Goal: Task Accomplishment & Management: Use online tool/utility

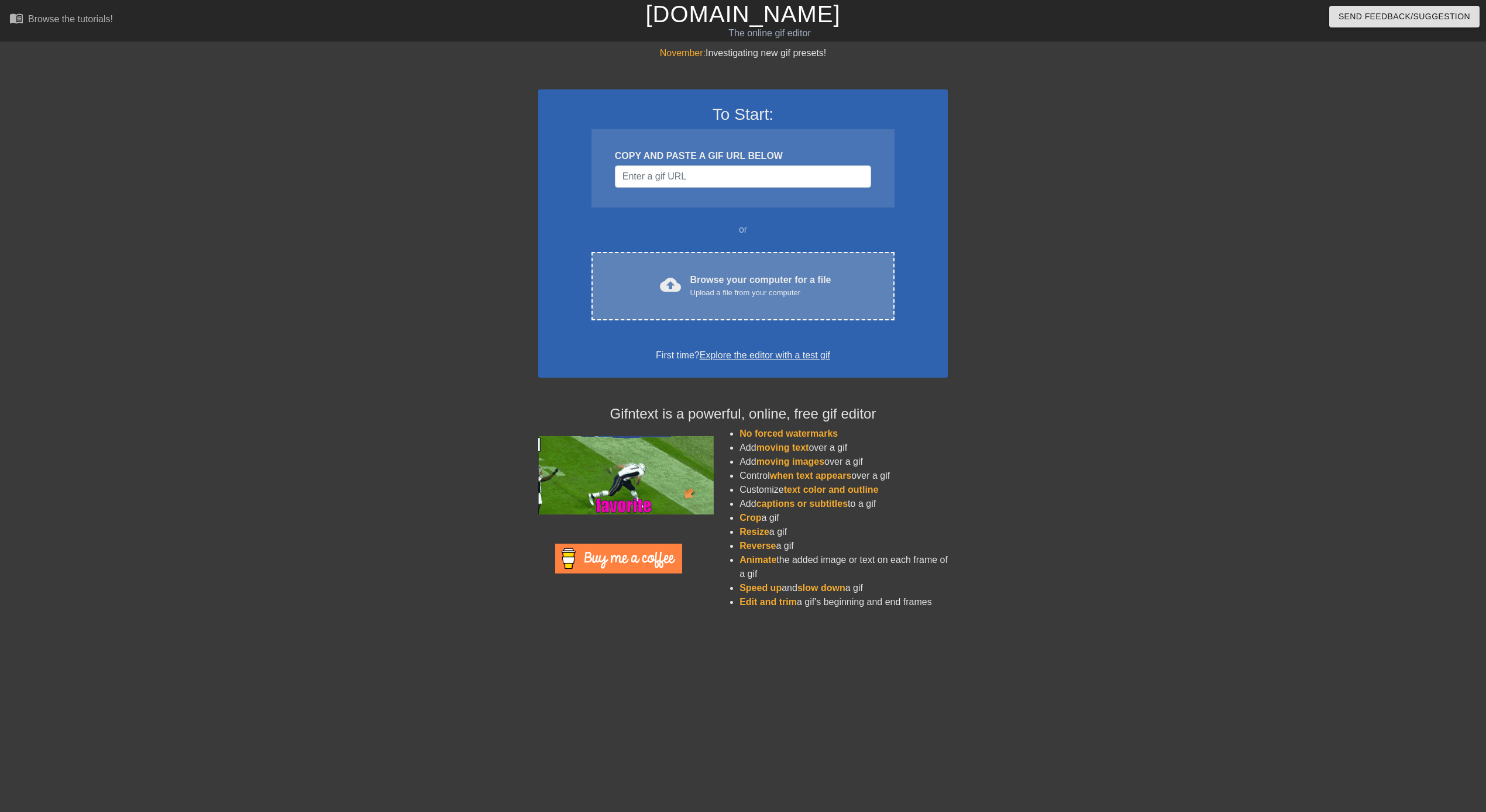
click at [710, 262] on div "cloud_upload Browse your computer for a file Upload a file from your computer C…" at bounding box center [743, 286] width 303 height 68
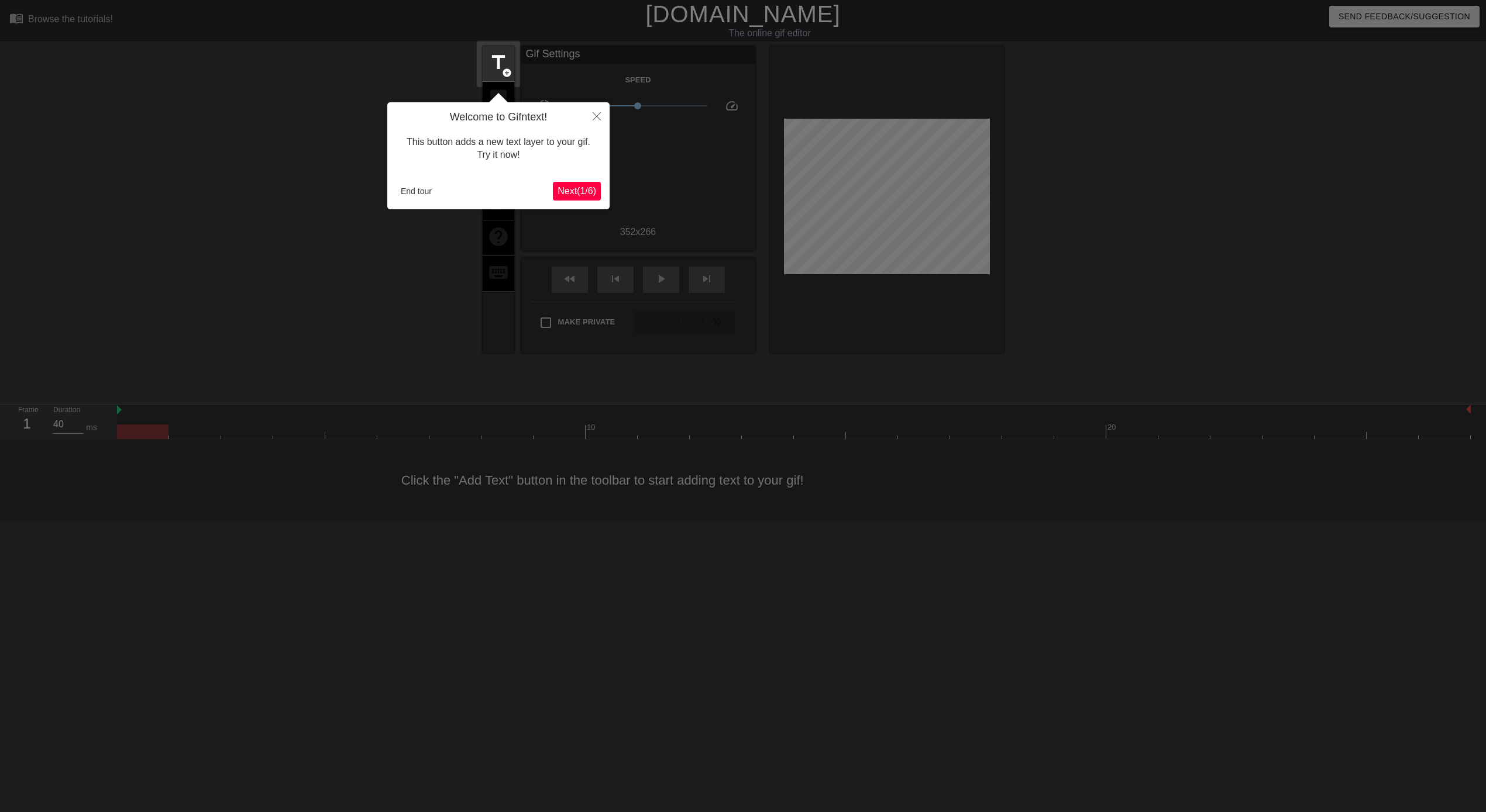
click at [584, 192] on span "Next ( 1 / 6 )" at bounding box center [577, 190] width 39 height 10
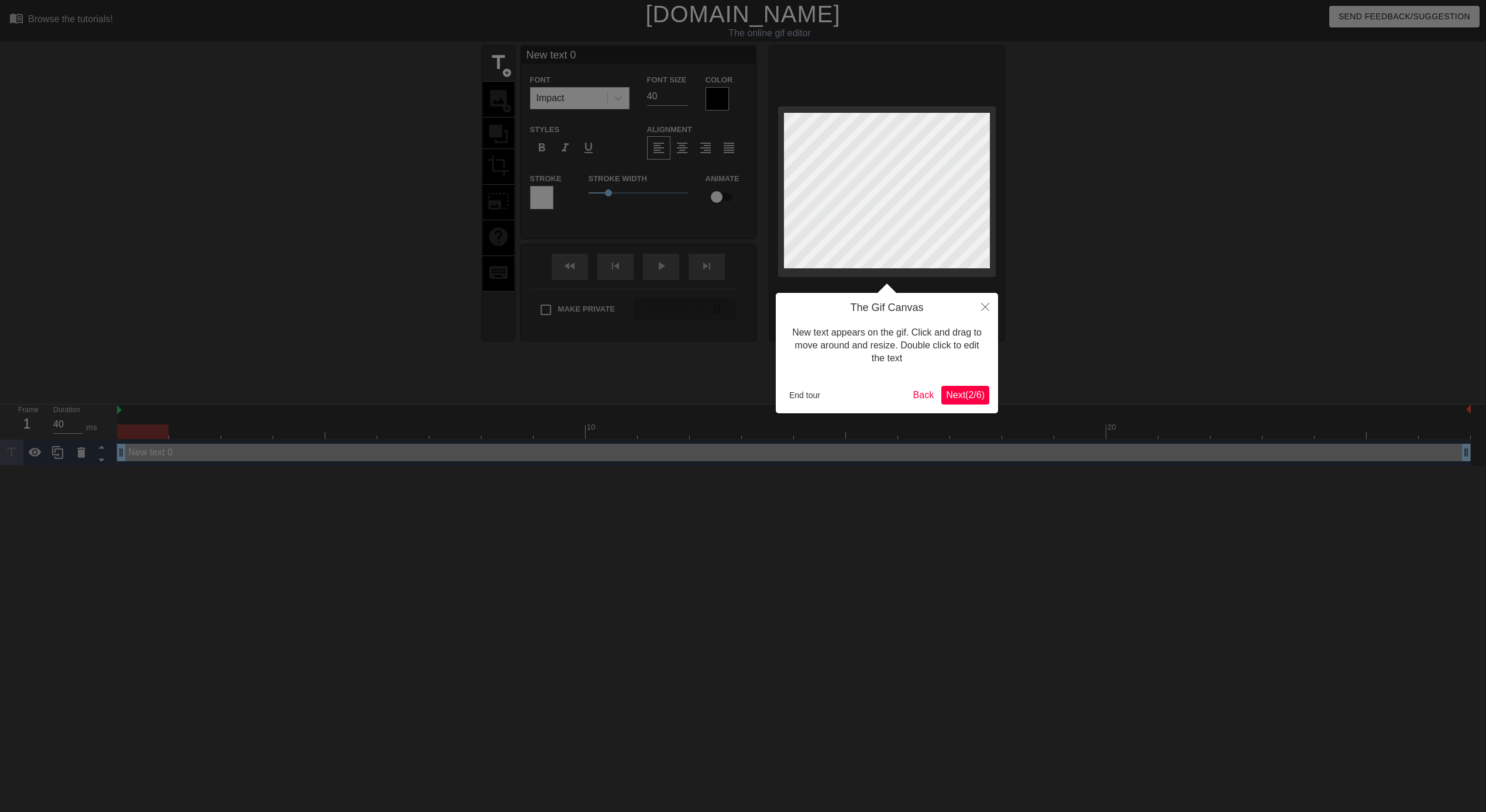
click at [962, 397] on span "Next ( 2 / 6 )" at bounding box center [966, 394] width 39 height 10
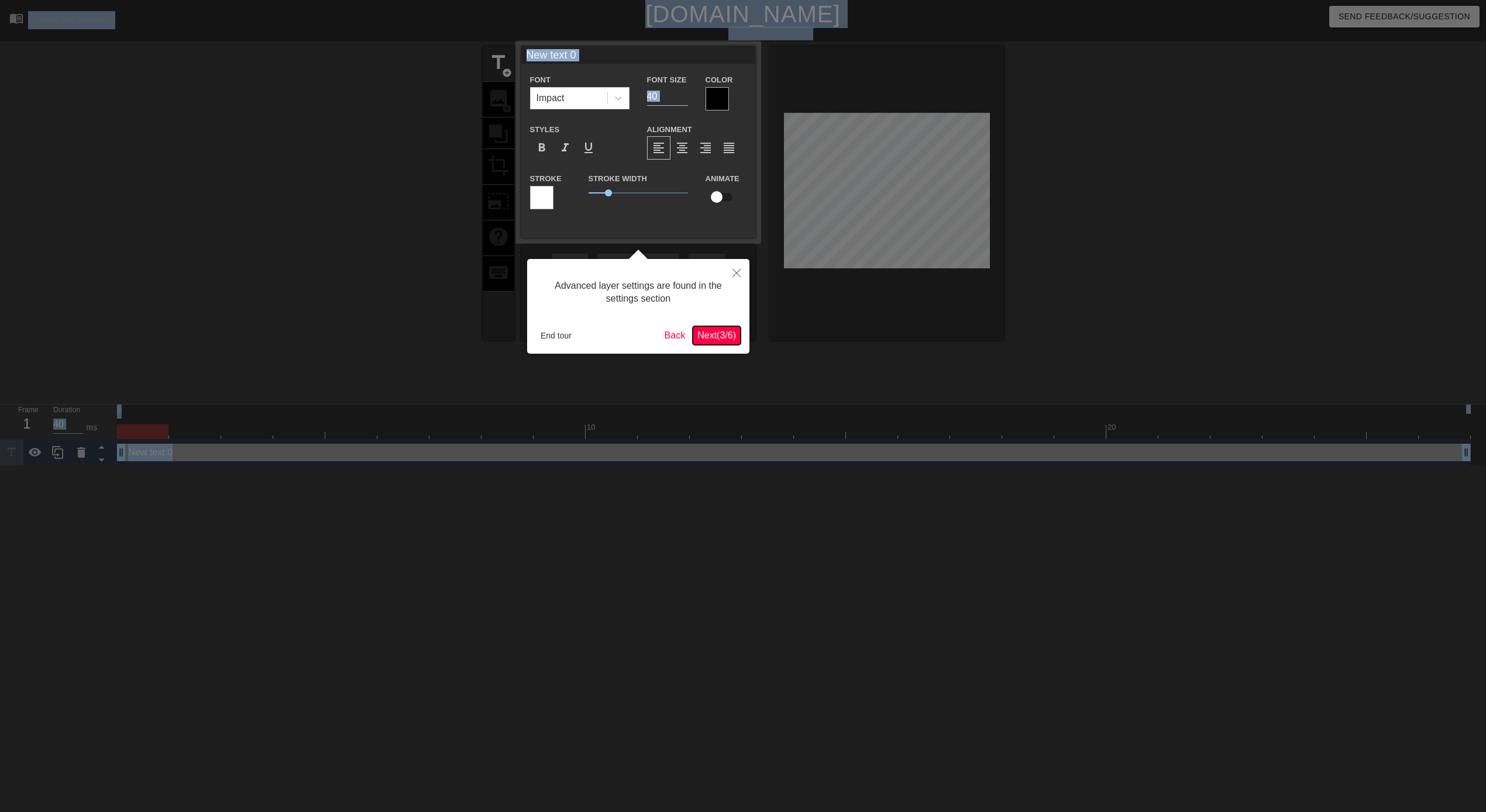
click at [708, 335] on span "Next ( 3 / 6 )" at bounding box center [717, 335] width 39 height 10
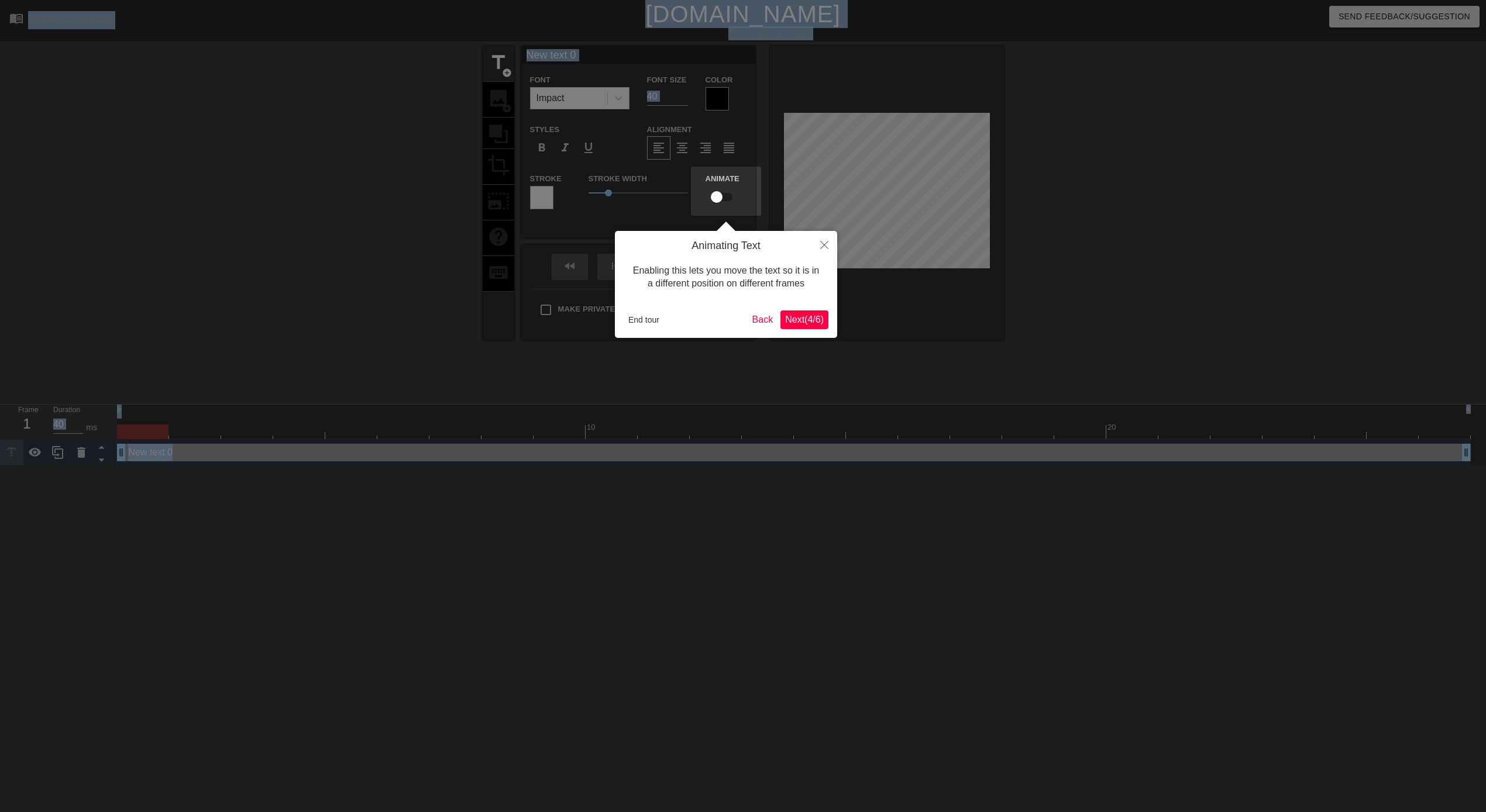
click at [807, 321] on span "Next ( 4 / 6 )" at bounding box center [805, 320] width 39 height 10
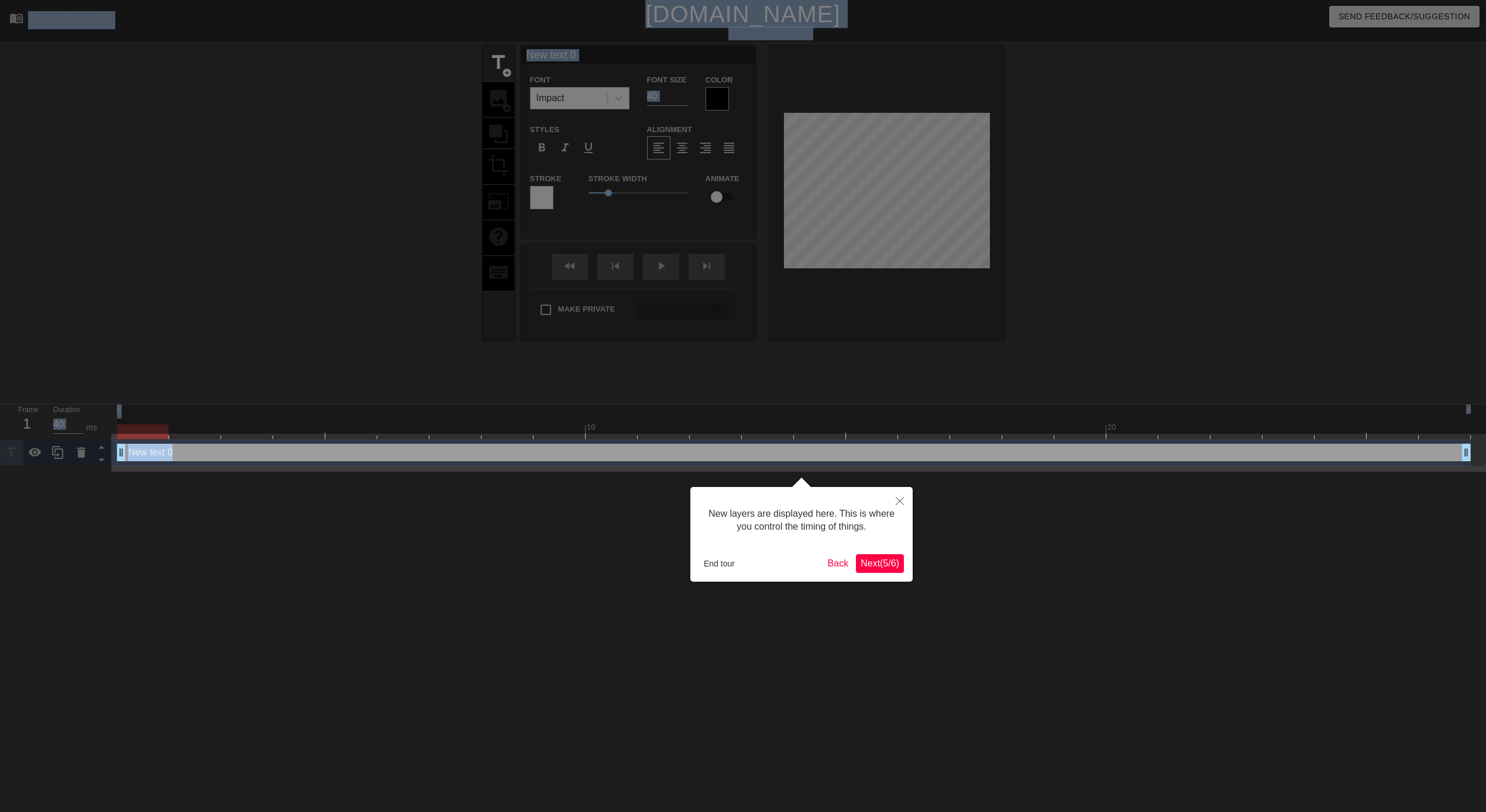
click at [883, 565] on span "Next ( 5 / 6 )" at bounding box center [880, 564] width 39 height 10
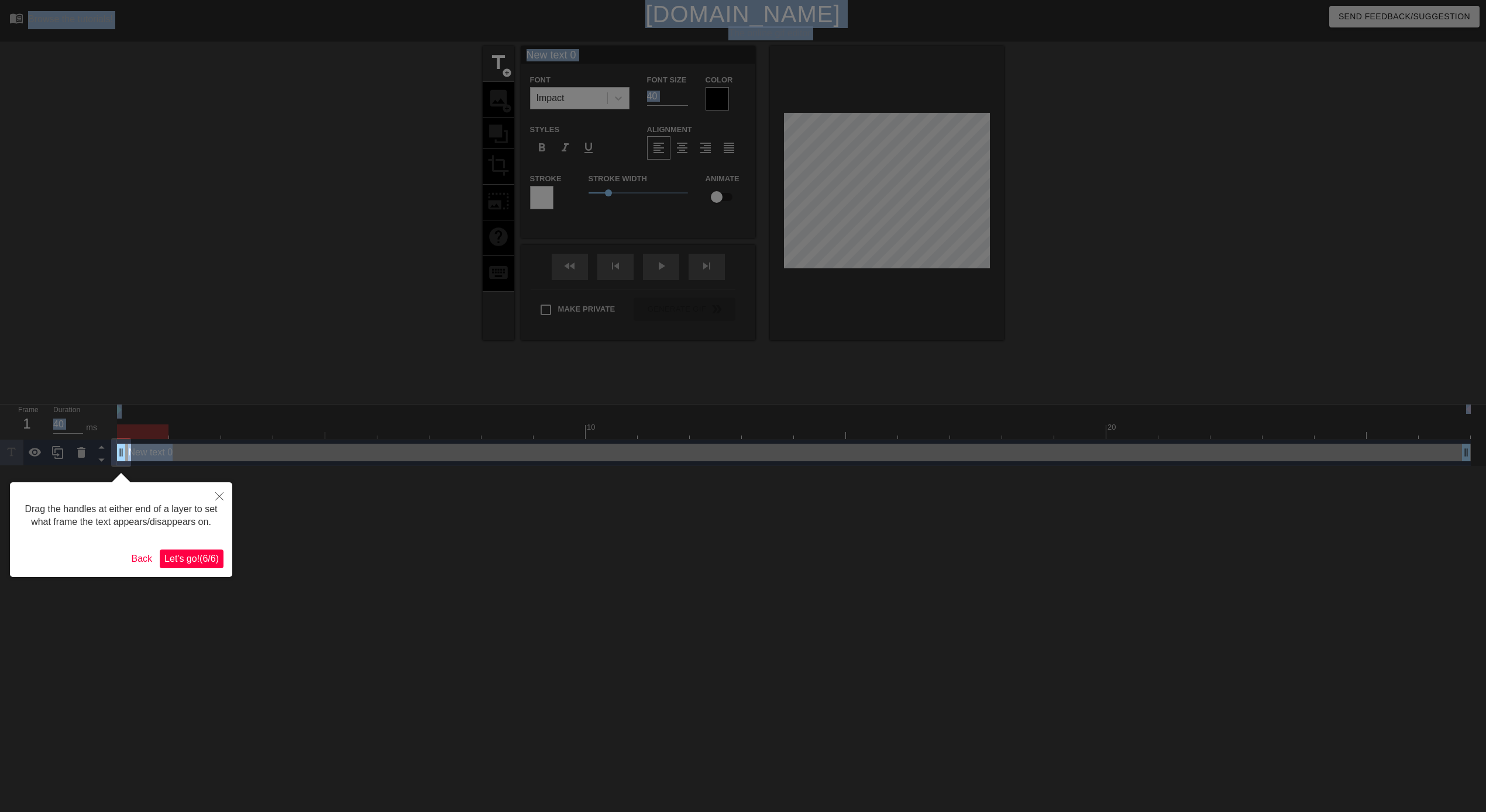
click at [205, 564] on span "Let's go! ( 6 / 6 )" at bounding box center [191, 559] width 55 height 10
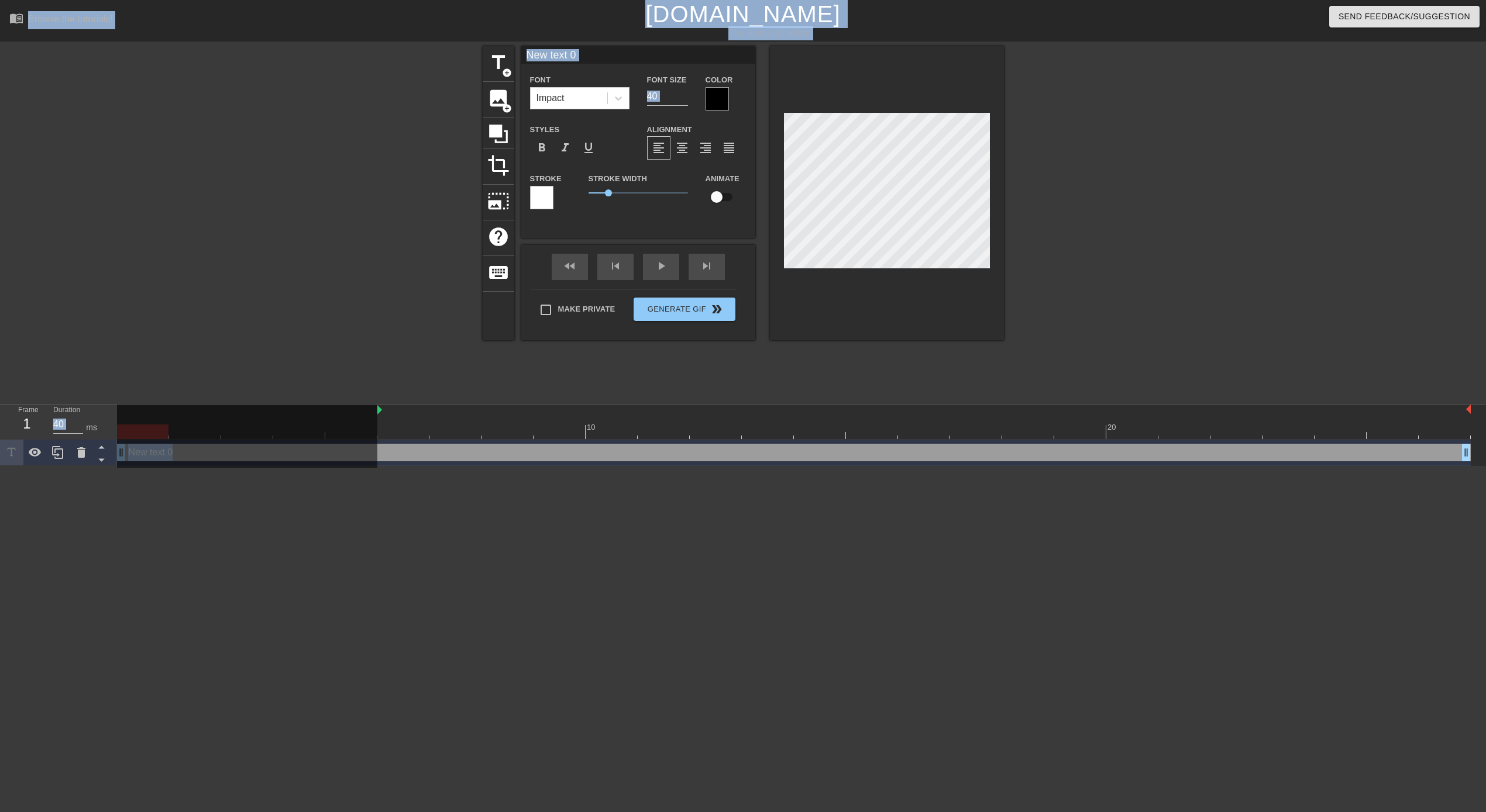
drag, startPoint x: 118, startPoint y: 415, endPoint x: 369, endPoint y: 426, distance: 251.2
click at [369, 426] on div "10 20" at bounding box center [794, 421] width 1354 height 34
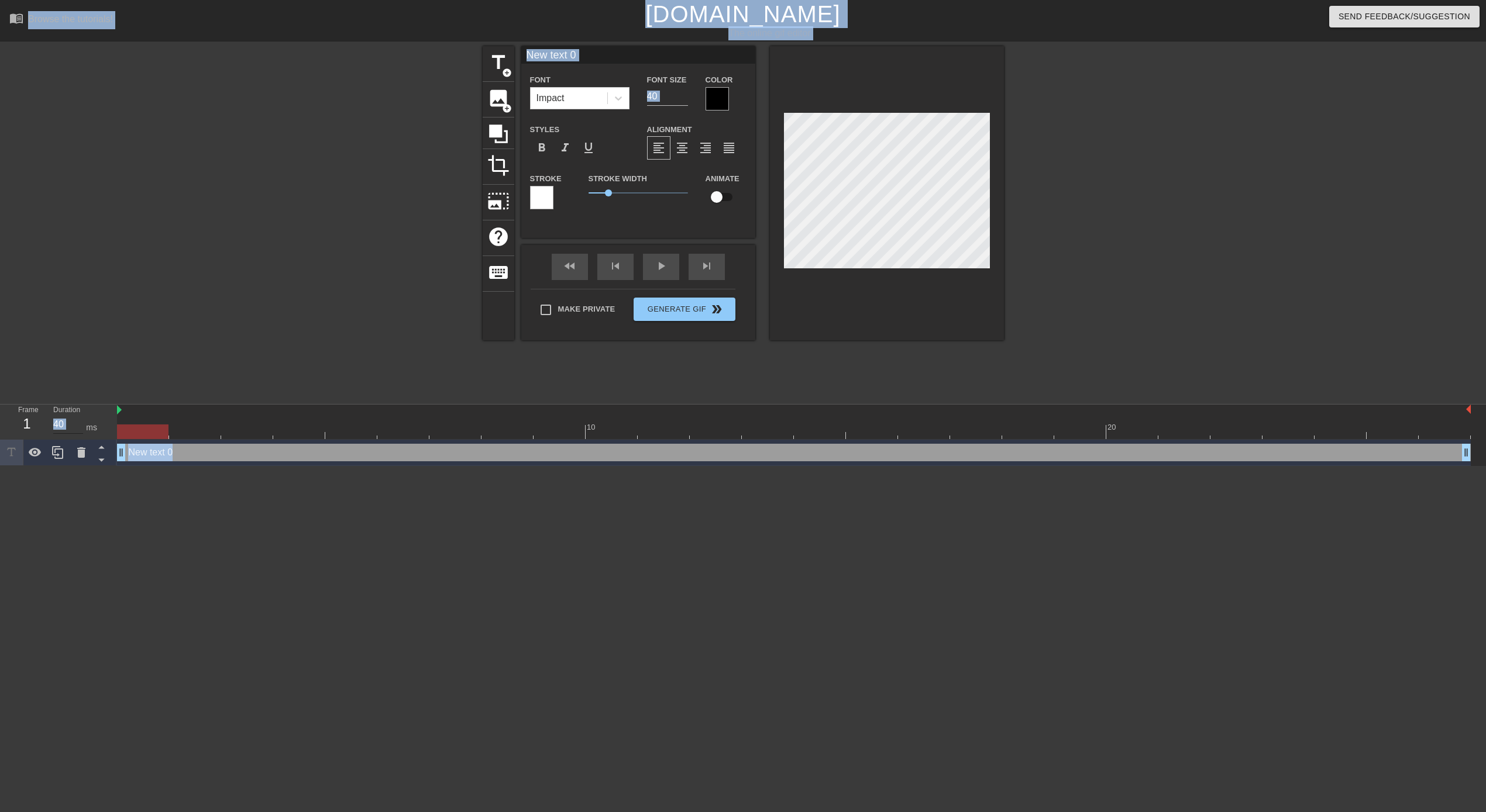
drag, startPoint x: 380, startPoint y: 407, endPoint x: 82, endPoint y: 422, distance: 298.4
click at [82, 422] on div "Frame 1 Duration 40 ms 10 20 New text 0 drag_handle drag_handle" at bounding box center [743, 435] width 1486 height 61
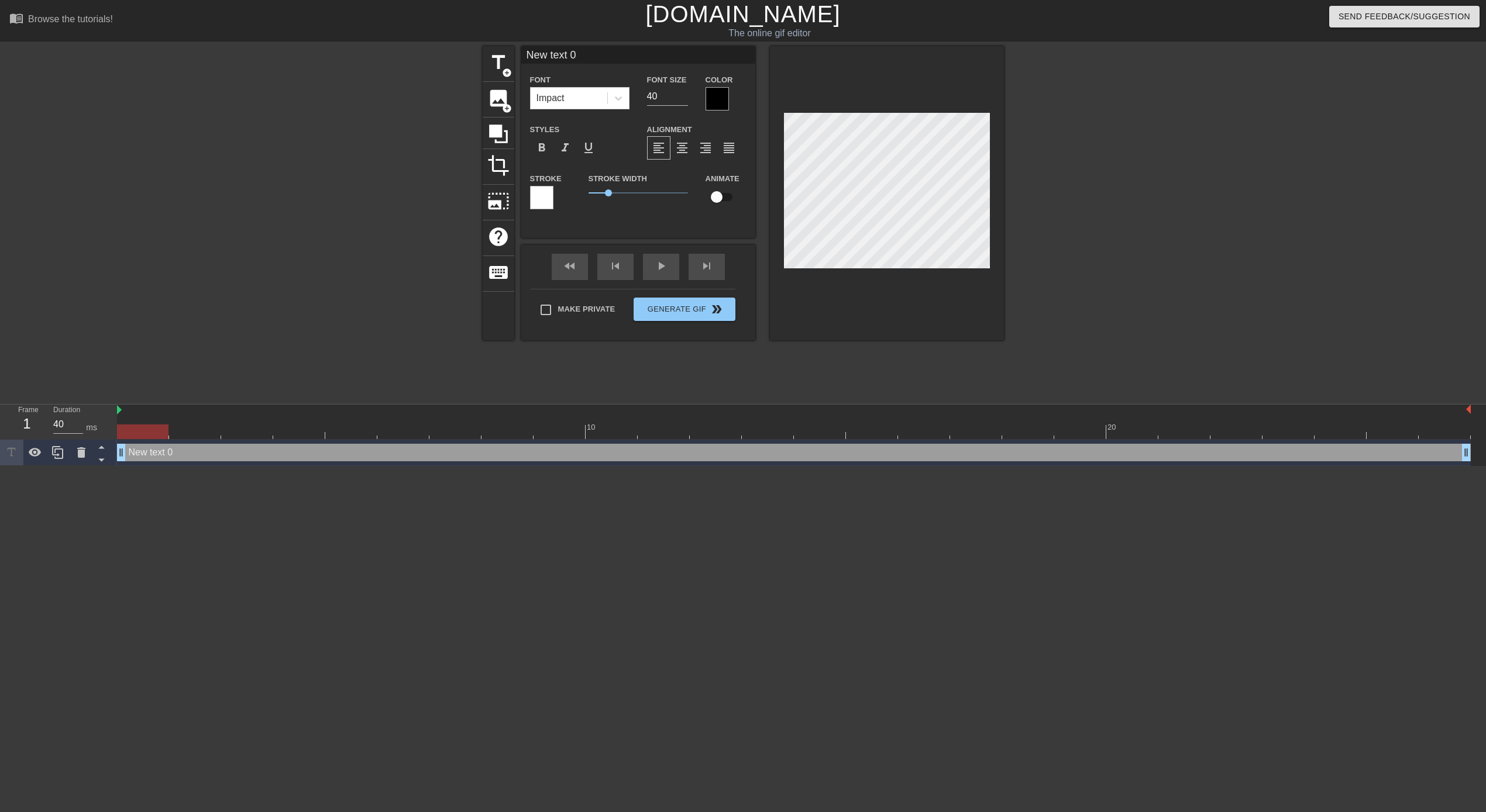
click at [208, 467] on html "menu_book Browse the tutorials! [DOMAIN_NAME] The online gif editor Send Feedba…" at bounding box center [743, 233] width 1486 height 467
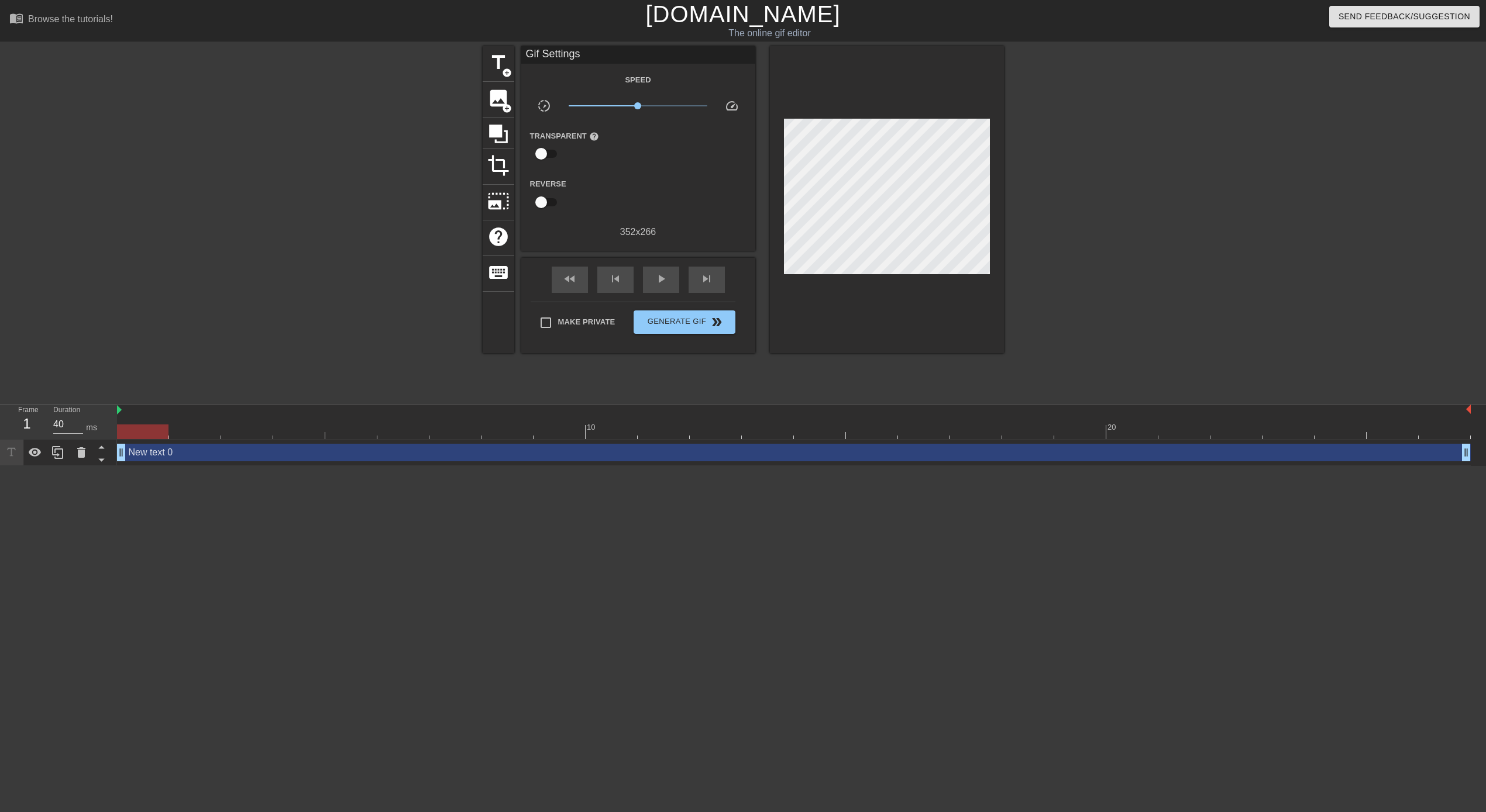
drag, startPoint x: 137, startPoint y: 453, endPoint x: 317, endPoint y: 451, distance: 180.0
click at [317, 451] on div "New text 0 drag_handle drag_handle" at bounding box center [794, 452] width 1354 height 18
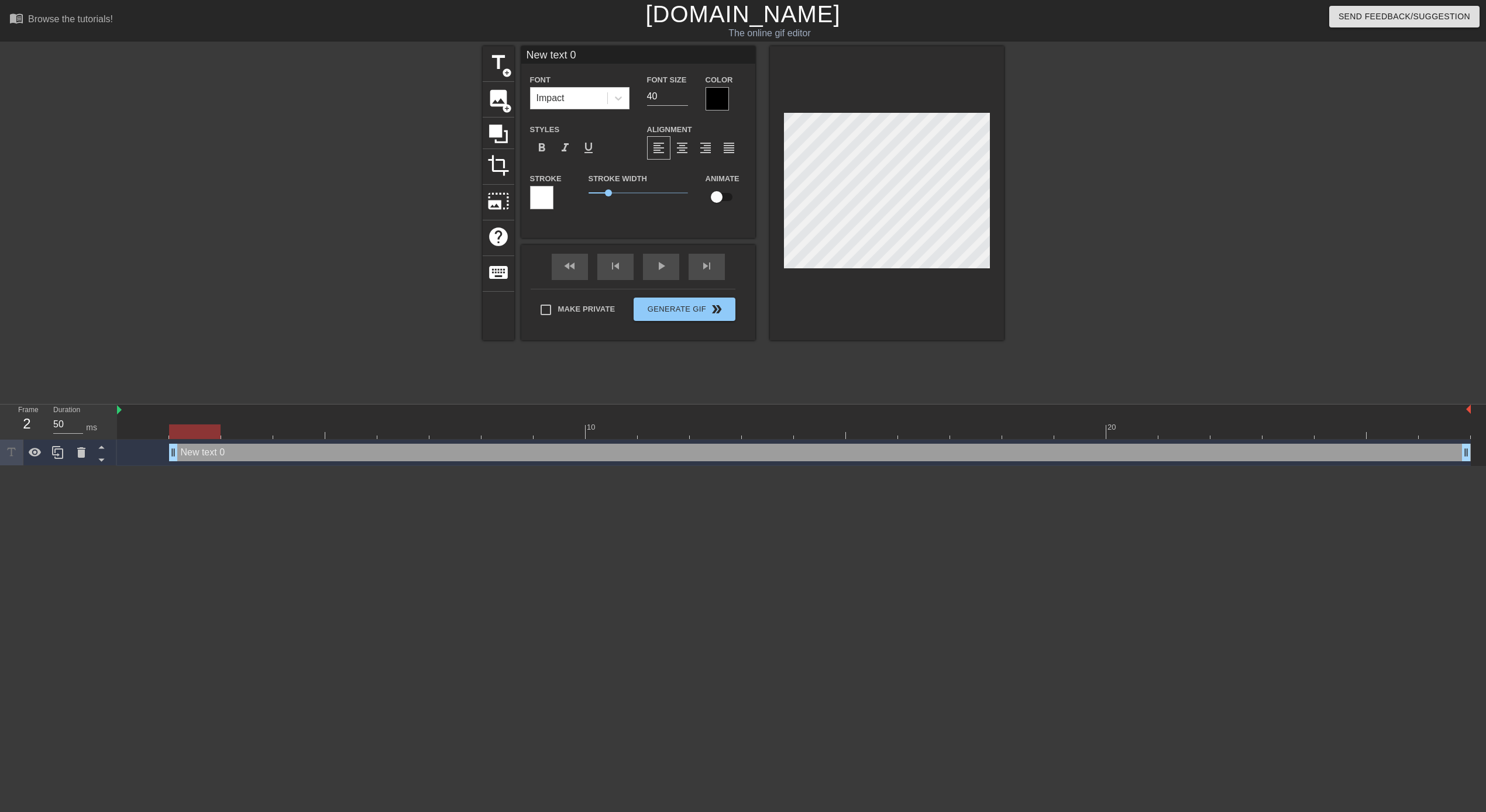
type input "40"
drag, startPoint x: 119, startPoint y: 455, endPoint x: 141, endPoint y: 452, distance: 22.2
type input "E"
type textarea "E"
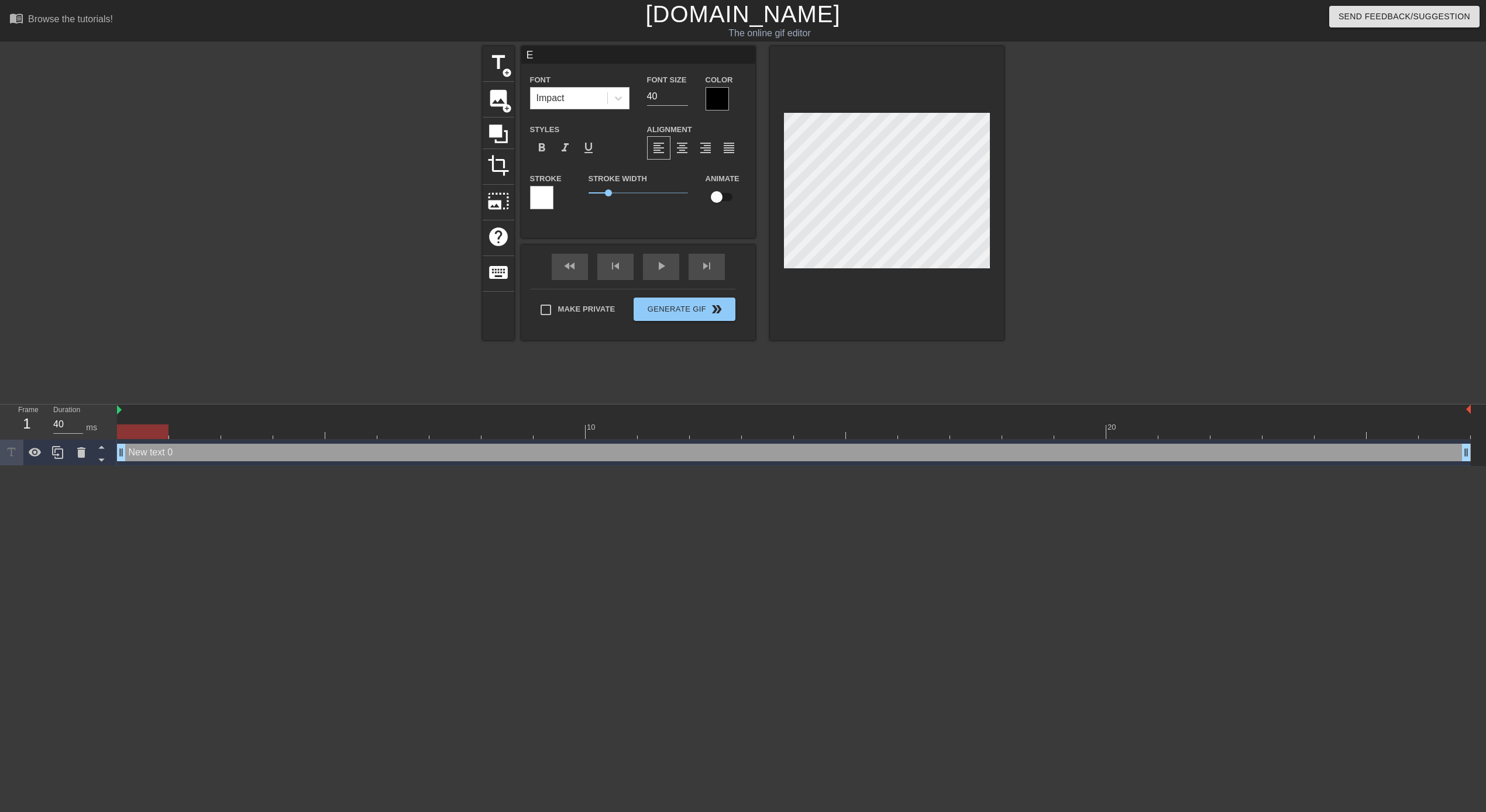
scroll to position [0, 0]
type input "En"
type textarea "En"
type input "Eng"
type textarea "Eng"
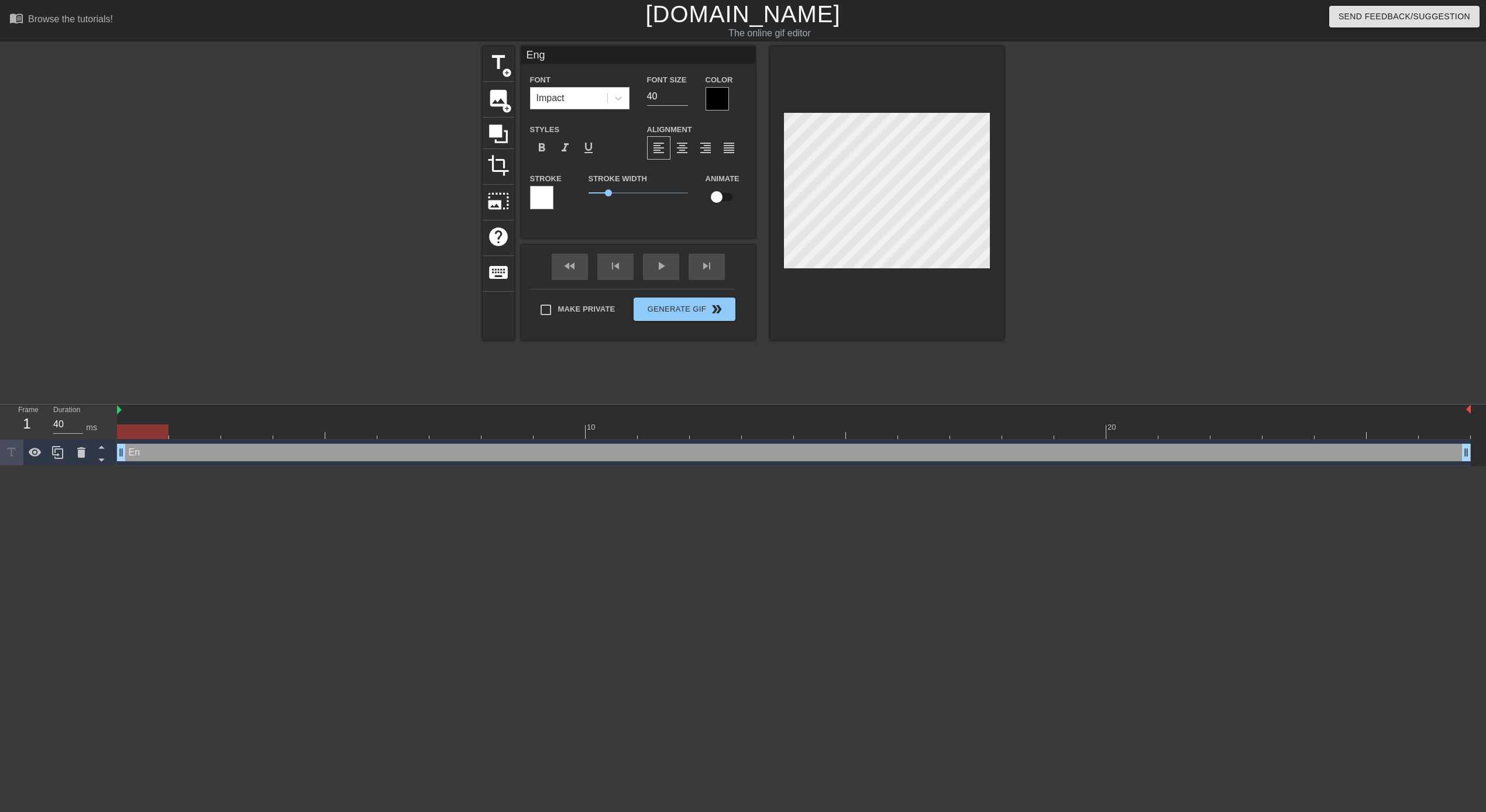
type input "Engi"
type textarea "Engi"
type input "Engin"
type textarea "Engin"
type input "Engine"
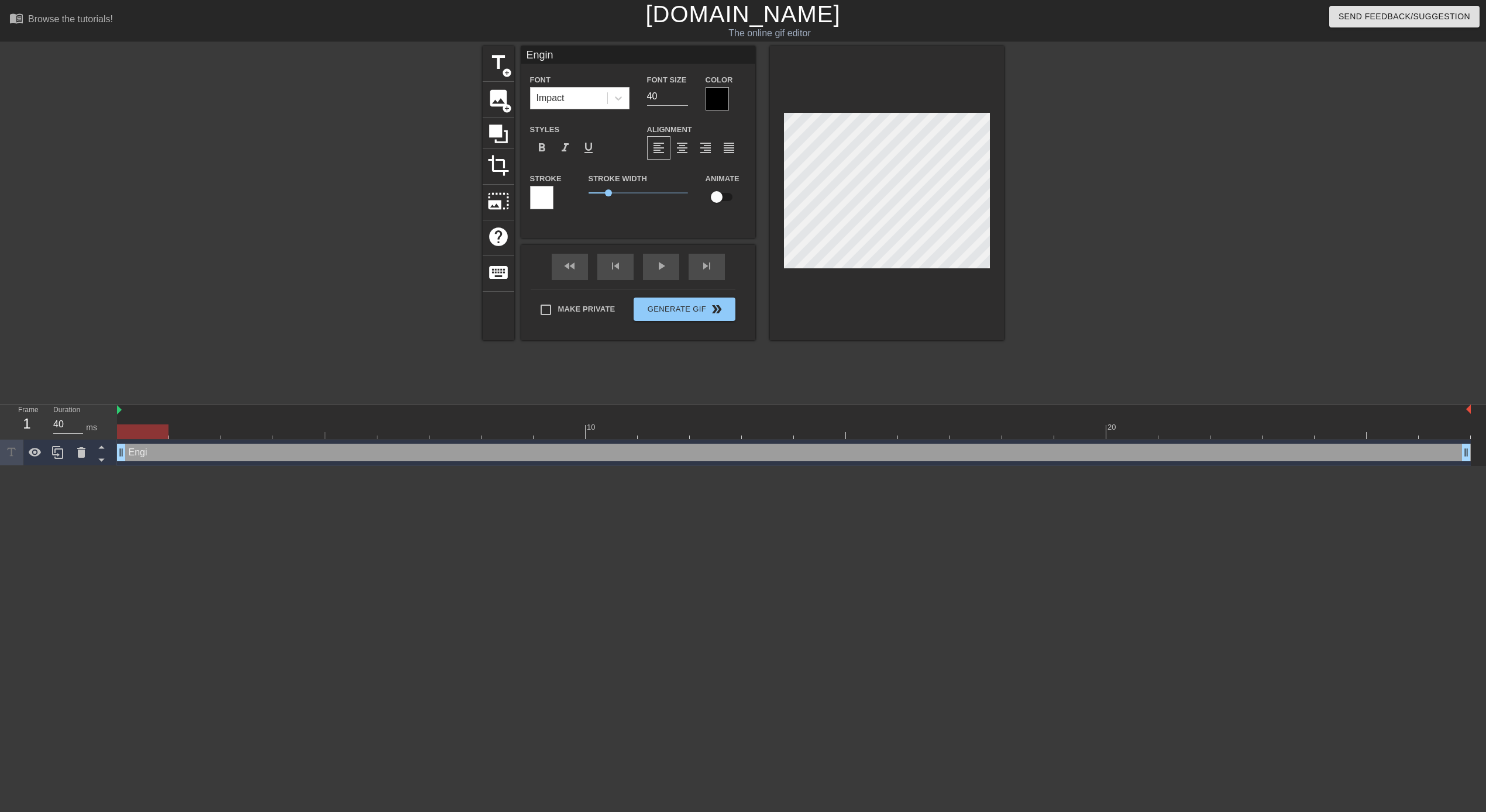
type textarea "Engine"
type input "Enginee"
type textarea "Enginee"
type input "Engineer"
type textarea "Engineer"
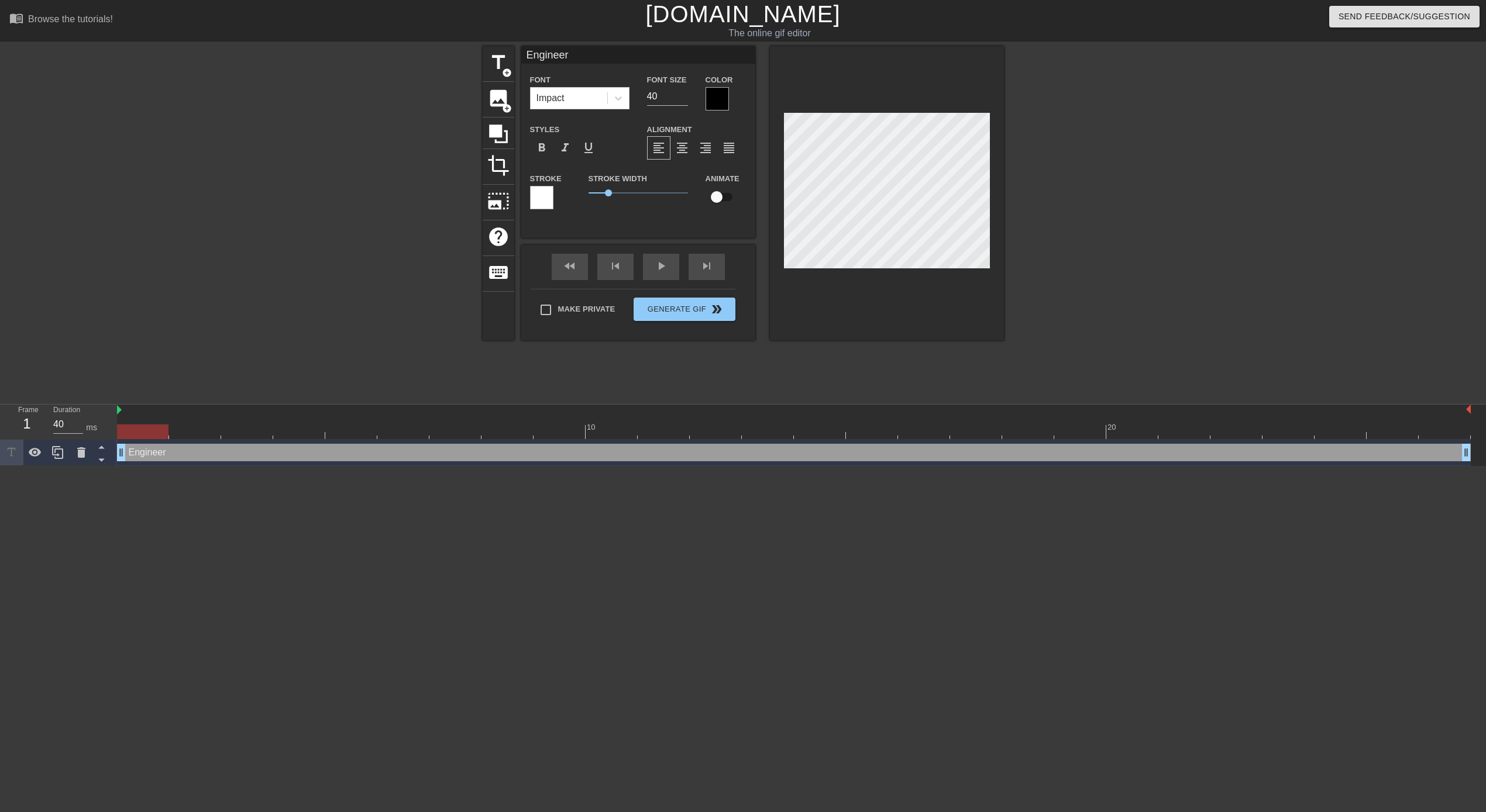
type input "Engineeri"
type textarea "Engineeri"
type input "Engineerin"
type textarea "Engineerin"
type input "Engineering"
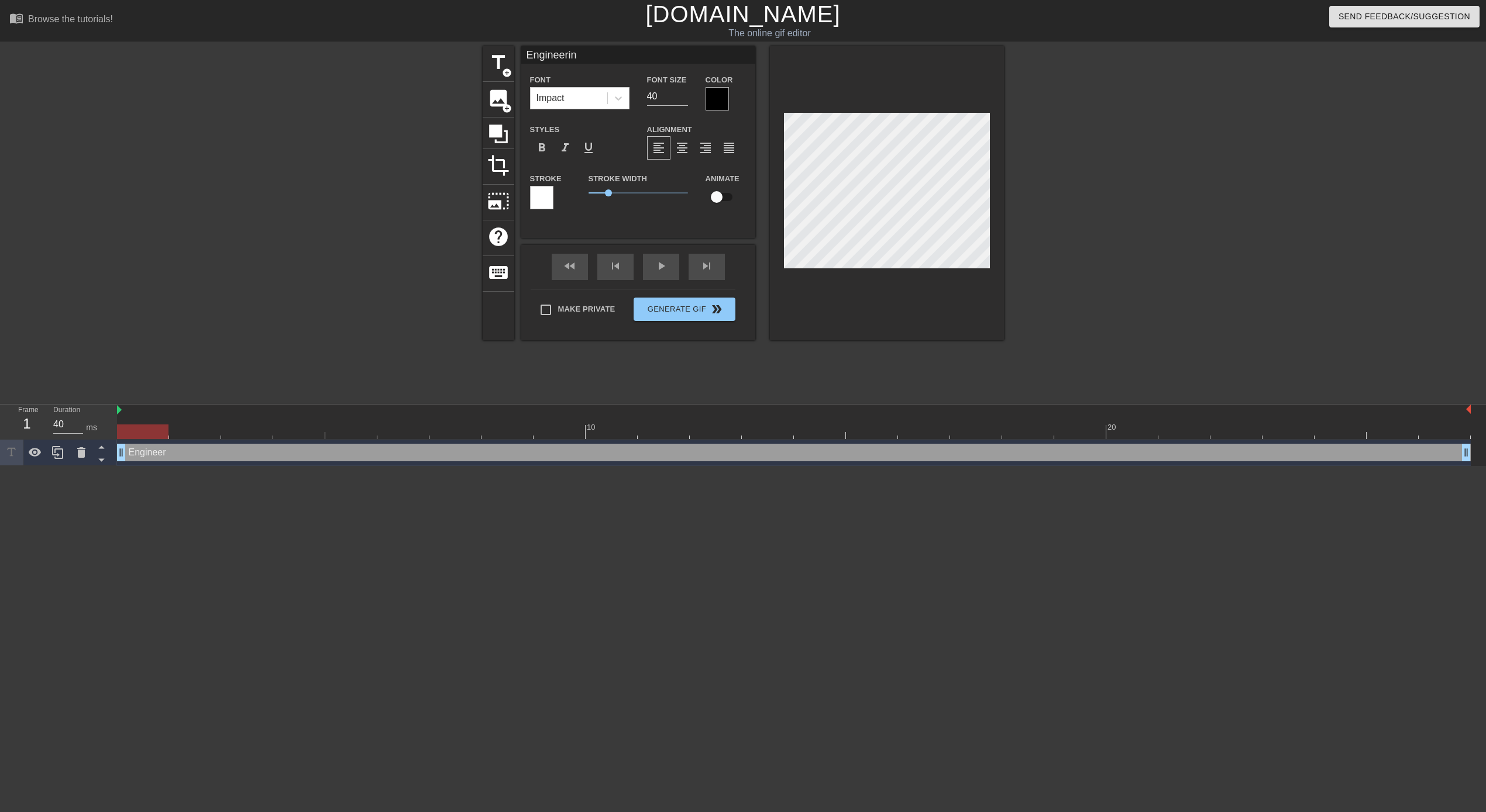
type textarea "Engineering"
click at [1128, 162] on div at bounding box center [1106, 222] width 176 height 351
click at [714, 100] on div at bounding box center [716, 98] width 23 height 23
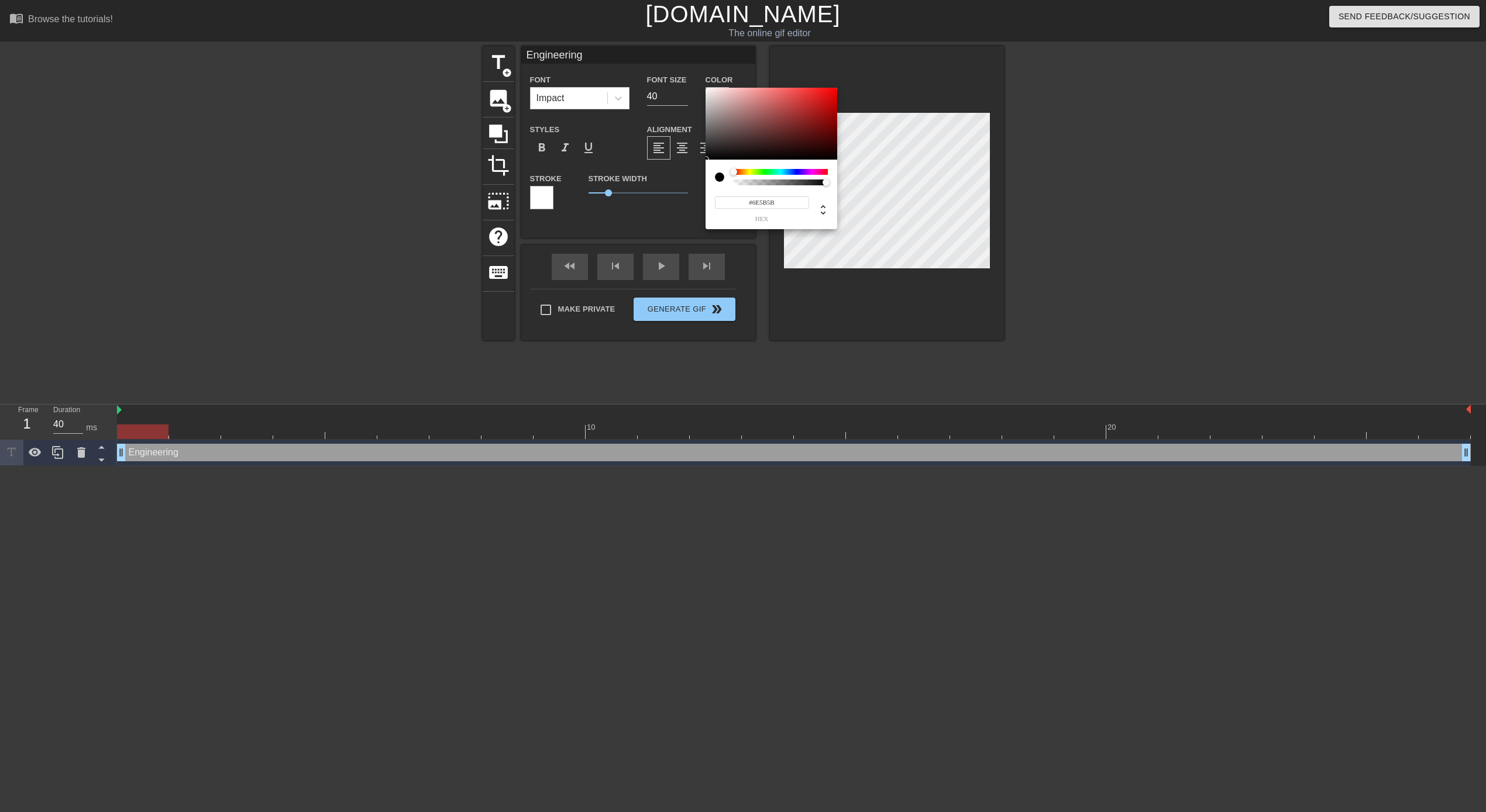
type input "#FFFFFF"
drag, startPoint x: 741, startPoint y: 147, endPoint x: 665, endPoint y: 47, distance: 125.6
click at [665, 47] on div "#FFFFFF hex" at bounding box center [743, 406] width 1486 height 812
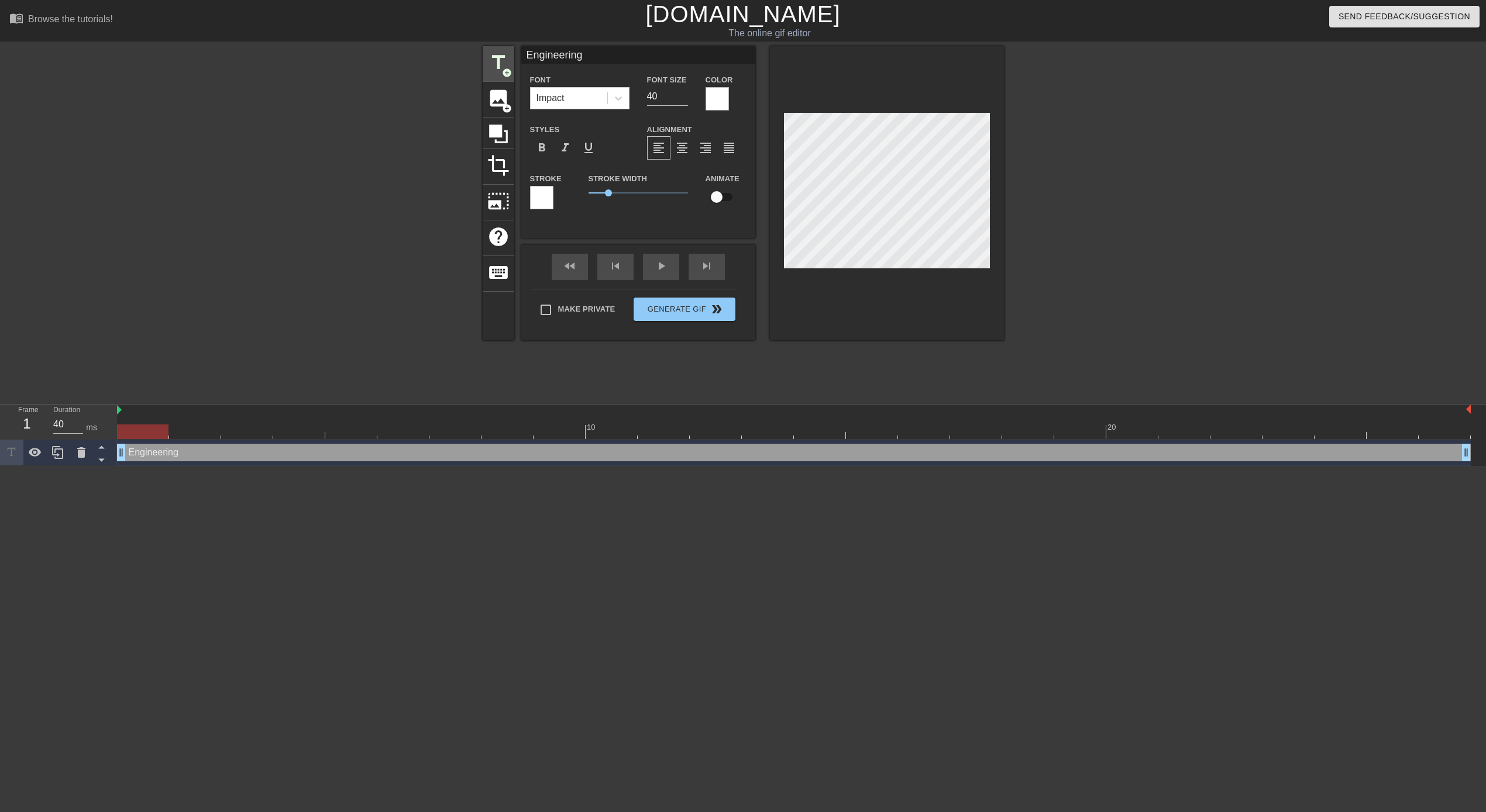
click at [507, 71] on span "add_circle" at bounding box center [506, 72] width 10 height 10
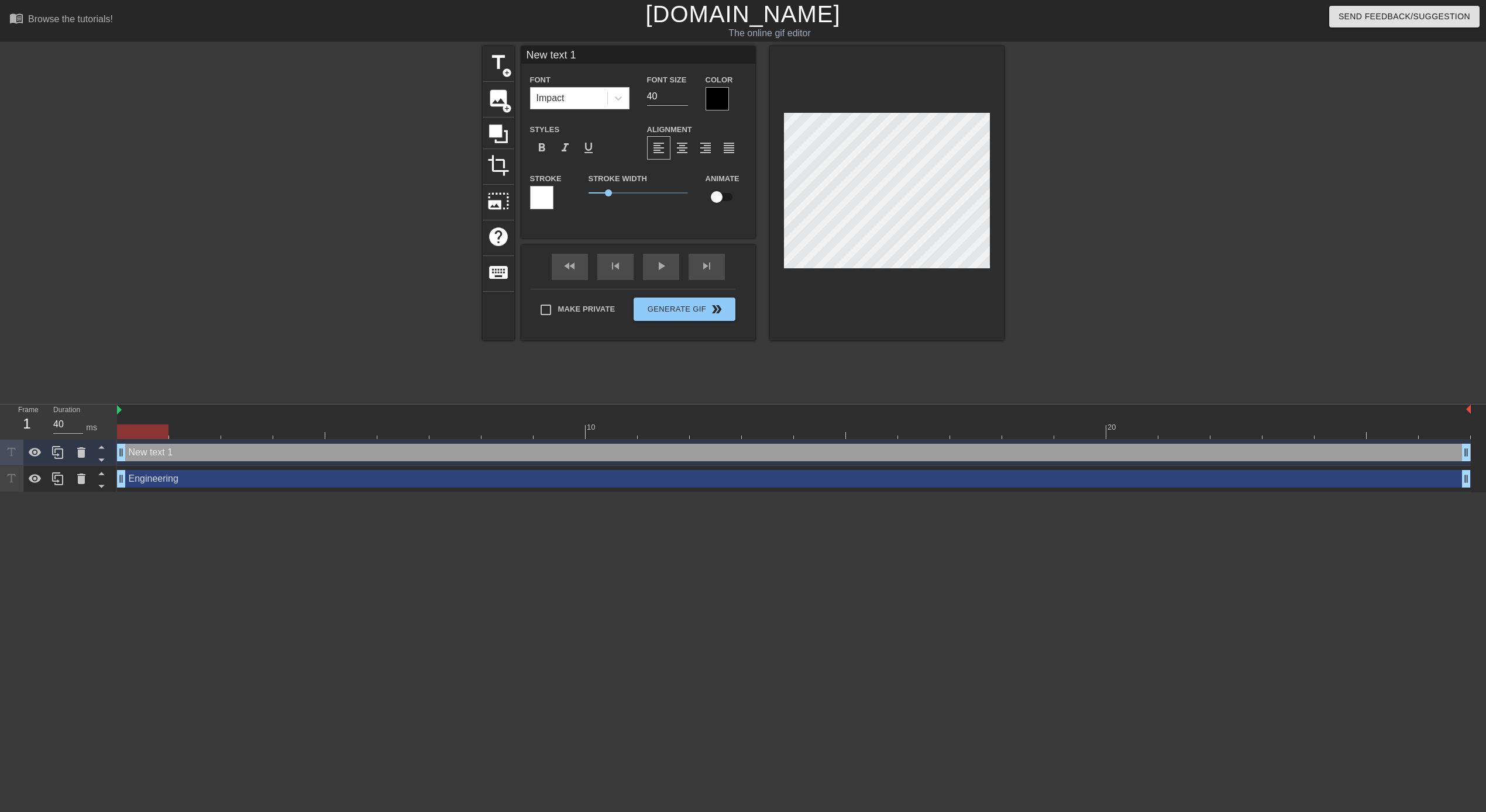
click at [152, 454] on div "New text 1 drag_handle drag_handle" at bounding box center [794, 452] width 1354 height 18
type input "W"
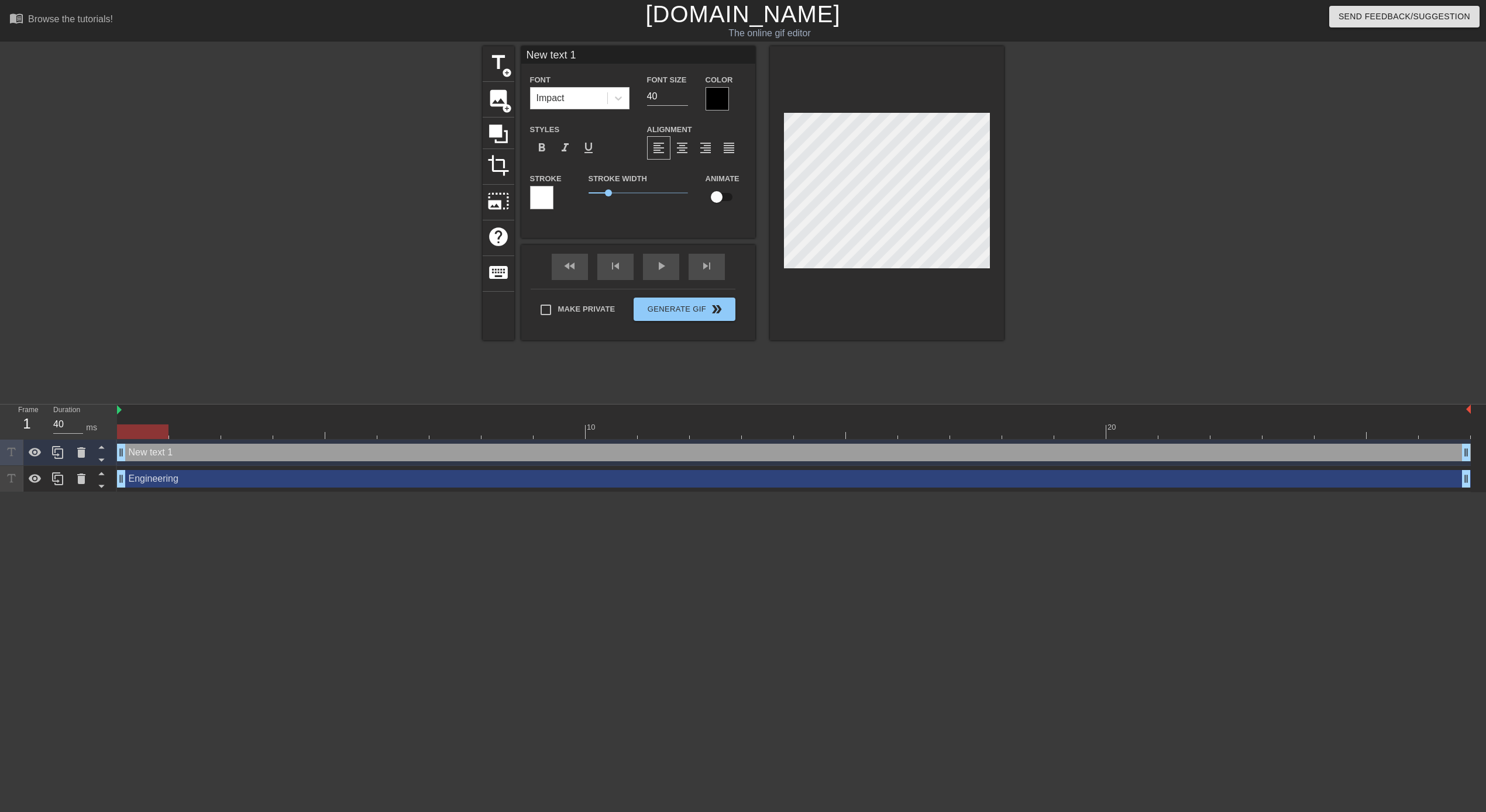
type textarea "W"
type input "Wo"
type textarea "Wo"
type input "Wor"
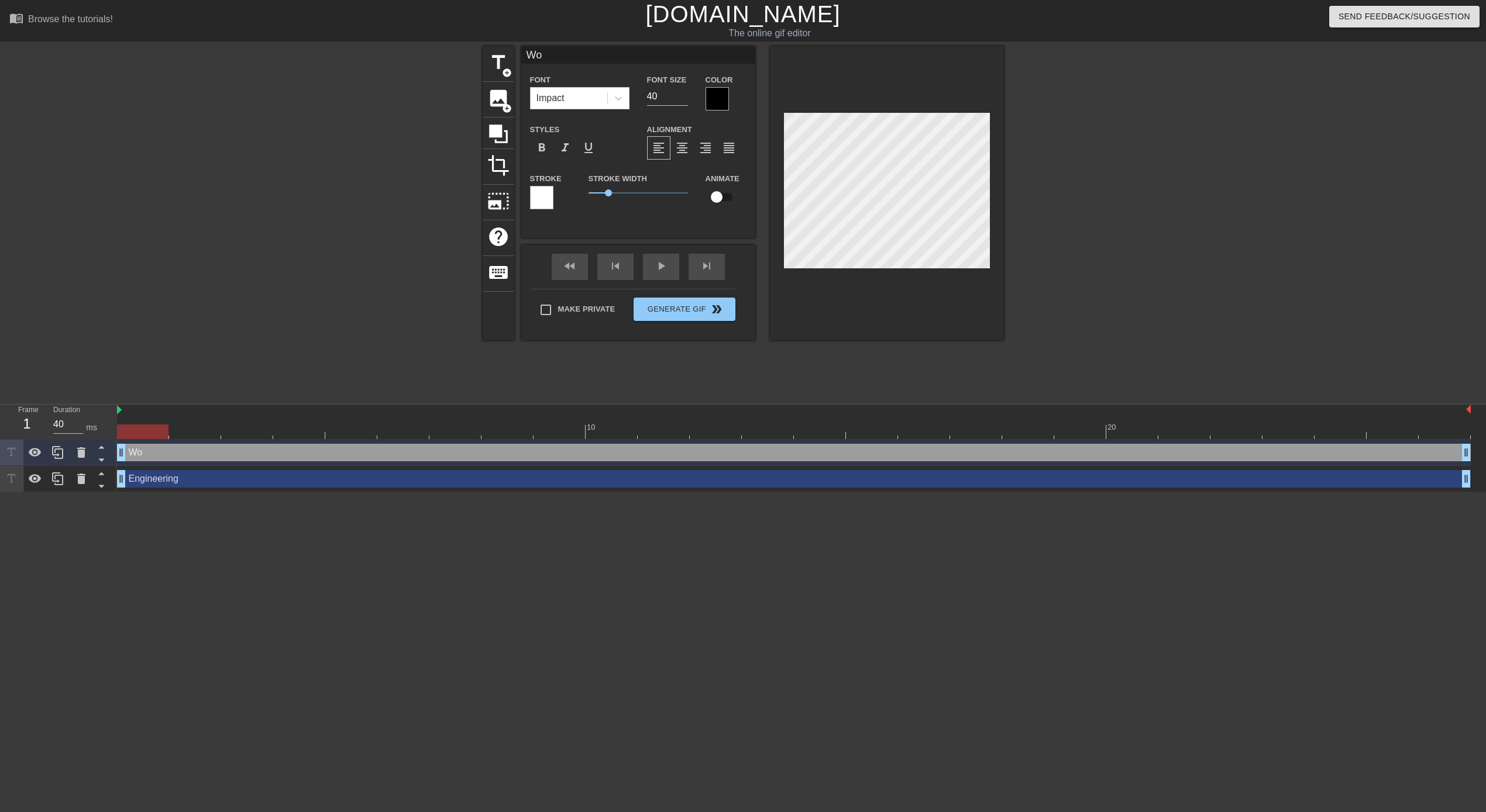
type textarea "Wor"
type input "Work"
type textarea "Work"
type input "Work"
type textarea "Work"
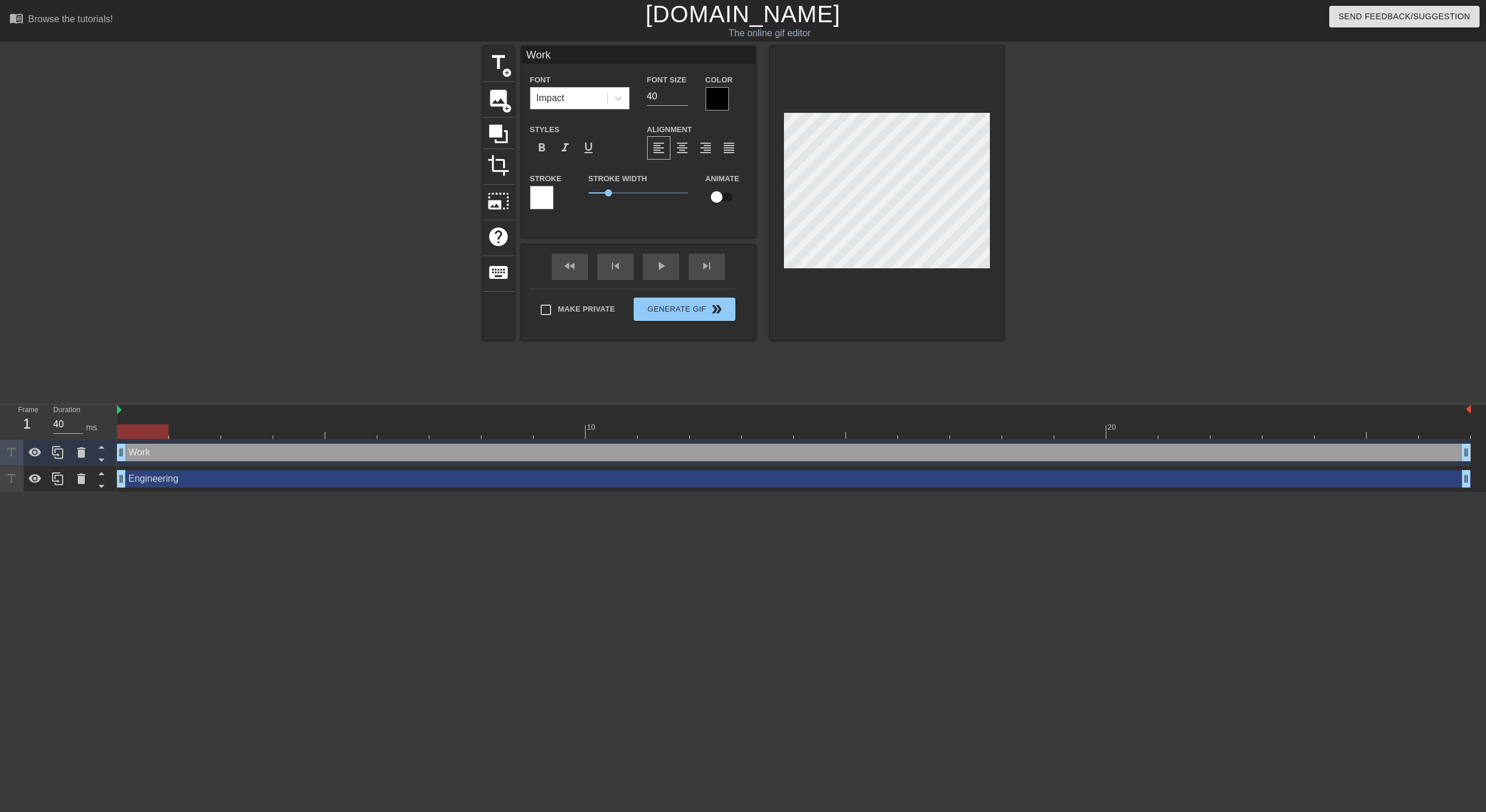
type input "Work f"
type textarea "Work f"
type input "Work fa"
type textarea "Work fa"
type input "Work fas"
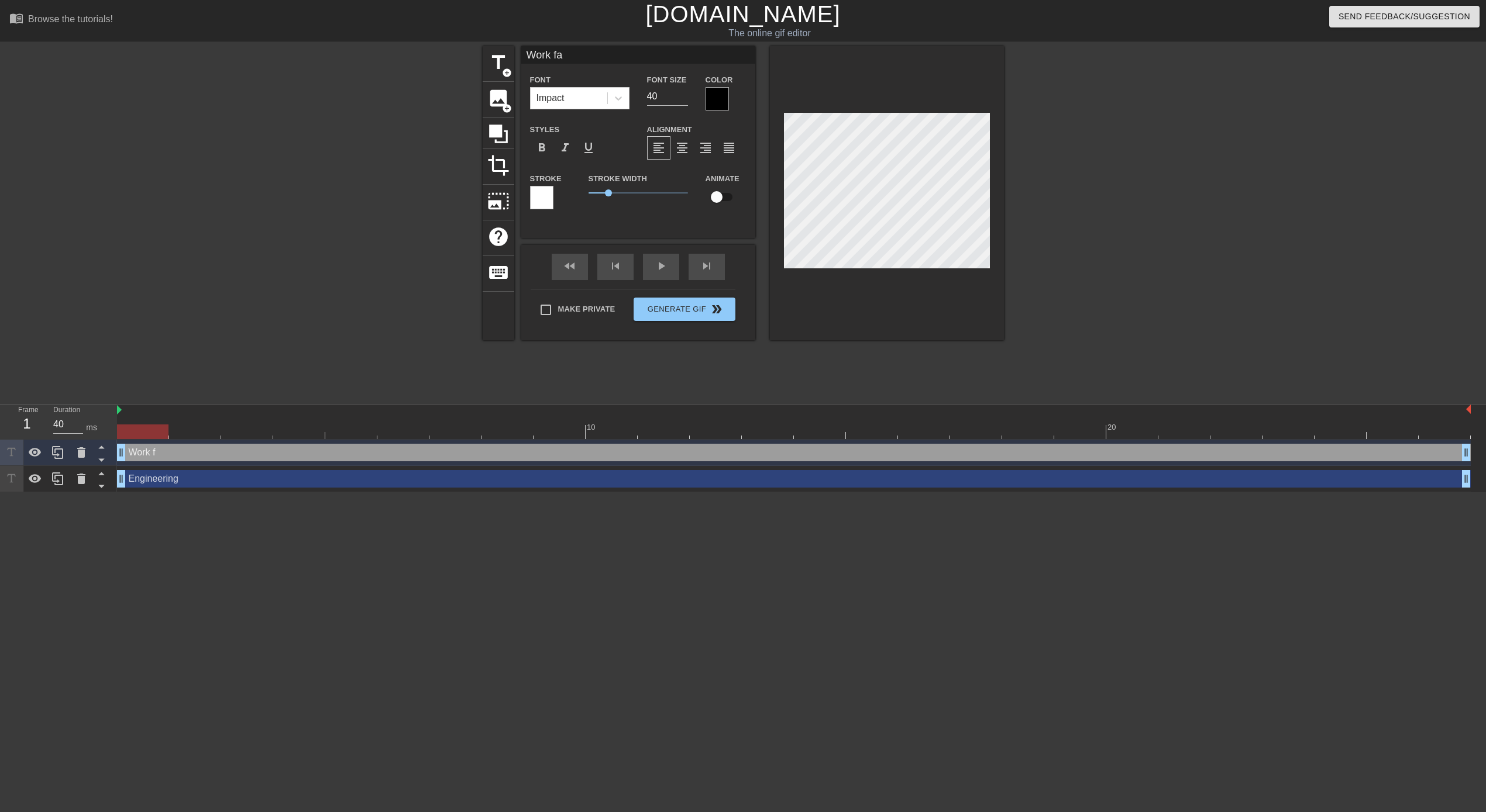
type textarea "Work fas"
type input "Work fast"
type textarea "Work fast"
type input "Work faste"
type textarea "Work faste"
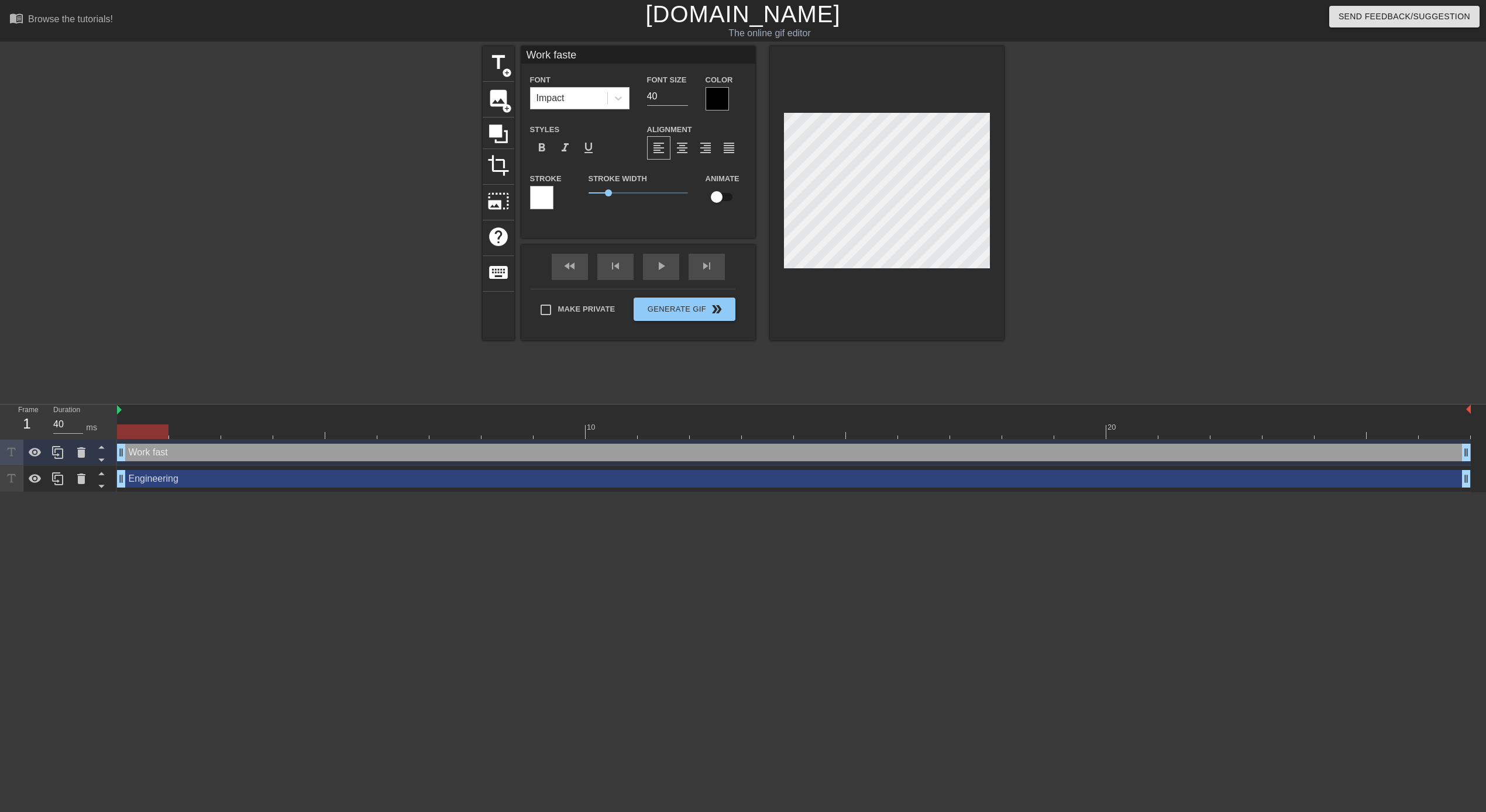
type input "Work faster"
type textarea "Work faster"
click at [1050, 194] on div at bounding box center [1106, 222] width 176 height 351
click at [715, 99] on div at bounding box center [716, 98] width 23 height 23
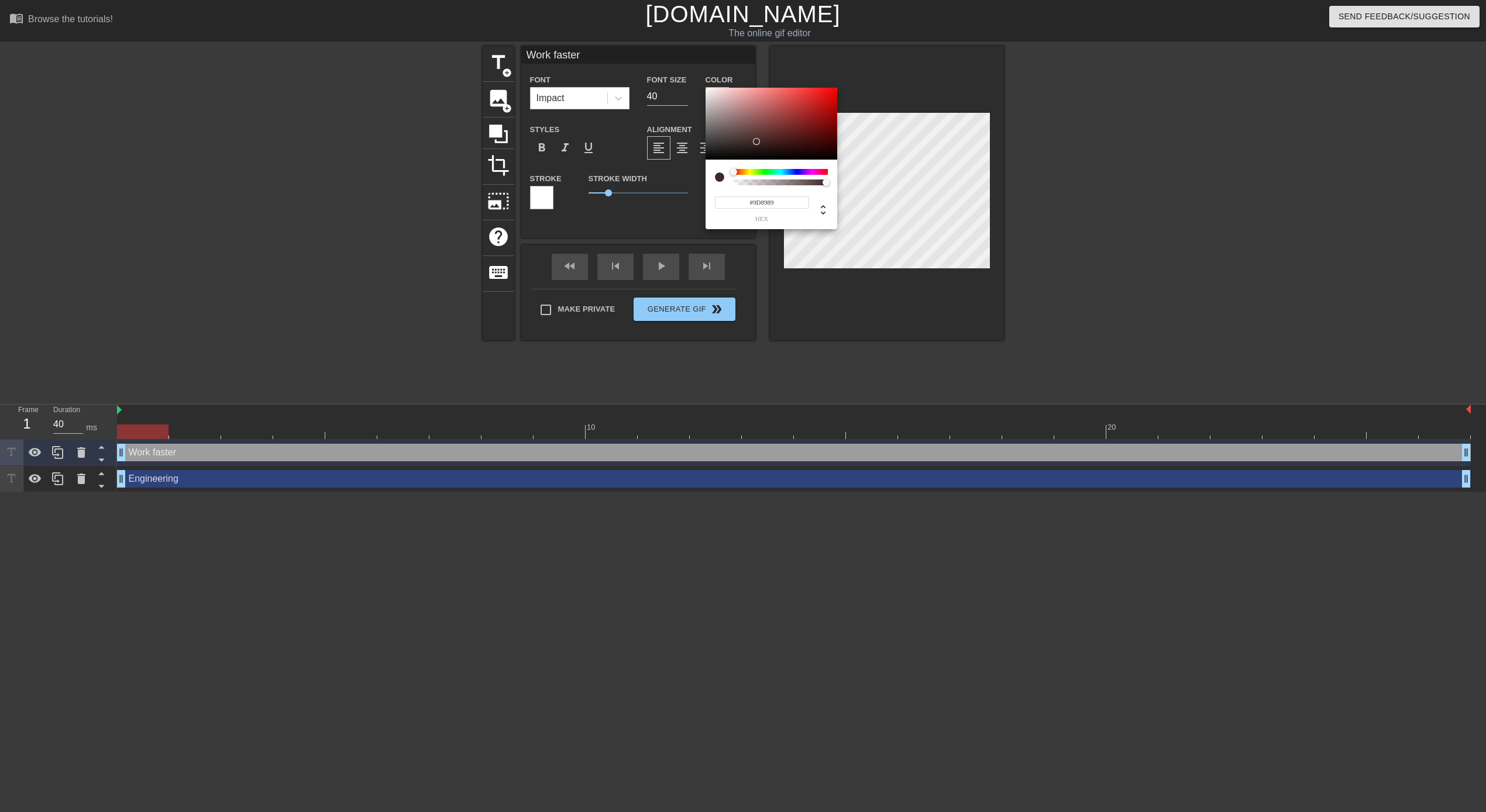
type input "#FFFFFF"
drag, startPoint x: 758, startPoint y: 141, endPoint x: 669, endPoint y: 69, distance: 114.5
click at [669, 67] on div "#FFFFFF hex" at bounding box center [743, 406] width 1486 height 812
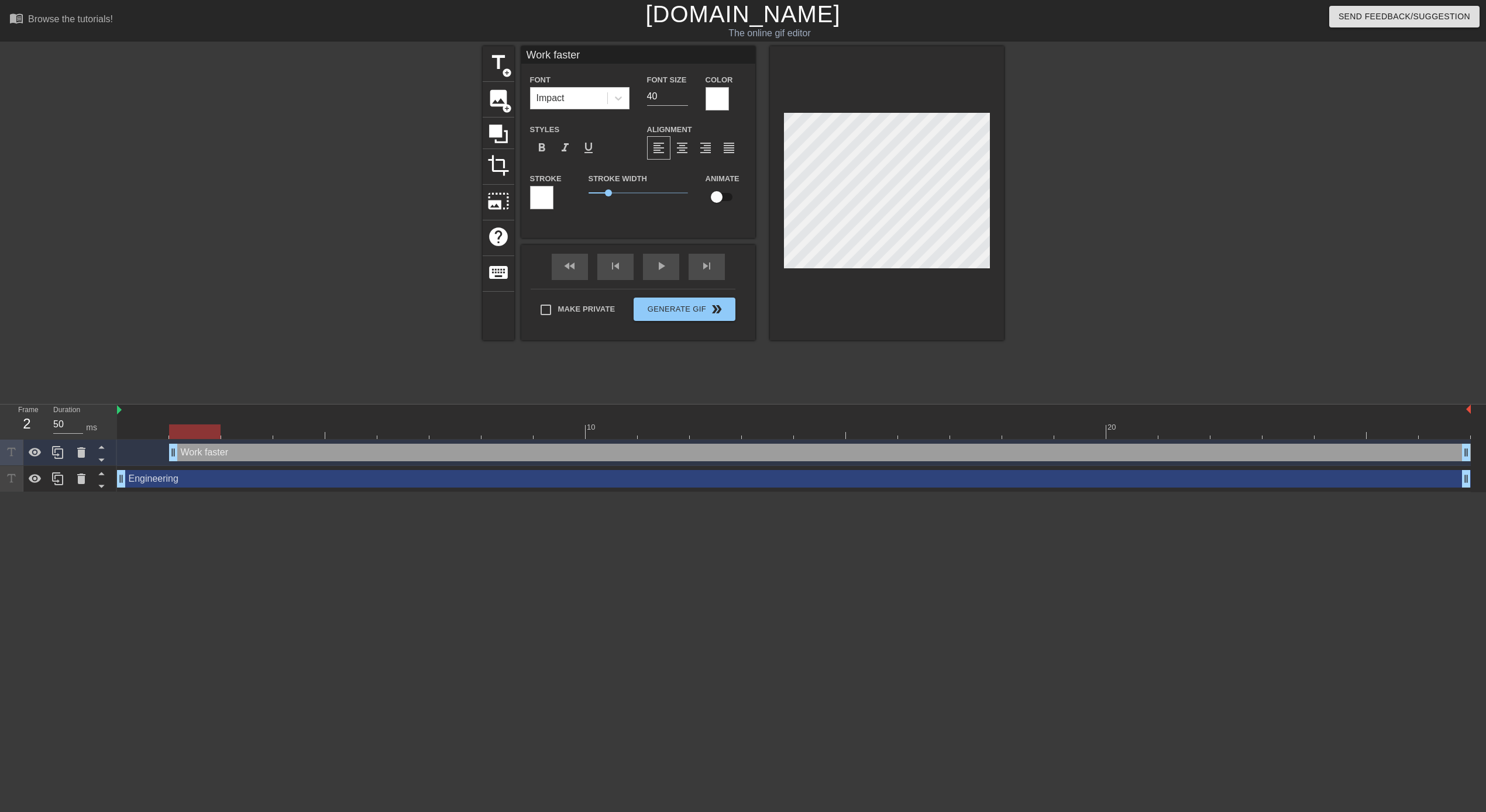
drag, startPoint x: 120, startPoint y: 454, endPoint x: 164, endPoint y: 454, distance: 44.0
click at [164, 454] on div "Work faster drag_handle drag_handle" at bounding box center [794, 452] width 1354 height 18
drag, startPoint x: 172, startPoint y: 458, endPoint x: 208, endPoint y: 457, distance: 36.0
click at [208, 457] on div "Work faster drag_handle drag_handle" at bounding box center [794, 452] width 1354 height 18
drag, startPoint x: 224, startPoint y: 453, endPoint x: 259, endPoint y: 455, distance: 35.1
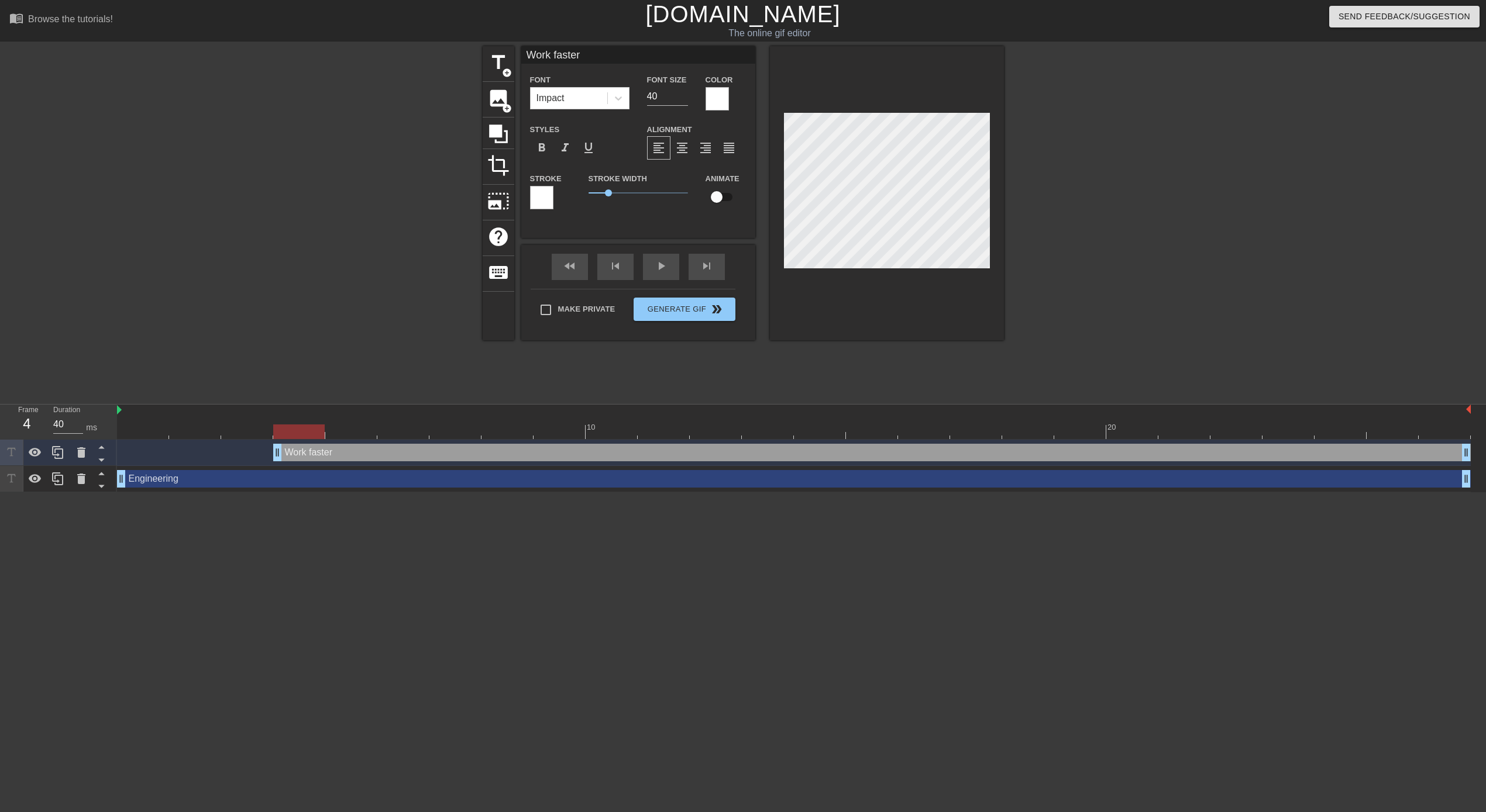
click at [259, 455] on div "Work faster drag_handle drag_handle" at bounding box center [794, 452] width 1354 height 18
type input "40"
drag, startPoint x: 276, startPoint y: 454, endPoint x: 129, endPoint y: 458, distance: 147.1
click at [723, 200] on input "checkbox" at bounding box center [716, 197] width 67 height 22
checkbox input "true"
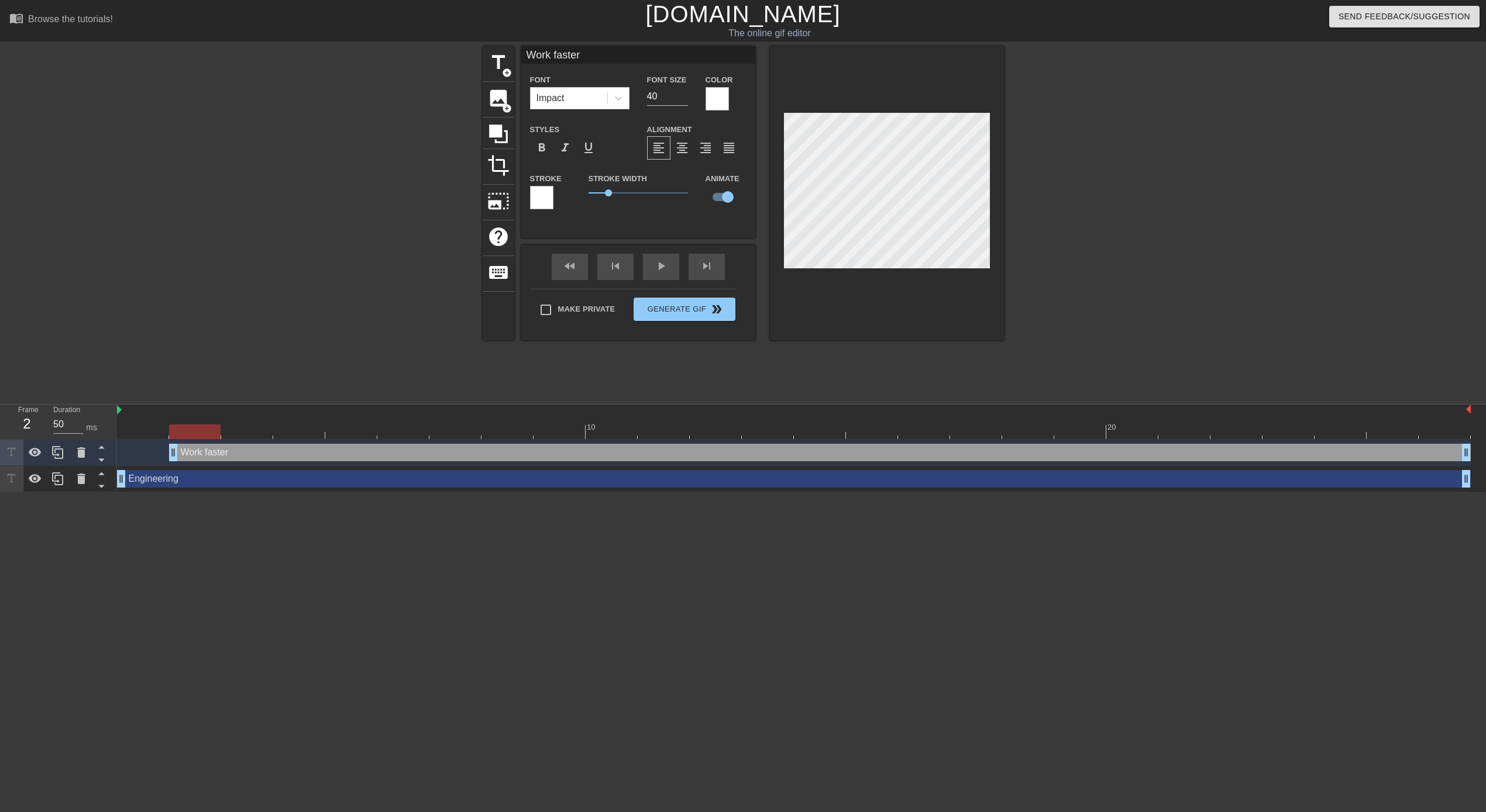
drag, startPoint x: 122, startPoint y: 454, endPoint x: 155, endPoint y: 455, distance: 33.0
click at [155, 455] on div "Work faster drag_handle drag_handle" at bounding box center [794, 452] width 1354 height 18
drag, startPoint x: 174, startPoint y: 447, endPoint x: 162, endPoint y: 451, distance: 12.6
click at [162, 451] on div "Work faster drag_handle drag_handle lens" at bounding box center [794, 452] width 1354 height 18
type input "40"
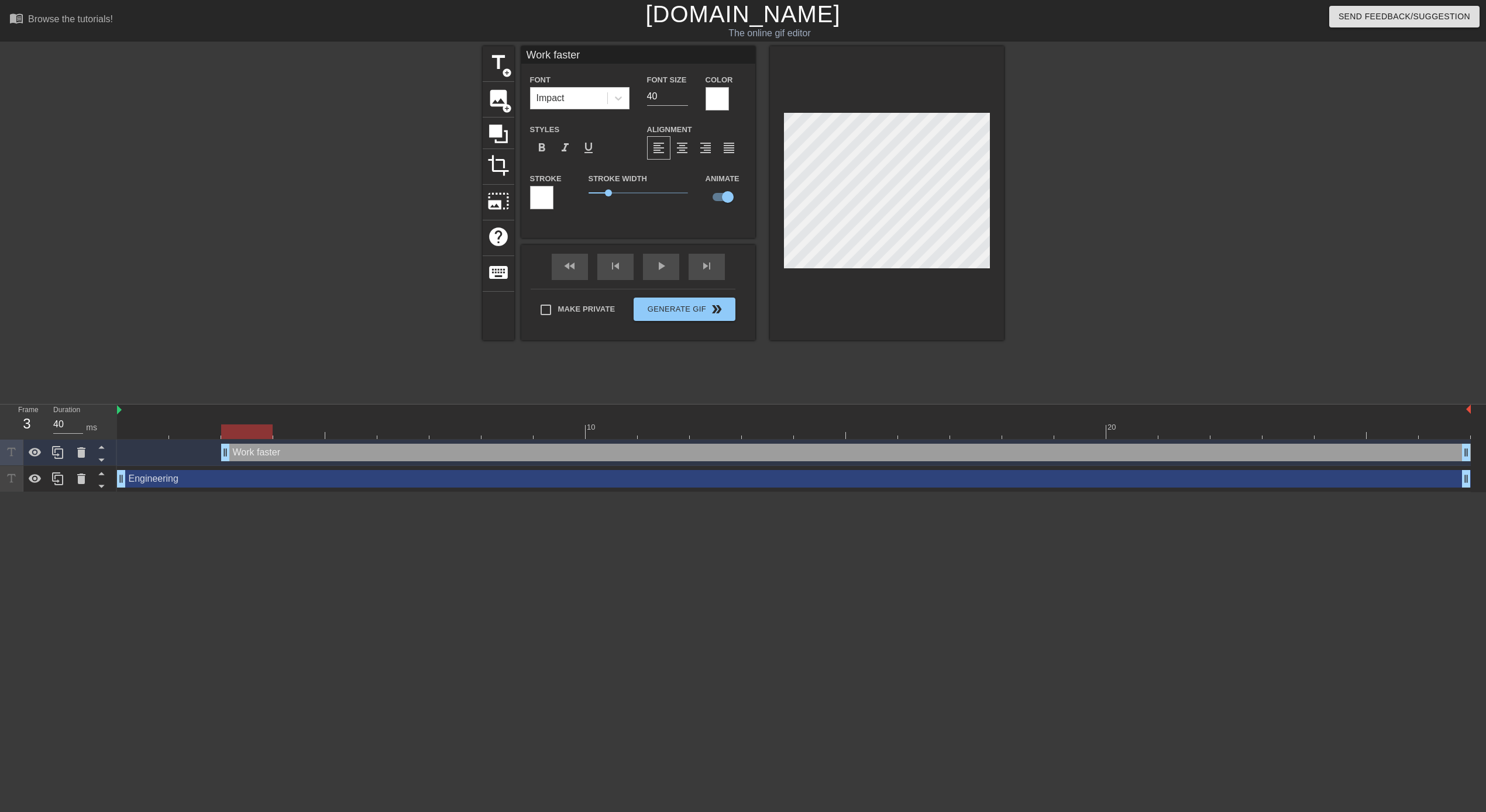
drag, startPoint x: 175, startPoint y: 456, endPoint x: 203, endPoint y: 459, distance: 28.2
click at [203, 459] on div "Work faster drag_handle drag_handle" at bounding box center [794, 452] width 1354 height 18
type input "Engineering"
checkbox input "false"
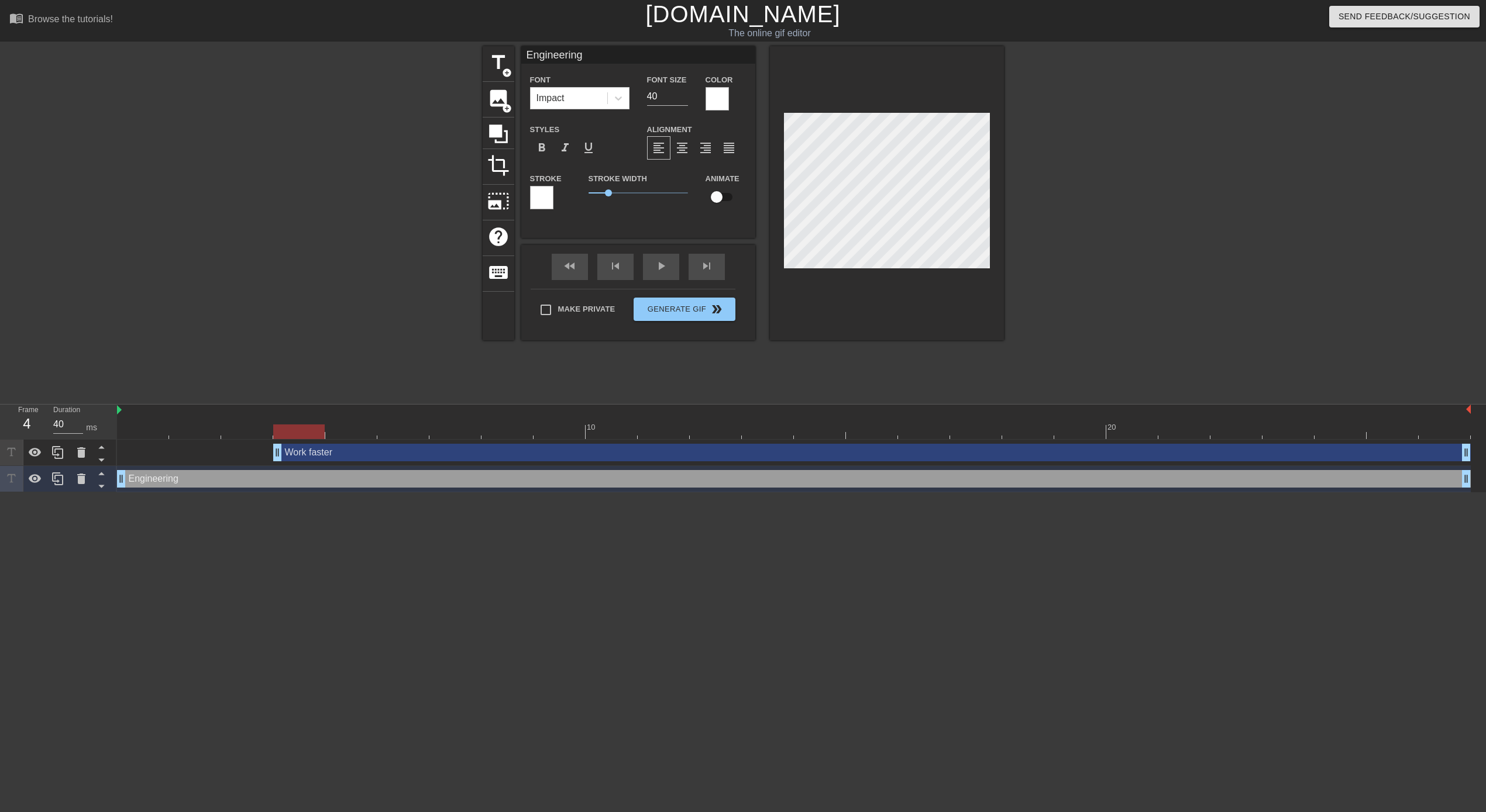
drag, startPoint x: 225, startPoint y: 452, endPoint x: 258, endPoint y: 451, distance: 33.0
click at [258, 451] on div "Work faster drag_handle drag_handle" at bounding box center [794, 452] width 1354 height 18
type input "Work faster"
checkbox input "true"
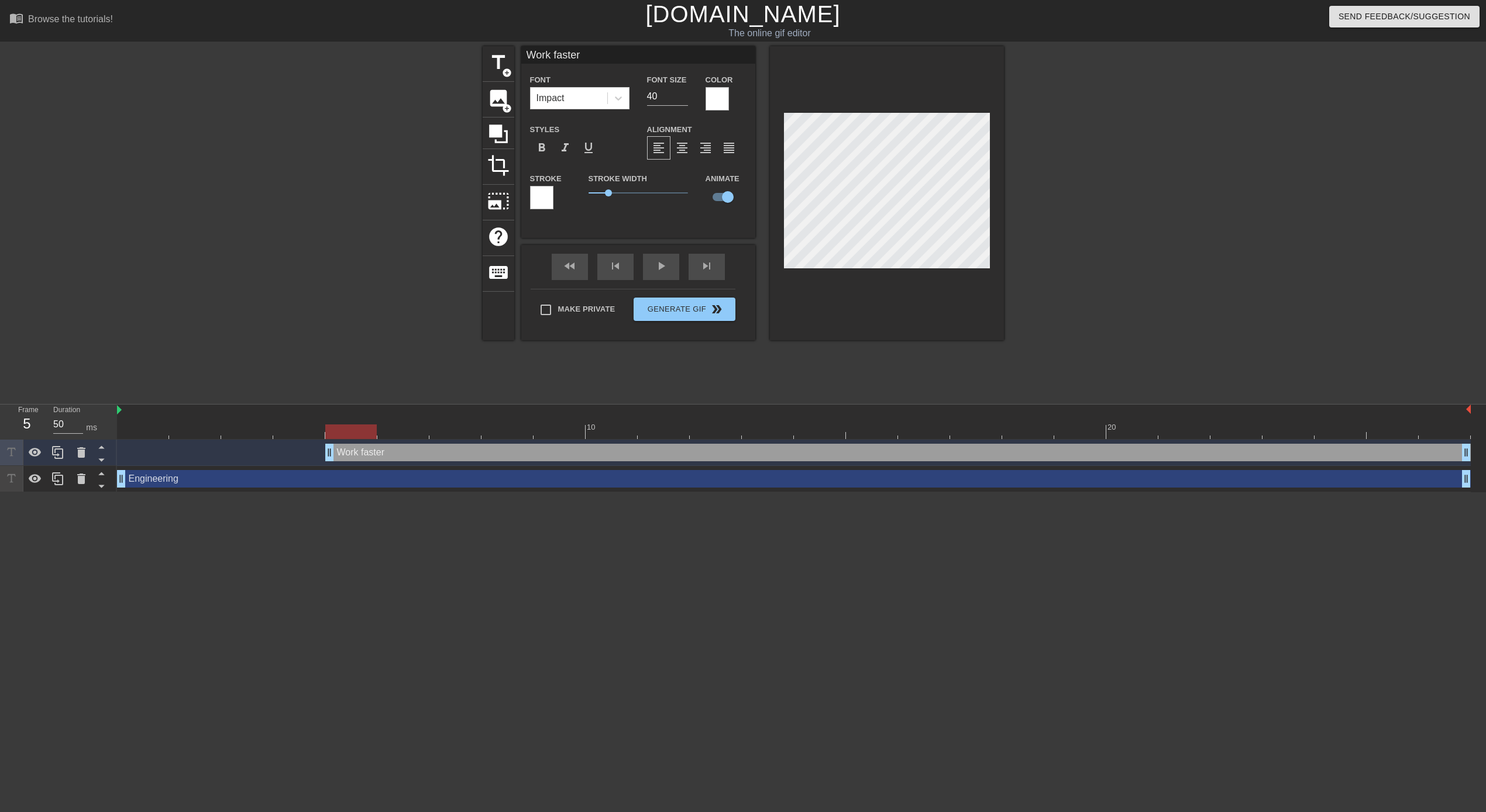
drag, startPoint x: 275, startPoint y: 458, endPoint x: 309, endPoint y: 458, distance: 34.0
click at [309, 458] on div "Work faster drag_handle drag_handle" at bounding box center [794, 452] width 1354 height 18
drag, startPoint x: 328, startPoint y: 456, endPoint x: 364, endPoint y: 456, distance: 36.0
click at [364, 456] on div "Work faster drag_handle drag_handle" at bounding box center [794, 452] width 1354 height 18
drag, startPoint x: 381, startPoint y: 455, endPoint x: 412, endPoint y: 454, distance: 31.0
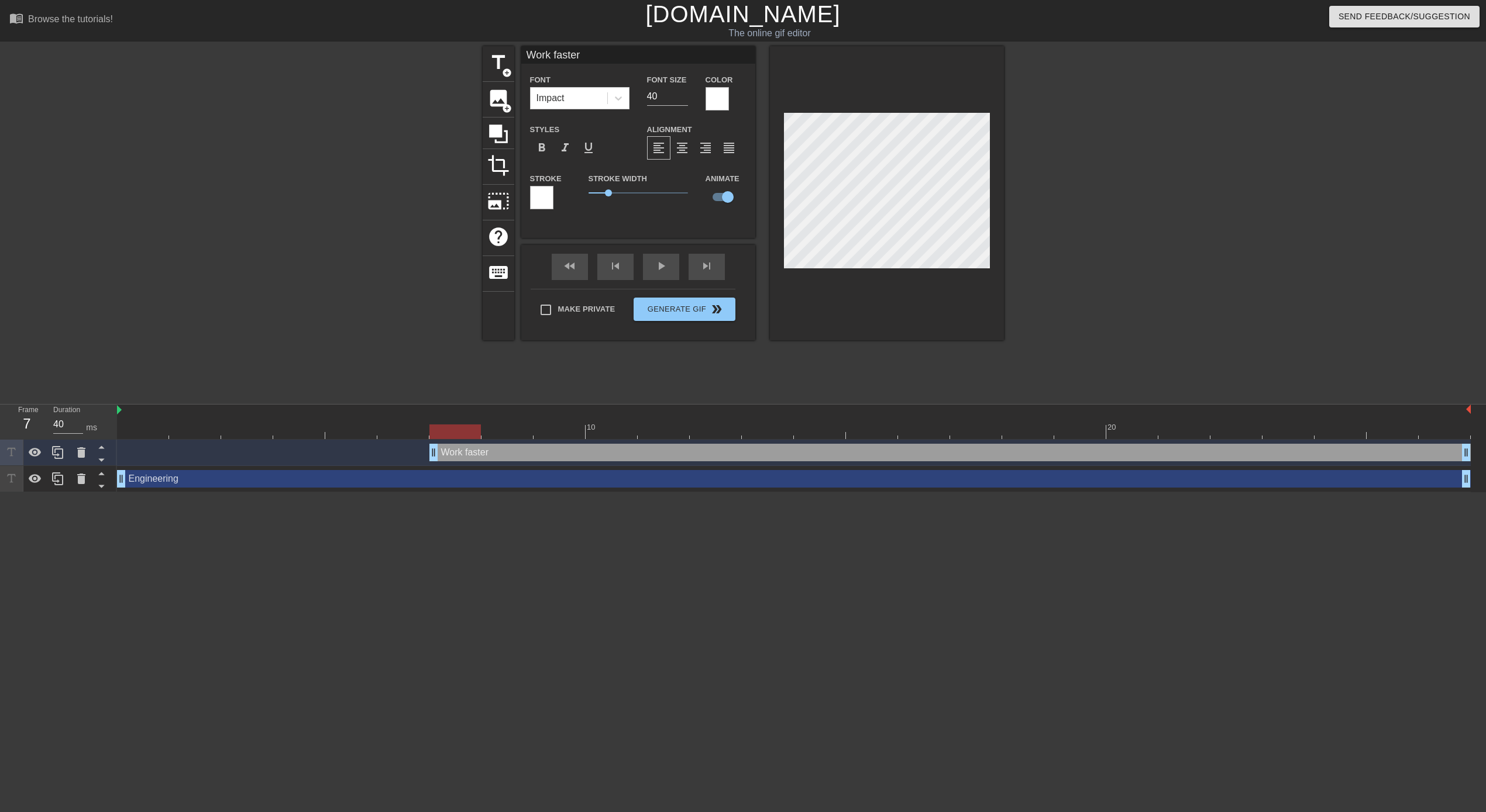
click at [412, 454] on div "Work faster drag_handle drag_handle" at bounding box center [794, 452] width 1354 height 18
drag, startPoint x: 433, startPoint y: 454, endPoint x: 465, endPoint y: 456, distance: 32.1
click at [465, 456] on div "Work faster drag_handle drag_handle" at bounding box center [794, 452] width 1354 height 18
drag, startPoint x: 487, startPoint y: 454, endPoint x: 518, endPoint y: 454, distance: 31.0
click at [518, 454] on div "Work faster drag_handle drag_handle" at bounding box center [794, 452] width 1354 height 18
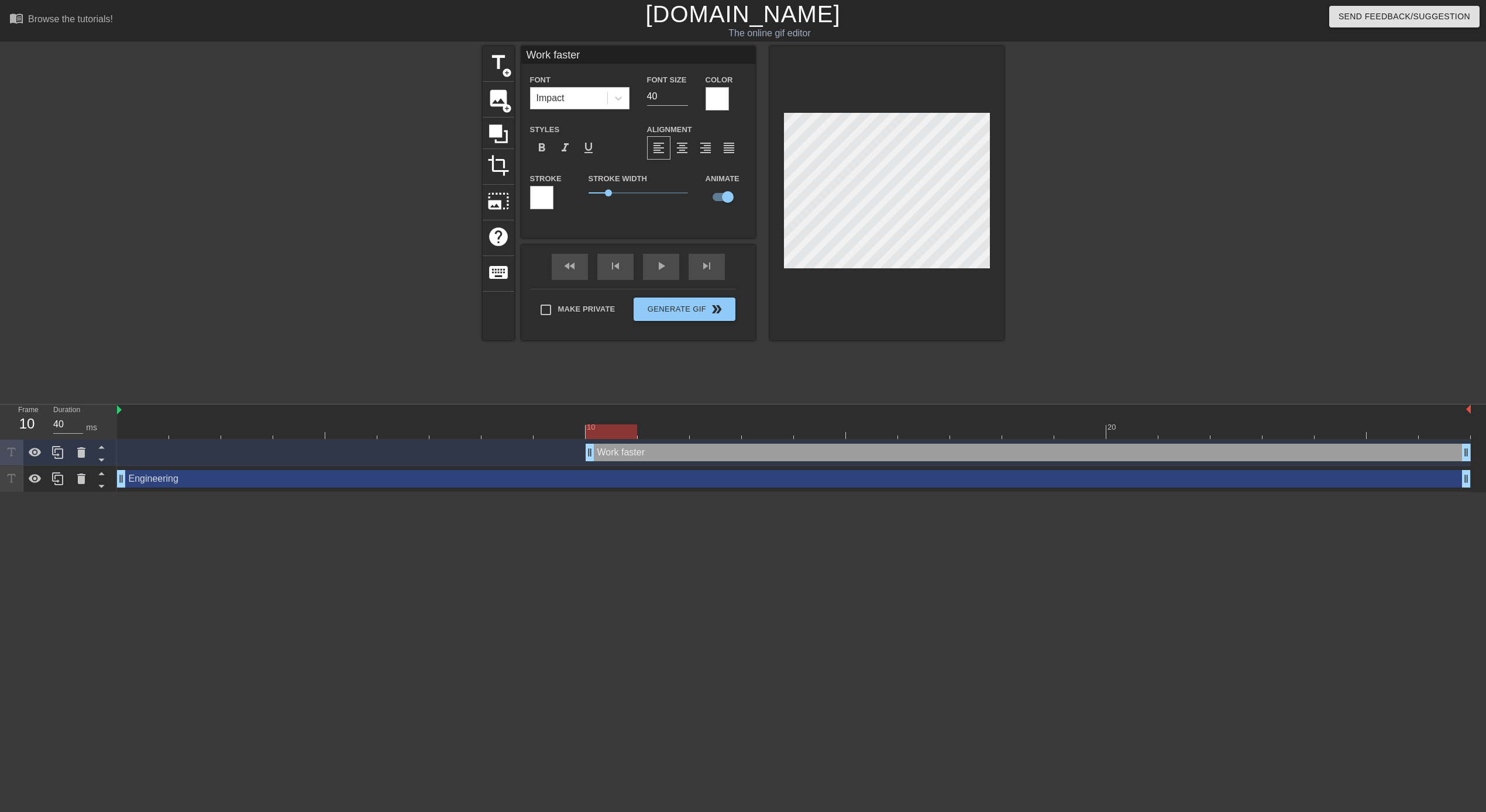
drag, startPoint x: 538, startPoint y: 456, endPoint x: 578, endPoint y: 454, distance: 40.0
click at [578, 454] on div "Work faster drag_handle drag_handle" at bounding box center [794, 452] width 1354 height 18
drag, startPoint x: 591, startPoint y: 455, endPoint x: 625, endPoint y: 454, distance: 34.0
click at [625, 454] on div "Work faster drag_handle drag_handle" at bounding box center [794, 452] width 1354 height 18
drag, startPoint x: 641, startPoint y: 452, endPoint x: 676, endPoint y: 452, distance: 35.0
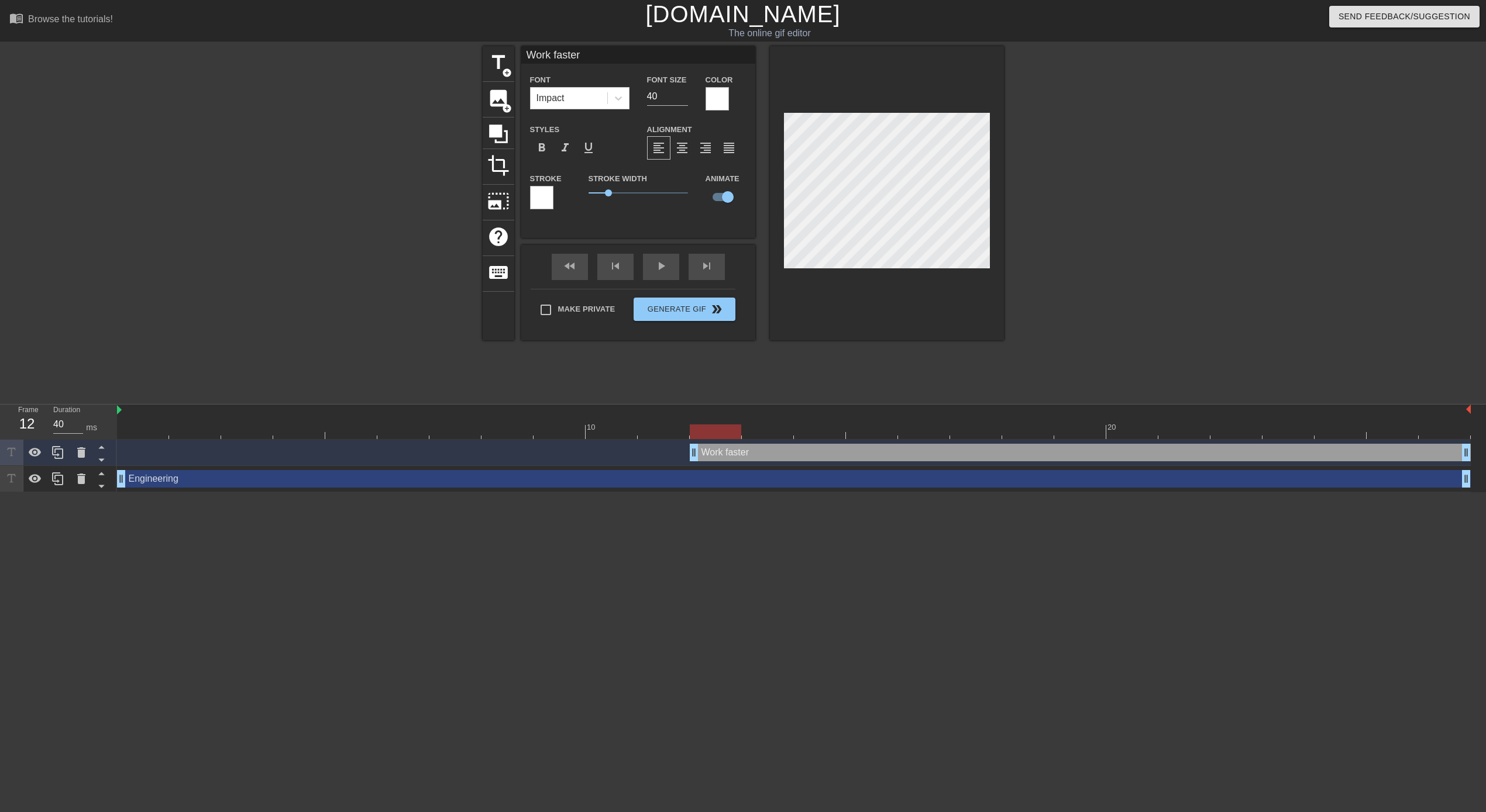
click at [676, 452] on div "Work faster drag_handle drag_handle" at bounding box center [794, 452] width 1354 height 18
drag, startPoint x: 696, startPoint y: 451, endPoint x: 726, endPoint y: 449, distance: 30.1
click at [726, 449] on div "Work faster drag_handle drag_handle" at bounding box center [794, 452] width 1354 height 18
drag, startPoint x: 748, startPoint y: 451, endPoint x: 782, endPoint y: 450, distance: 34.0
click at [782, 450] on div "Work faster drag_handle drag_handle" at bounding box center [794, 452] width 1354 height 18
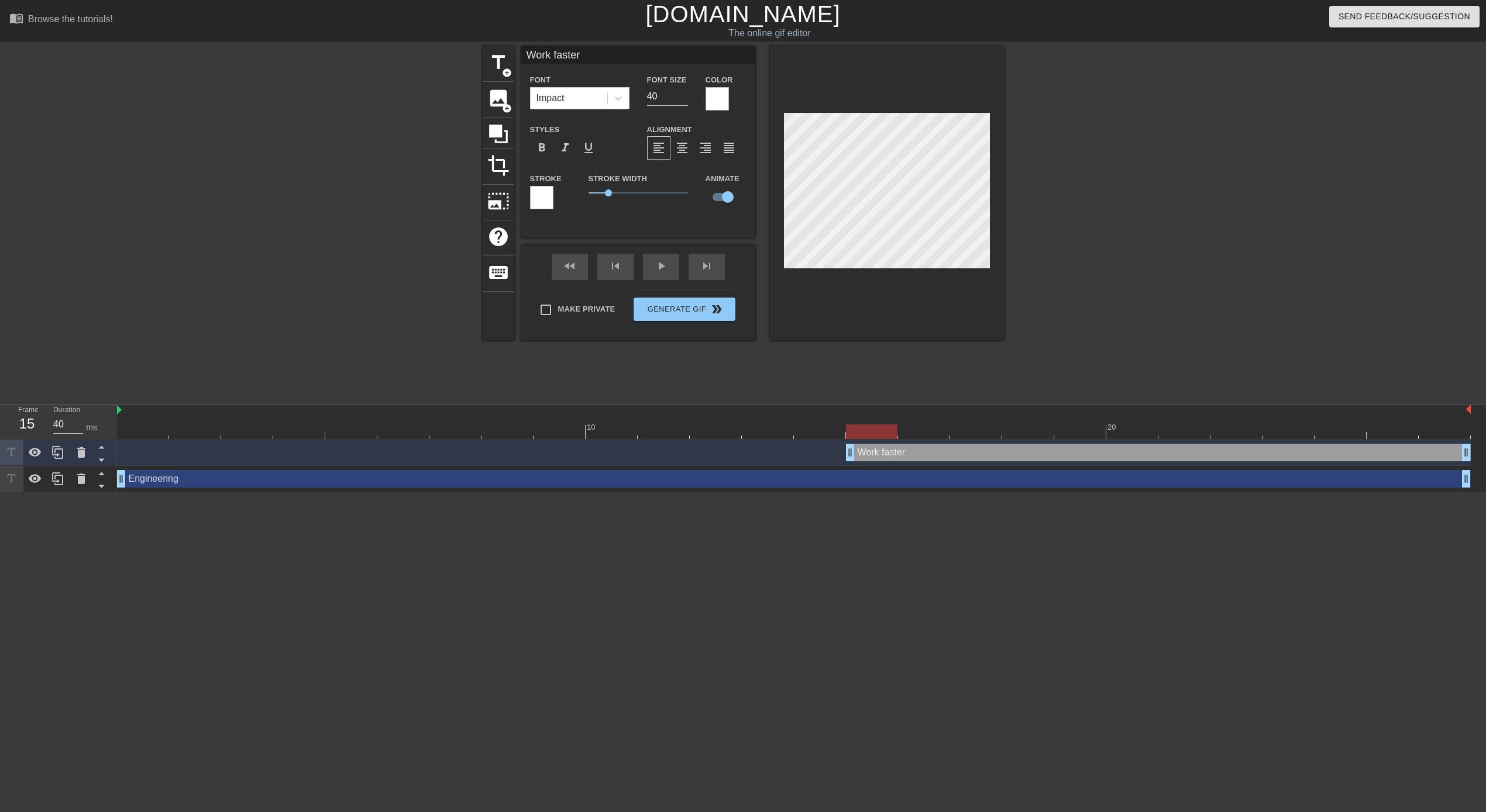
drag, startPoint x: 798, startPoint y: 454, endPoint x: 828, endPoint y: 454, distance: 30.0
click at [828, 454] on div "Work faster drag_handle drag_handle" at bounding box center [794, 452] width 1354 height 18
drag, startPoint x: 850, startPoint y: 456, endPoint x: 882, endPoint y: 456, distance: 32.0
click at [882, 456] on div "Work faster drag_handle drag_handle" at bounding box center [794, 452] width 1354 height 18
drag, startPoint x: 905, startPoint y: 455, endPoint x: 933, endPoint y: 453, distance: 28.1
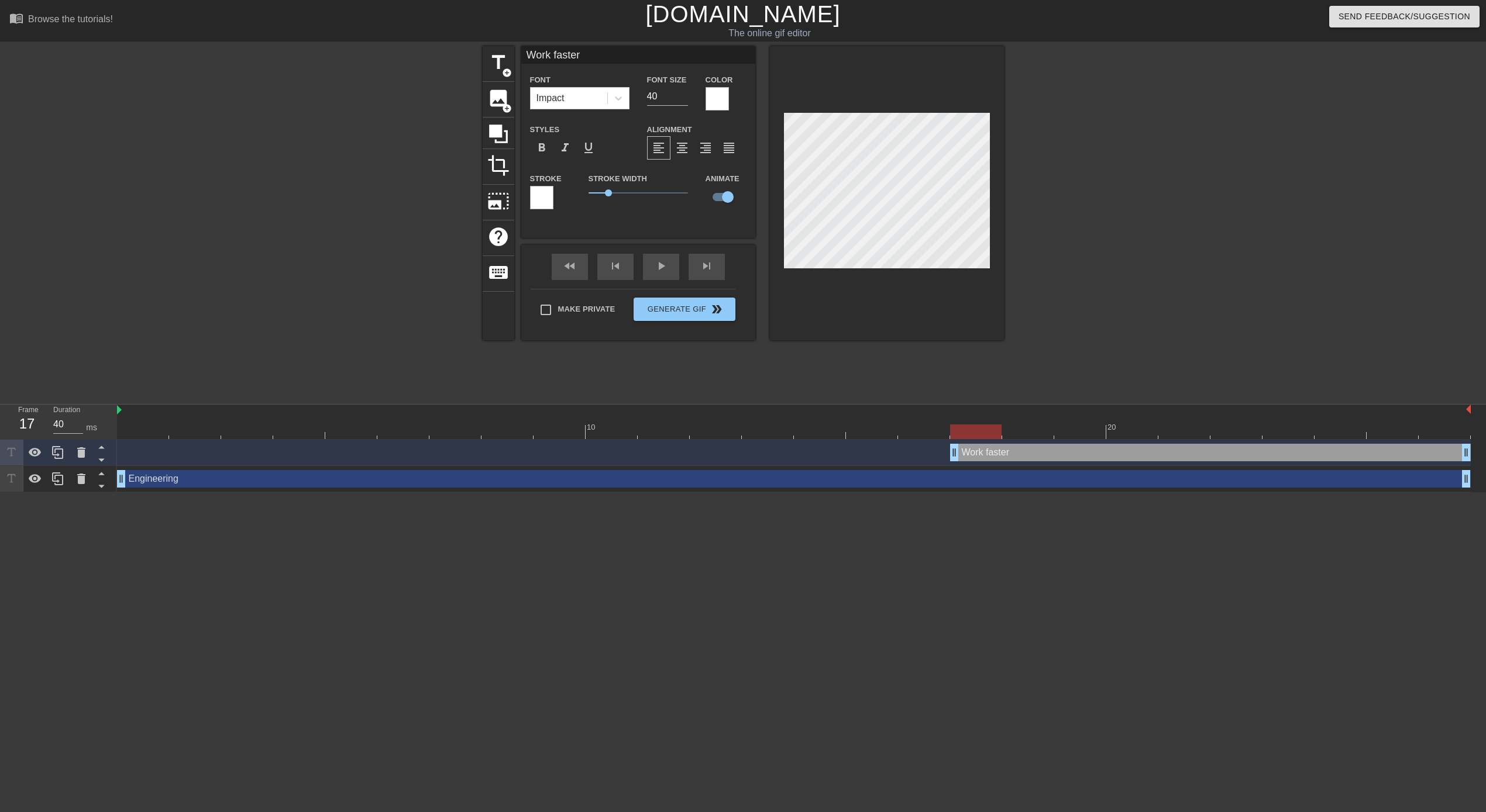
click at [933, 453] on div "Work faster drag_handle drag_handle" at bounding box center [794, 452] width 1354 height 18
drag, startPoint x: 953, startPoint y: 456, endPoint x: 991, endPoint y: 458, distance: 38.1
click at [991, 458] on div "Work faster drag_handle drag_handle" at bounding box center [794, 452] width 1354 height 18
drag, startPoint x: 1005, startPoint y: 449, endPoint x: 1045, endPoint y: 452, distance: 40.1
click at [1045, 452] on div "Work faster drag_handle drag_handle" at bounding box center [794, 452] width 1354 height 18
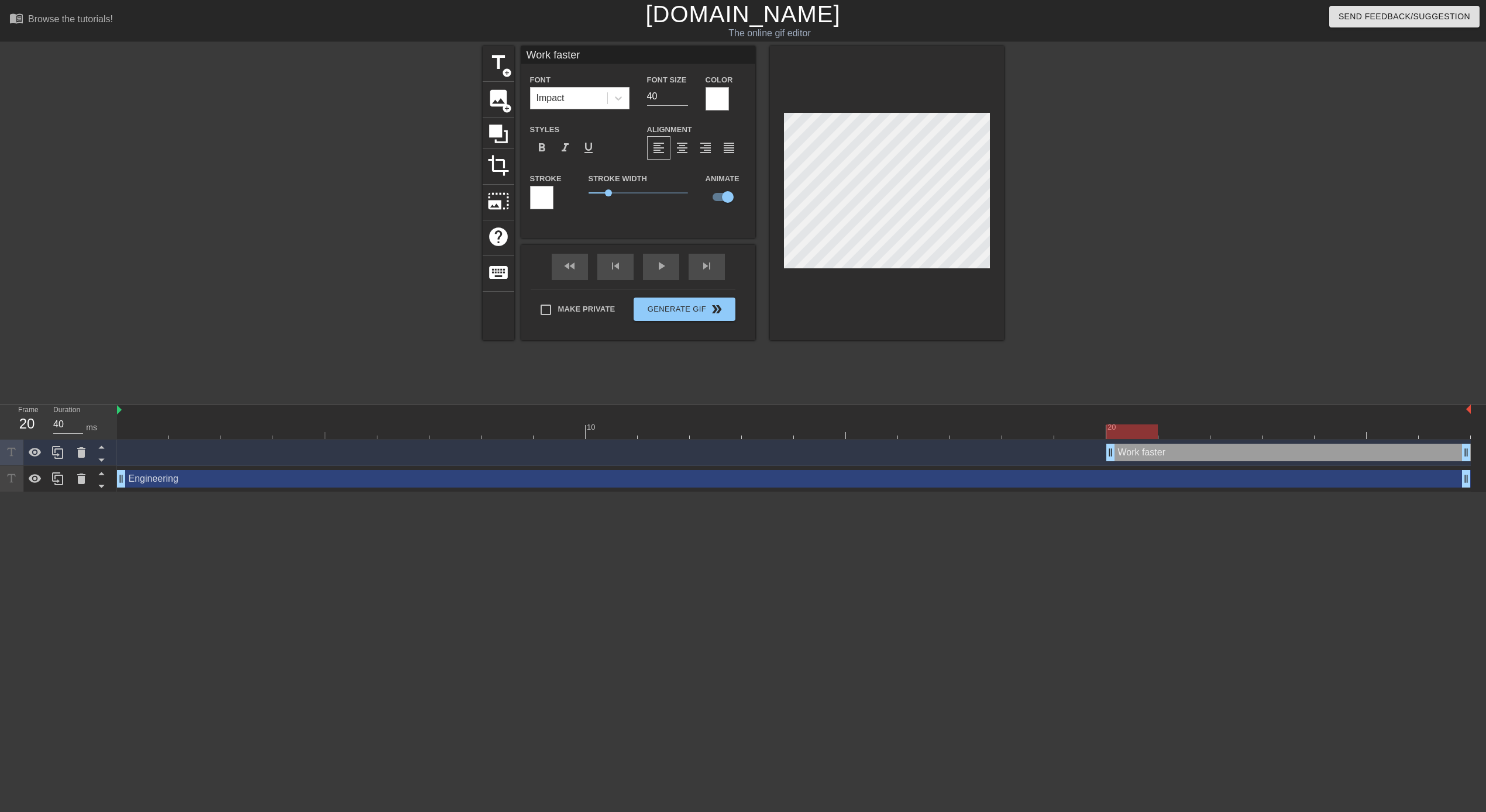
drag, startPoint x: 1056, startPoint y: 458, endPoint x: 1088, endPoint y: 459, distance: 32.0
click at [1088, 459] on div "Work faster drag_handle drag_handle" at bounding box center [794, 452] width 1354 height 18
click at [252, 492] on html "menu_book Browse the tutorials! [DOMAIN_NAME] The online gif editor Send Feedba…" at bounding box center [743, 246] width 1486 height 492
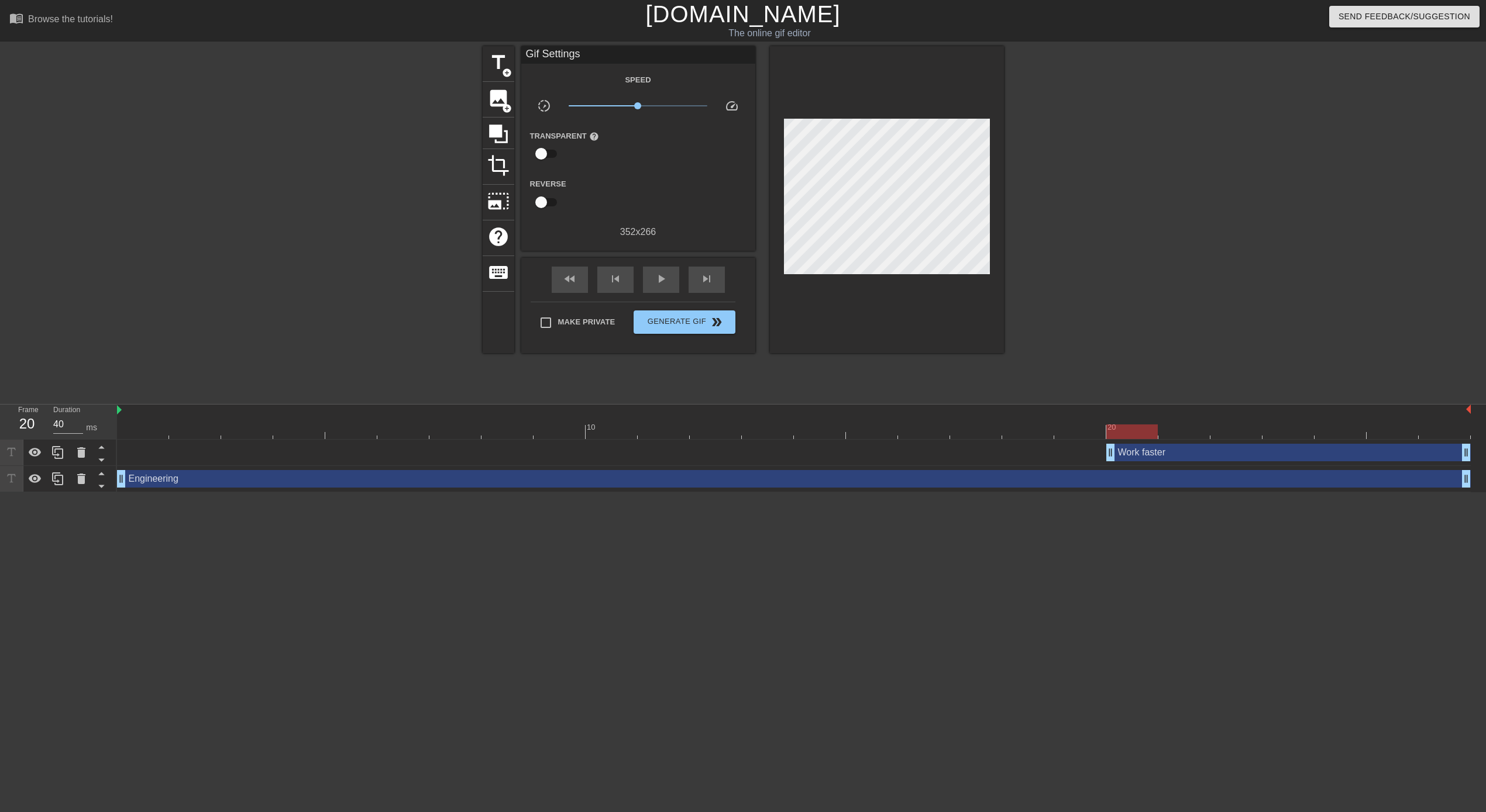
click at [252, 492] on html "menu_book Browse the tutorials! [DOMAIN_NAME] The online gif editor Send Feedba…" at bounding box center [743, 246] width 1486 height 492
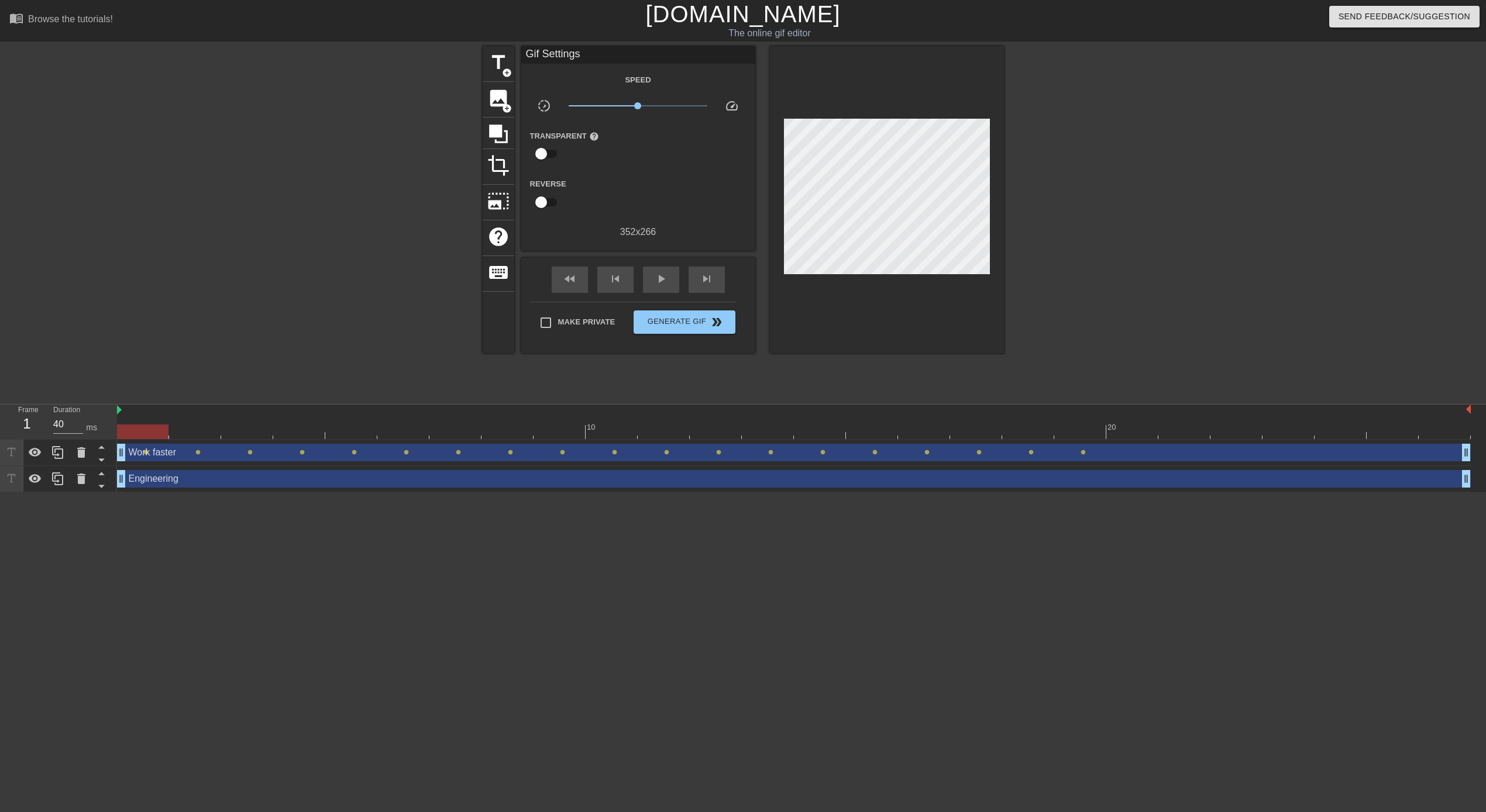
drag, startPoint x: 1109, startPoint y: 454, endPoint x: 67, endPoint y: 522, distance: 1044.2
click at [67, 492] on html "menu_book Browse the tutorials! [DOMAIN_NAME] The online gif editor Send Feedba…" at bounding box center [743, 246] width 1486 height 492
click at [227, 492] on html "menu_book Browse the tutorials! [DOMAIN_NAME] The online gif editor Send Feedba…" at bounding box center [743, 246] width 1486 height 492
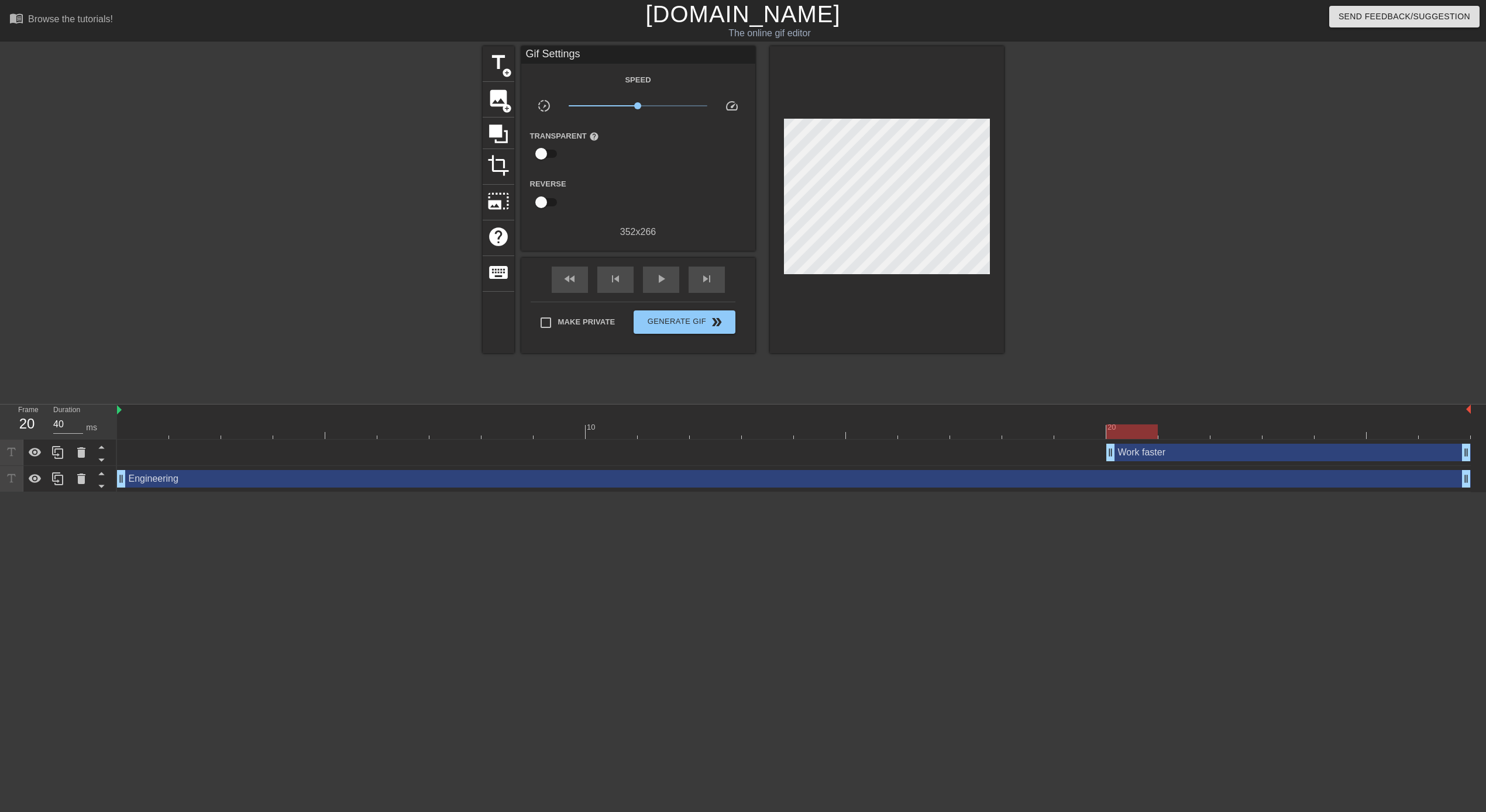
drag, startPoint x: 120, startPoint y: 452, endPoint x: 1096, endPoint y: 458, distance: 976.0
click at [1096, 458] on div "Work faster drag_handle drag_handle" at bounding box center [794, 452] width 1354 height 18
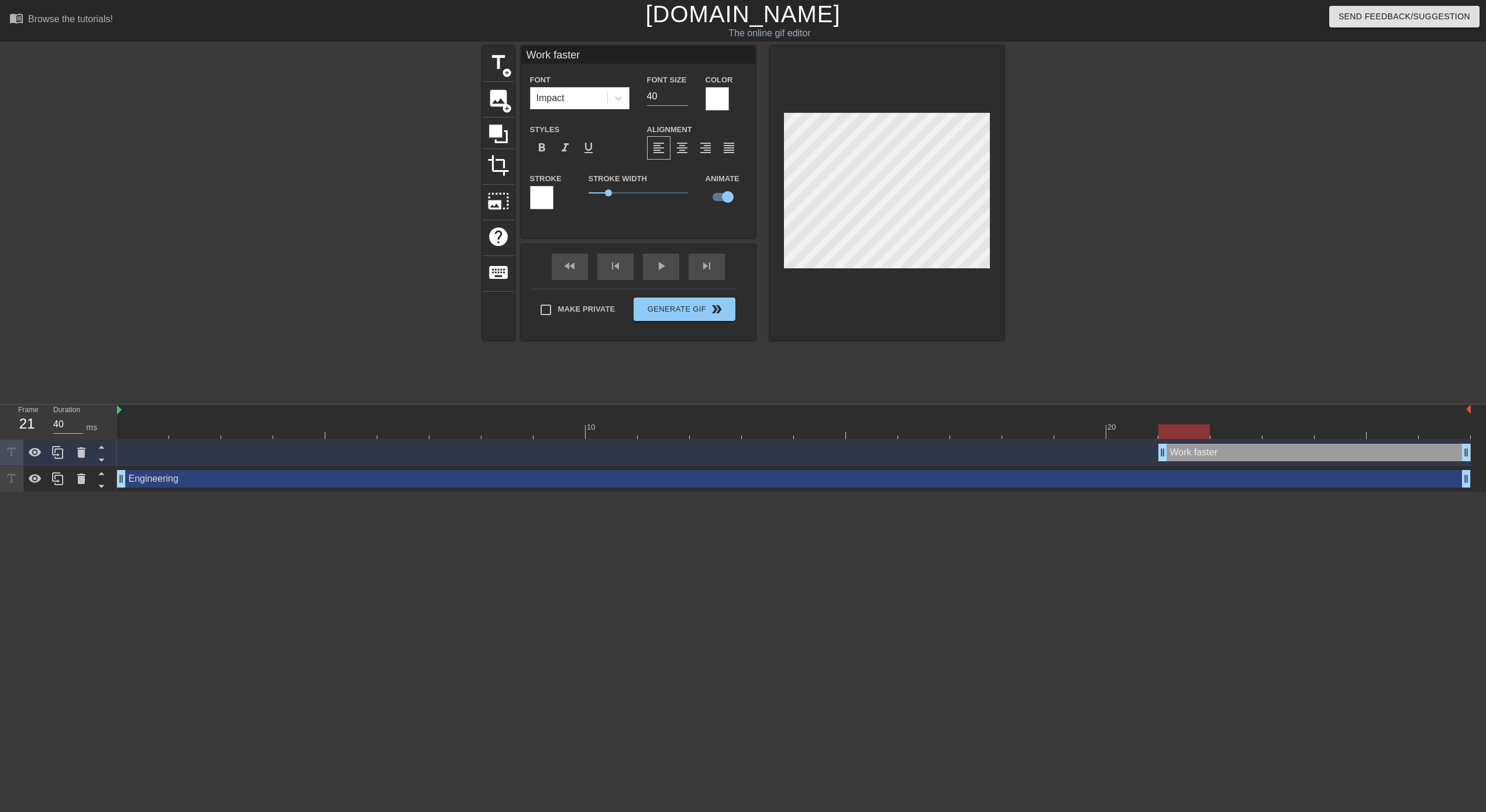
drag, startPoint x: 1111, startPoint y: 457, endPoint x: 1144, endPoint y: 456, distance: 33.0
click at [1144, 456] on div "Work faster drag_handle drag_handle" at bounding box center [794, 452] width 1354 height 18
drag, startPoint x: 1163, startPoint y: 450, endPoint x: 1195, endPoint y: 449, distance: 32.0
click at [1195, 449] on div "Work faster drag_handle drag_handle" at bounding box center [794, 452] width 1354 height 18
drag, startPoint x: 1214, startPoint y: 456, endPoint x: 1253, endPoint y: 456, distance: 39.0
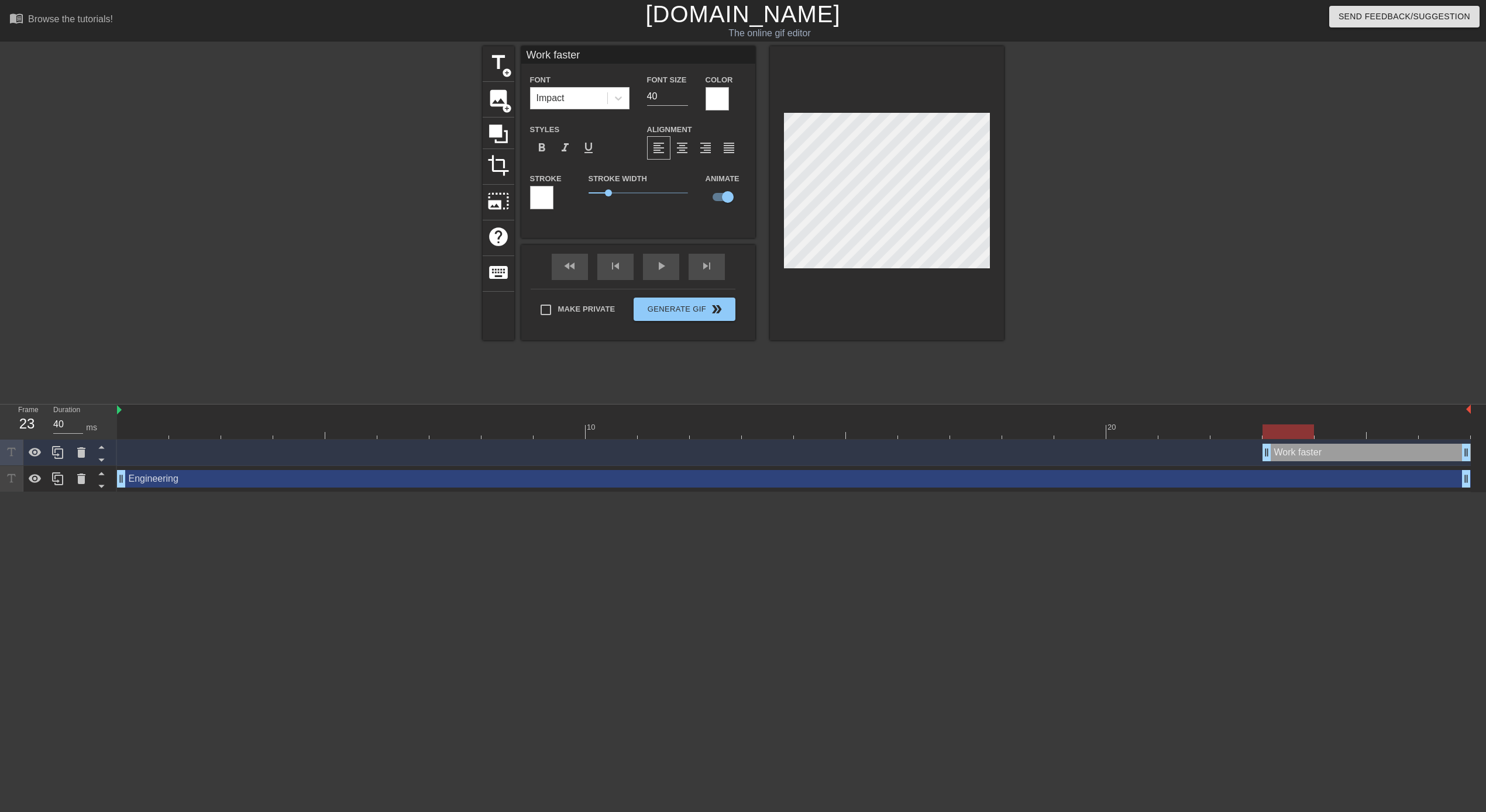
click at [1253, 456] on div "Work faster drag_handle drag_handle" at bounding box center [794, 452] width 1354 height 18
drag, startPoint x: 1268, startPoint y: 454, endPoint x: 1306, endPoint y: 455, distance: 38.0
click at [1306, 455] on div "Work faster drag_handle drag_handle" at bounding box center [794, 452] width 1354 height 18
drag, startPoint x: 1320, startPoint y: 458, endPoint x: 1352, endPoint y: 465, distance: 32.8
click at [1352, 465] on div "Work faster drag_handle drag_handle" at bounding box center [794, 453] width 1354 height 26
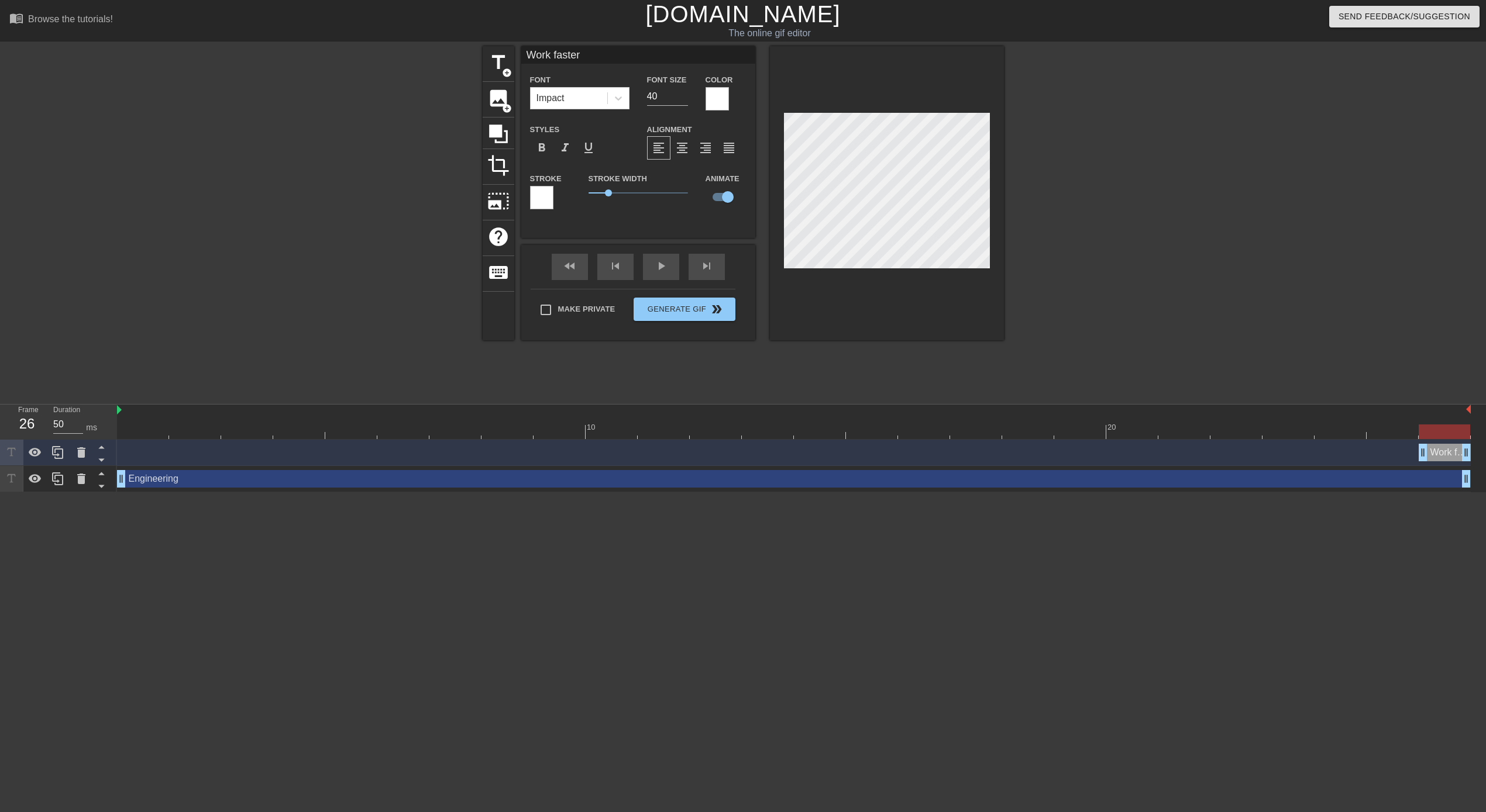
drag, startPoint x: 1372, startPoint y: 454, endPoint x: 1407, endPoint y: 456, distance: 35.1
click at [1407, 456] on div "Work faster drag_handle drag_handle" at bounding box center [794, 452] width 1354 height 18
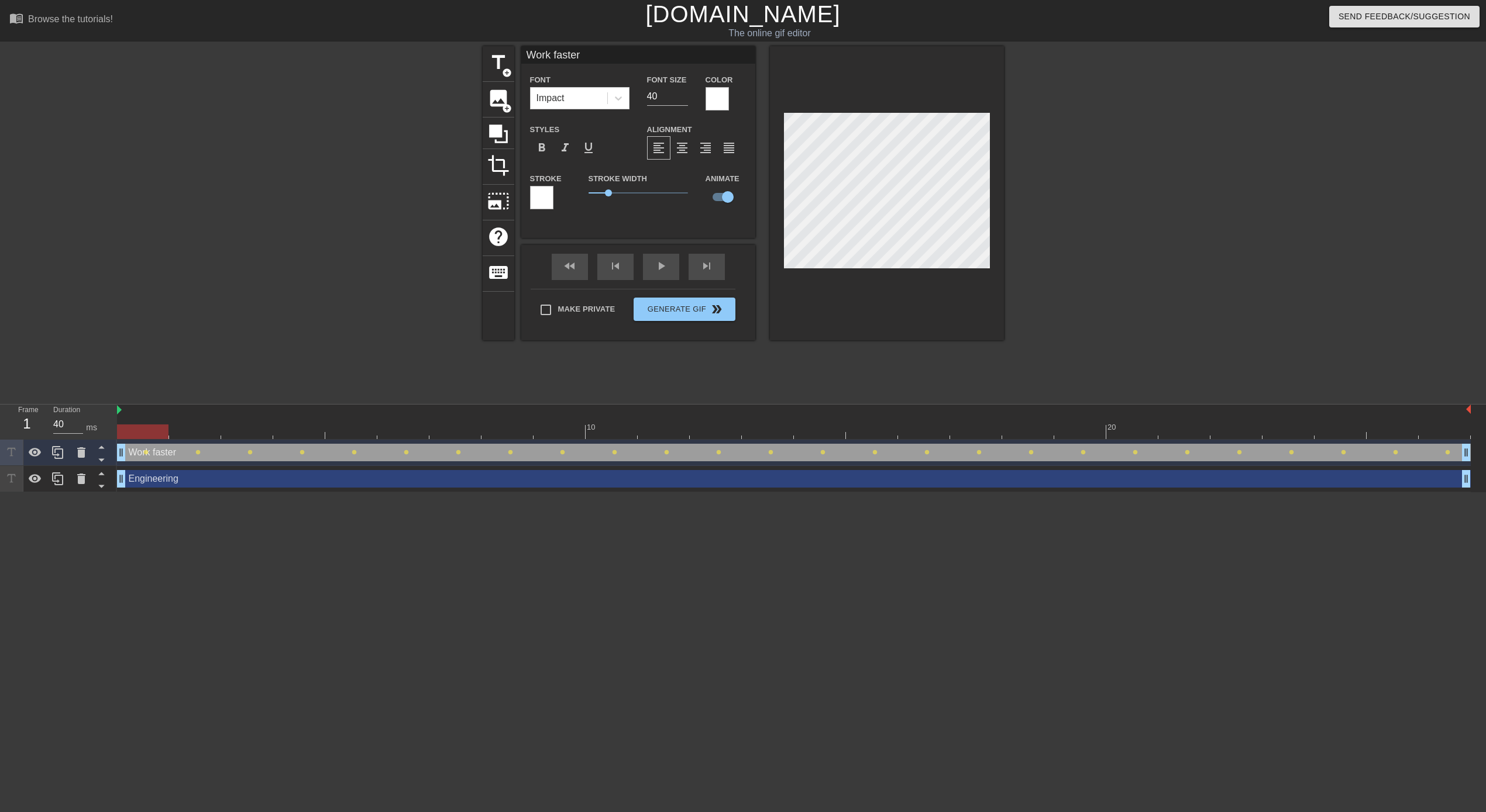
drag, startPoint x: 1426, startPoint y: 454, endPoint x: 34, endPoint y: 401, distance: 1393.0
click at [34, 401] on div "menu_book Browse the tutorials! [DOMAIN_NAME] The online gif editor Send Feedba…" at bounding box center [743, 246] width 1486 height 492
click at [476, 492] on html "menu_book Browse the tutorials! [DOMAIN_NAME] The online gif editor Send Feedba…" at bounding box center [743, 246] width 1486 height 492
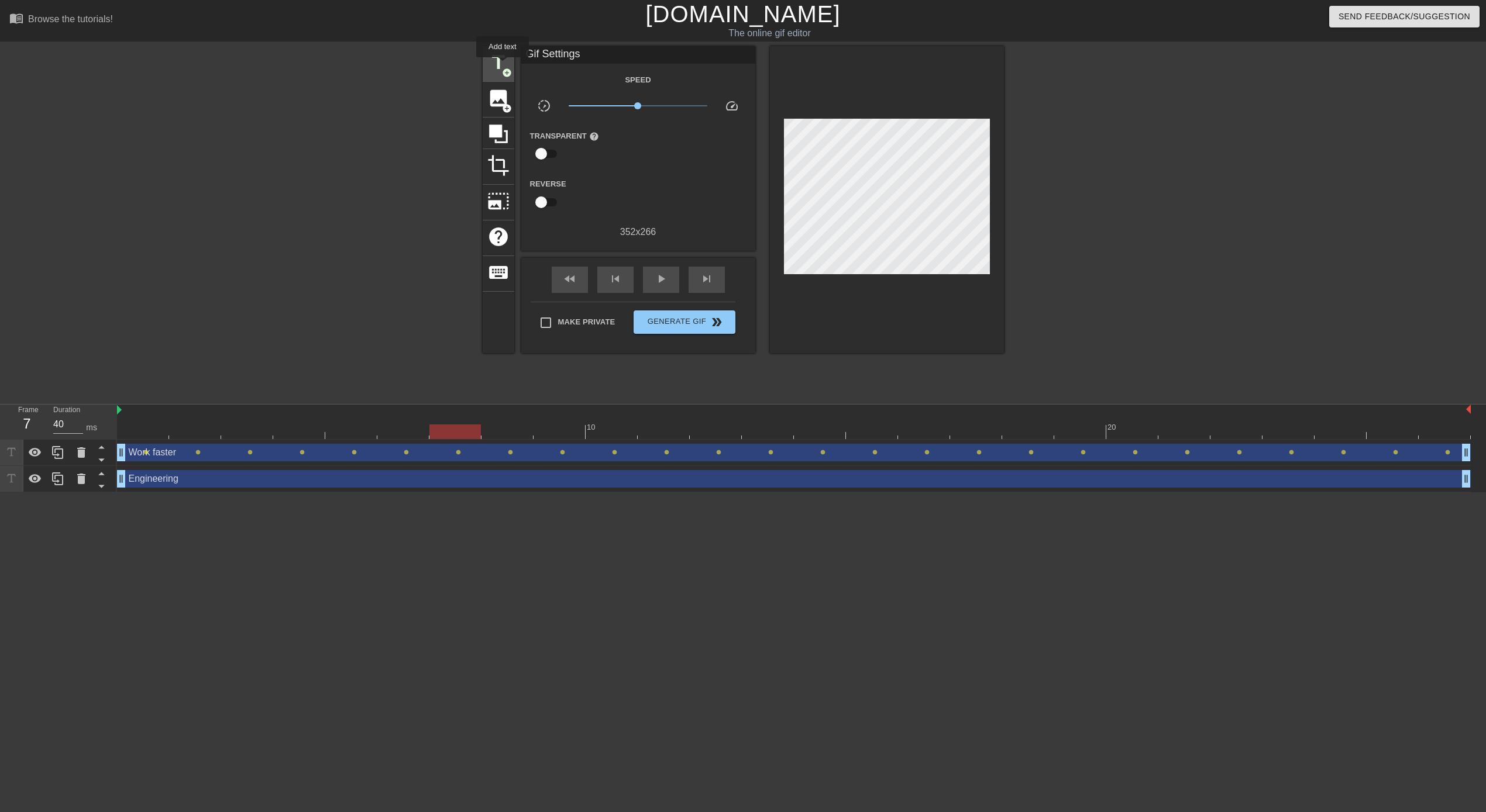
click at [503, 66] on span "title" at bounding box center [498, 63] width 22 height 22
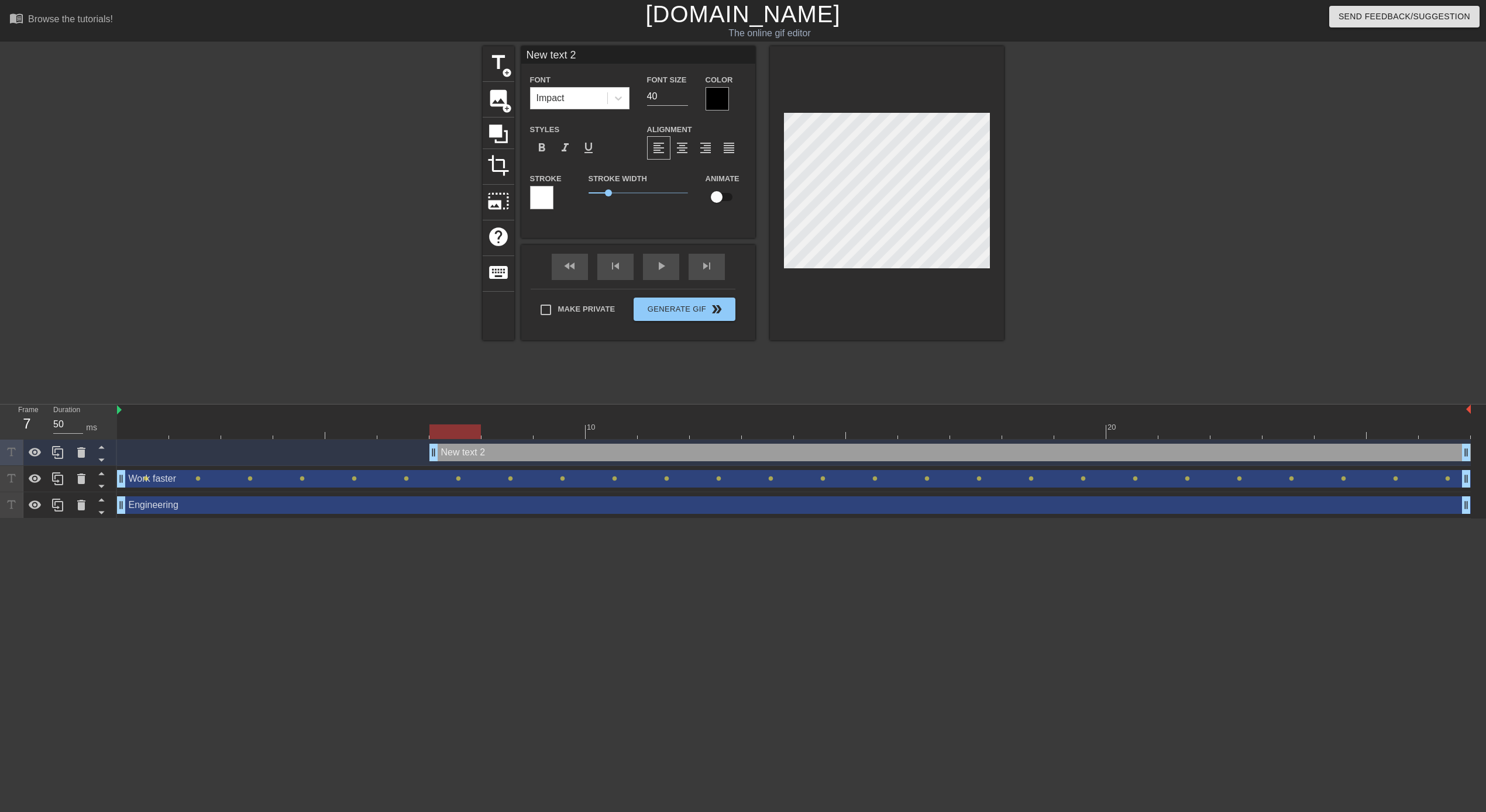
type input "40"
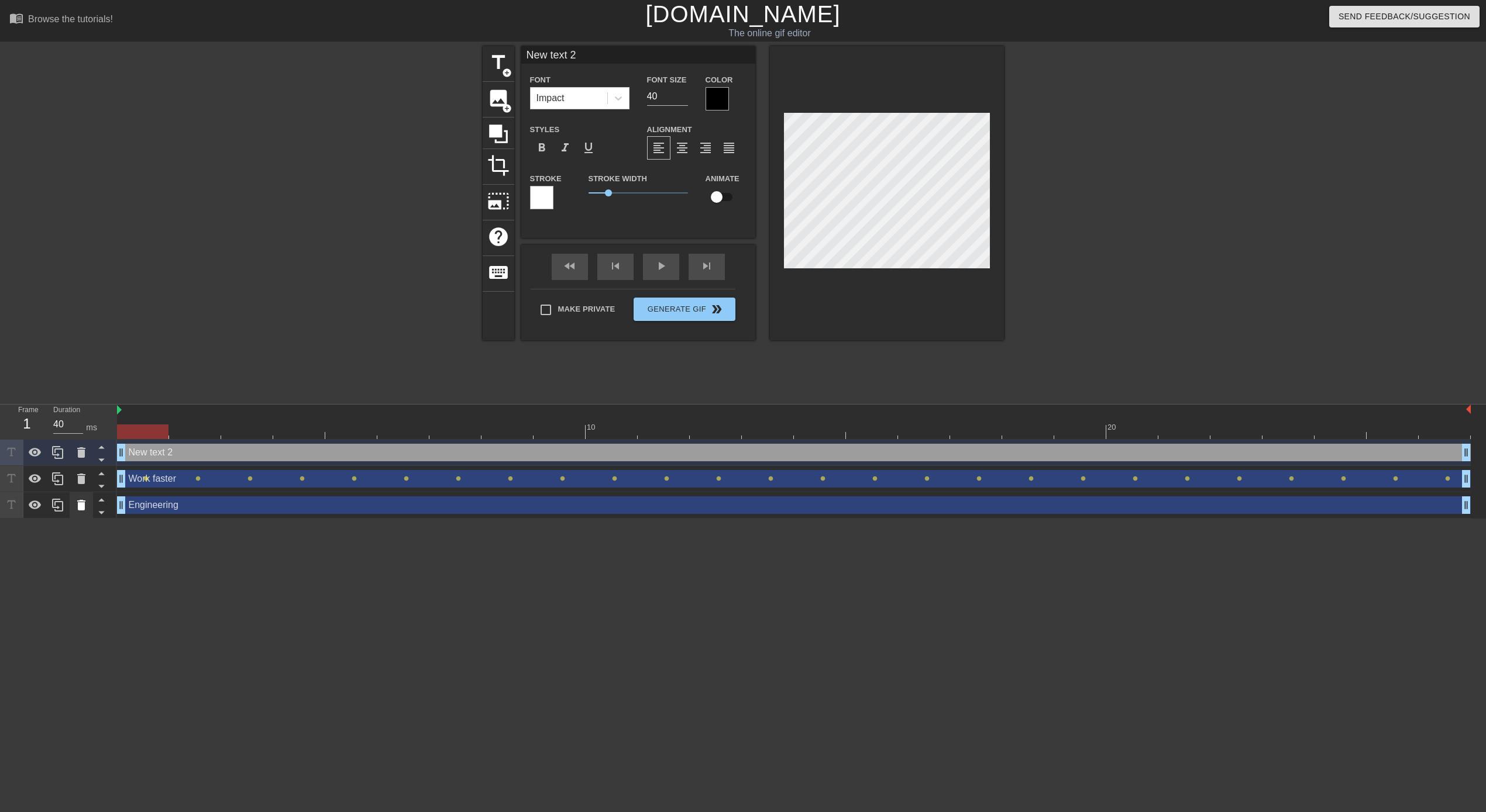
drag, startPoint x: 432, startPoint y: 458, endPoint x: 82, endPoint y: 494, distance: 351.8
click at [82, 494] on div "Frame 1 Duration 40 ms 10 20 New text 2 drag_handle drag_handle Work faster dra…" at bounding box center [743, 461] width 1486 height 114
click at [716, 93] on div at bounding box center [716, 98] width 23 height 23
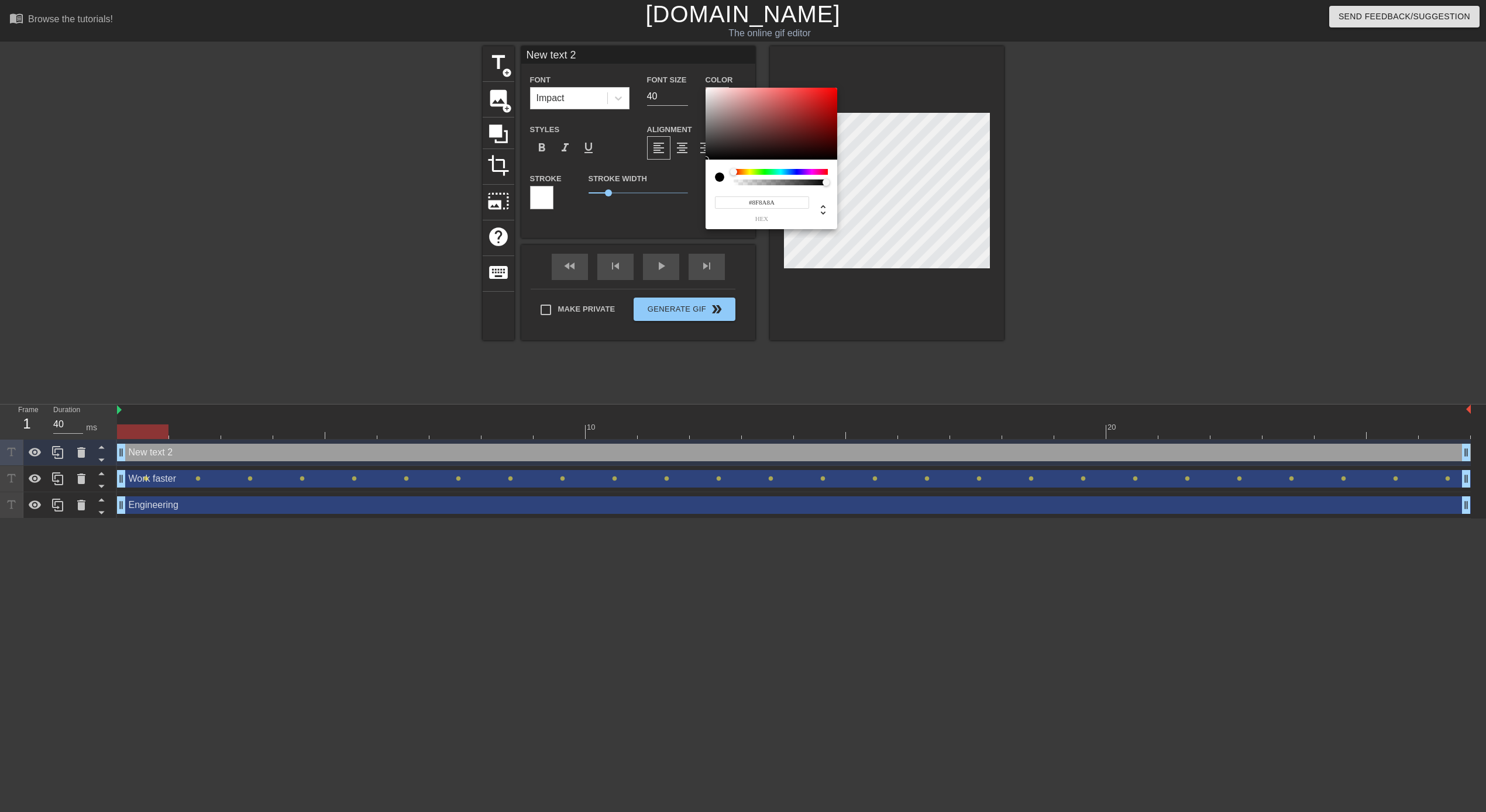
type input "#FFFFFF"
drag, startPoint x: 726, startPoint y: 140, endPoint x: 645, endPoint y: 32, distance: 135.0
click at [645, 32] on div "#FFFFFF hex" at bounding box center [743, 406] width 1486 height 812
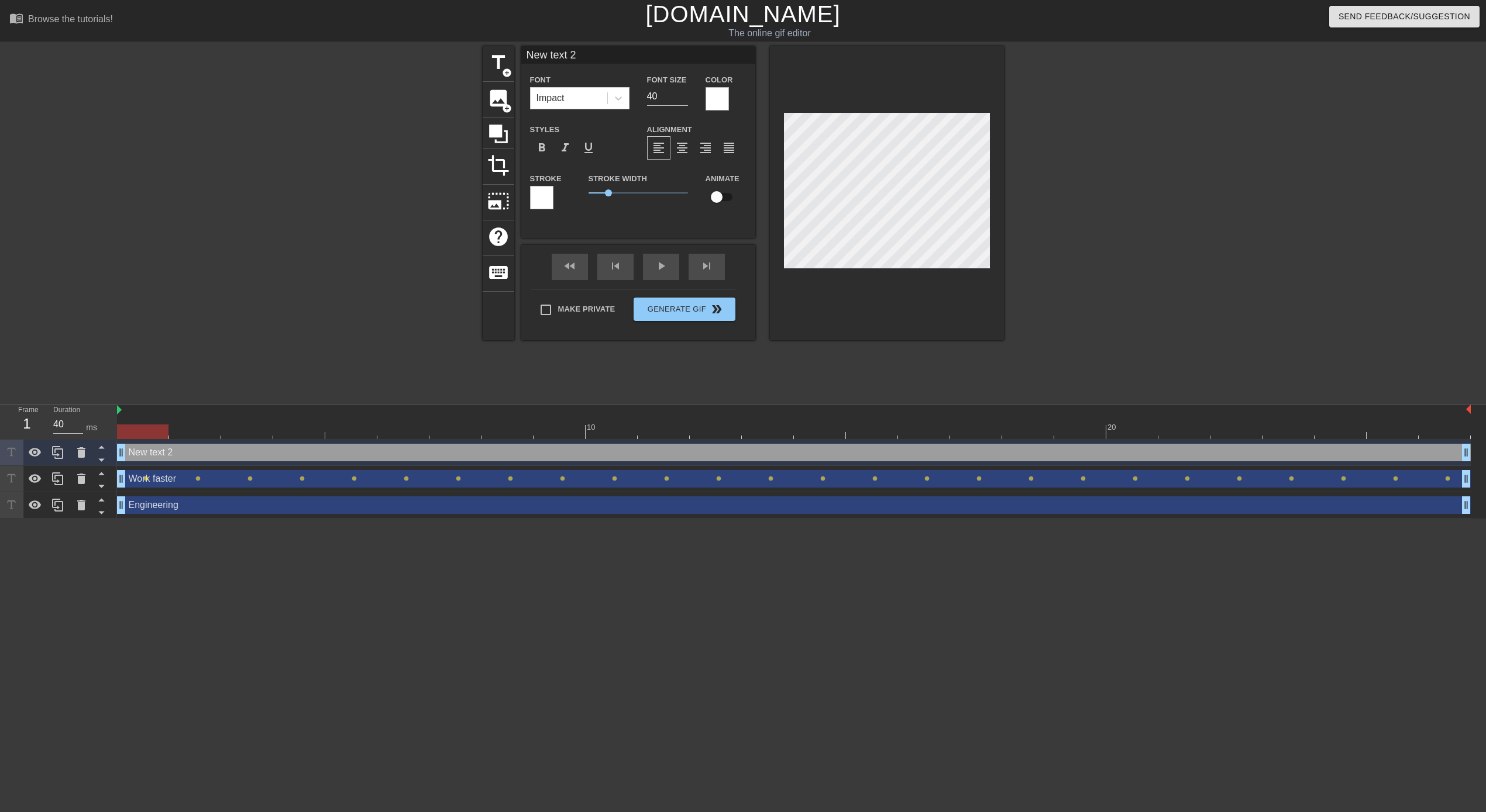
type input "T"
type textarea "T"
type input "Tr"
type textarea "Tr"
type input "Tra"
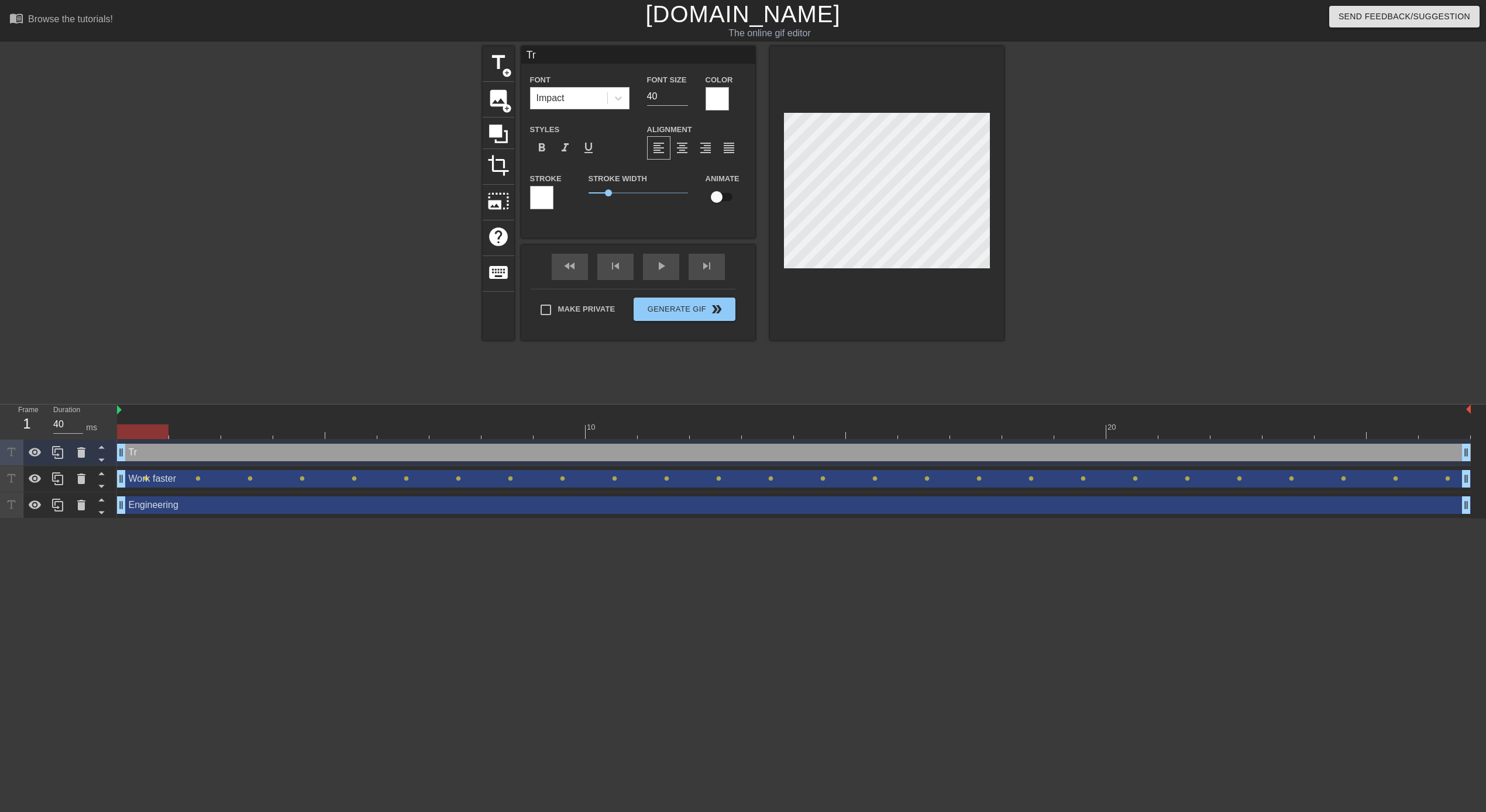
type textarea "Tra"
type input "Trav"
type textarea "Trav"
type input "Travi"
type textarea "Travi"
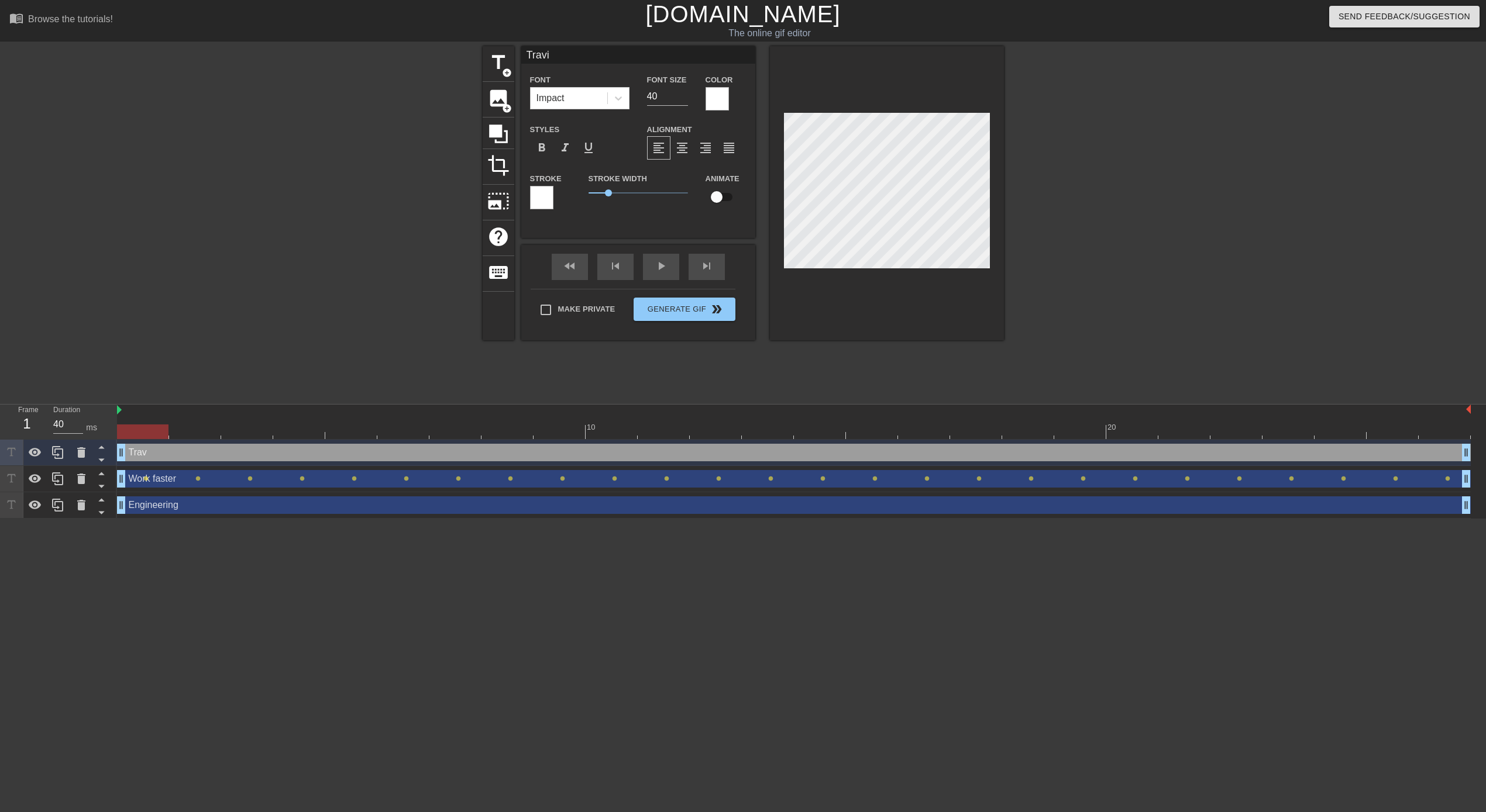
type input "[PERSON_NAME]"
type textarea "[PERSON_NAME]"
click at [722, 203] on input "checkbox" at bounding box center [716, 197] width 67 height 22
checkbox input "true"
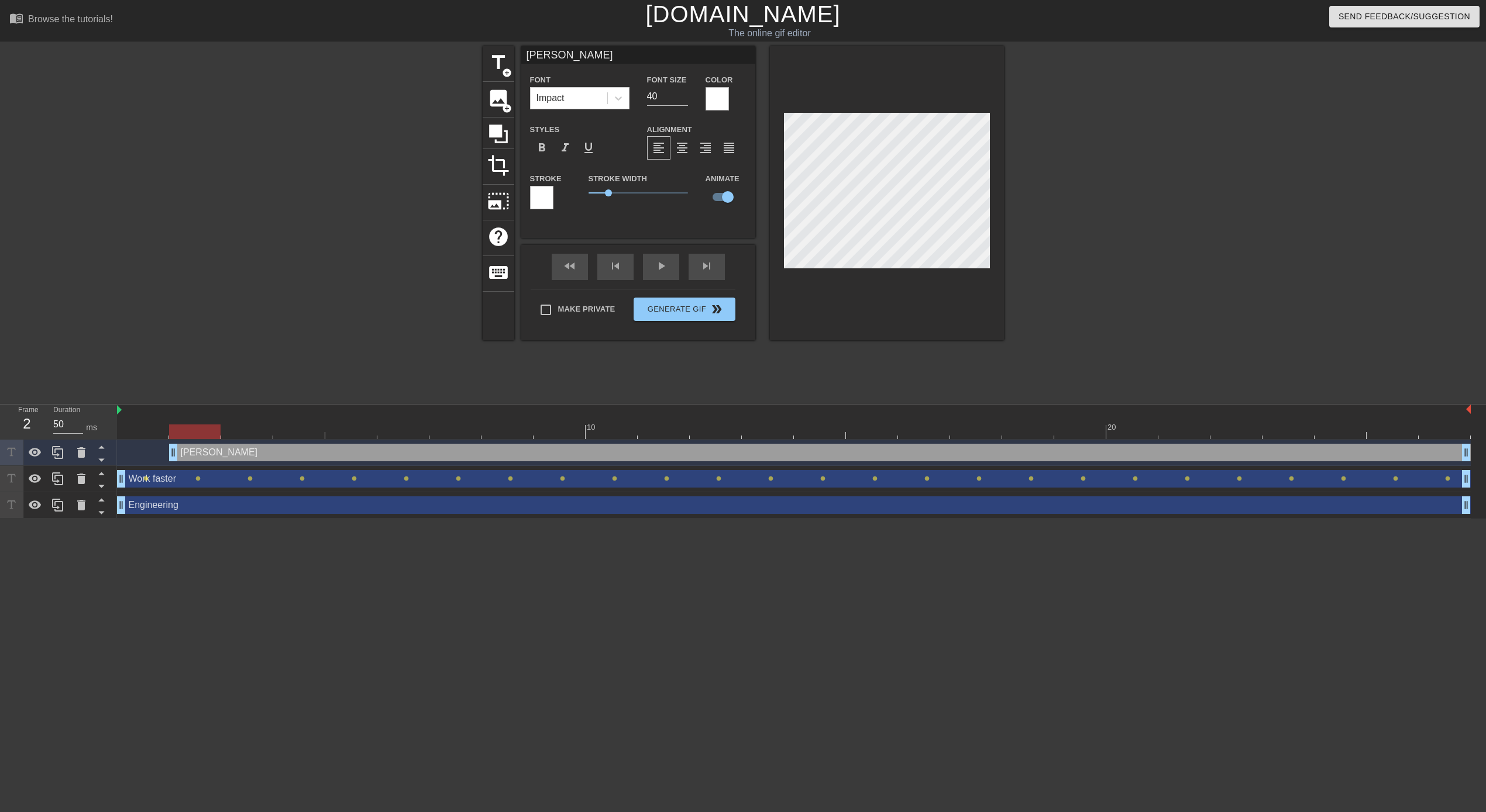
drag, startPoint x: 119, startPoint y: 454, endPoint x: 151, endPoint y: 454, distance: 32.0
click at [151, 454] on div "[PERSON_NAME] drag_handle drag_handle" at bounding box center [794, 452] width 1354 height 18
drag, startPoint x: 171, startPoint y: 455, endPoint x: 212, endPoint y: 454, distance: 41.0
click at [212, 454] on div "[PERSON_NAME] drag_handle drag_handle" at bounding box center [794, 452] width 1354 height 18
drag, startPoint x: 225, startPoint y: 454, endPoint x: 254, endPoint y: 456, distance: 29.1
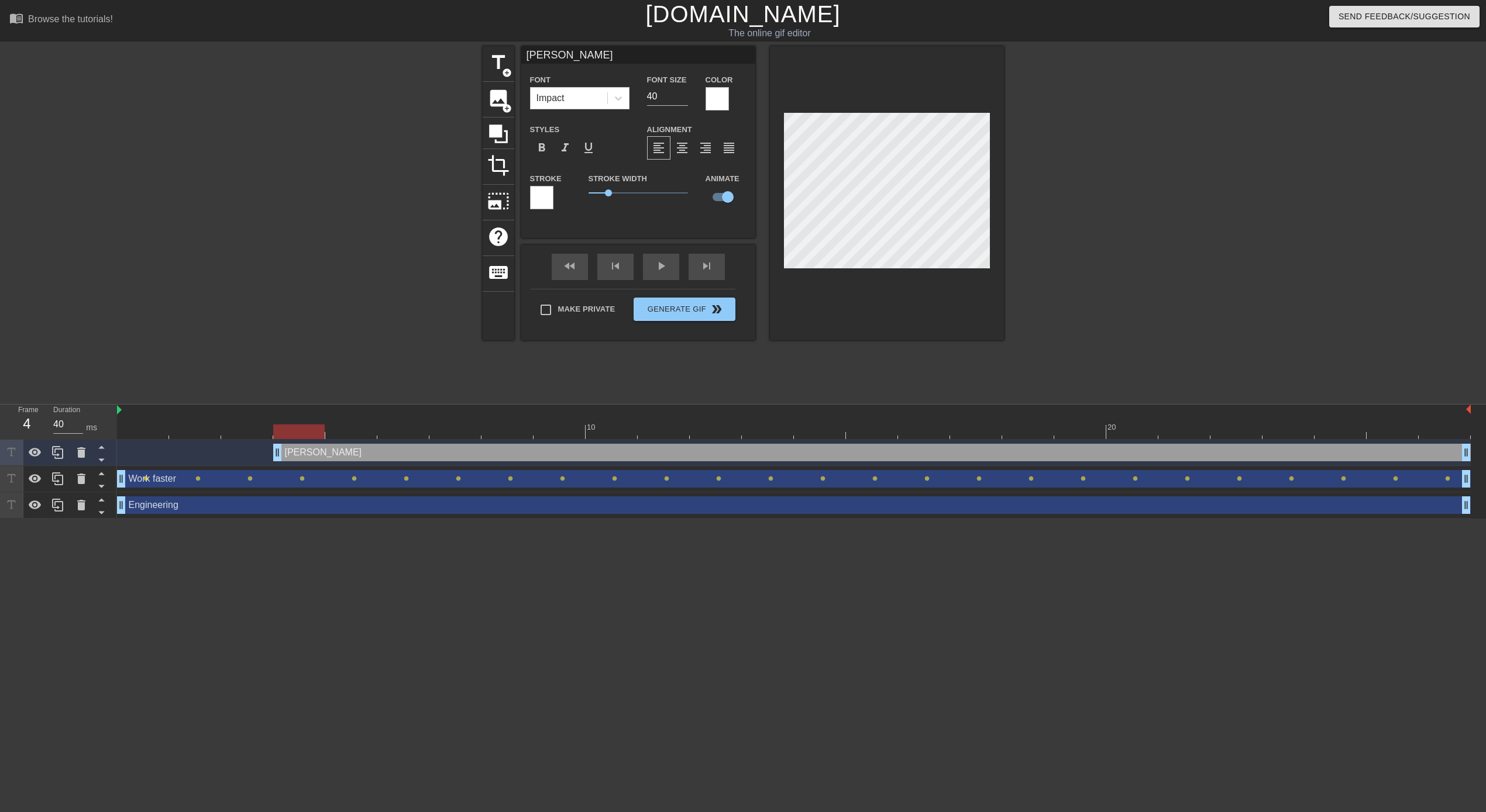
drag, startPoint x: 227, startPoint y: 454, endPoint x: 264, endPoint y: 456, distance: 37.1
click at [264, 456] on div "[PERSON_NAME] drag_handle drag_handle" at bounding box center [794, 452] width 1354 height 18
drag, startPoint x: 278, startPoint y: 455, endPoint x: 311, endPoint y: 456, distance: 33.0
click at [311, 456] on div "[PERSON_NAME] drag_handle drag_handle" at bounding box center [794, 452] width 1354 height 18
drag, startPoint x: 327, startPoint y: 454, endPoint x: 357, endPoint y: 457, distance: 30.1
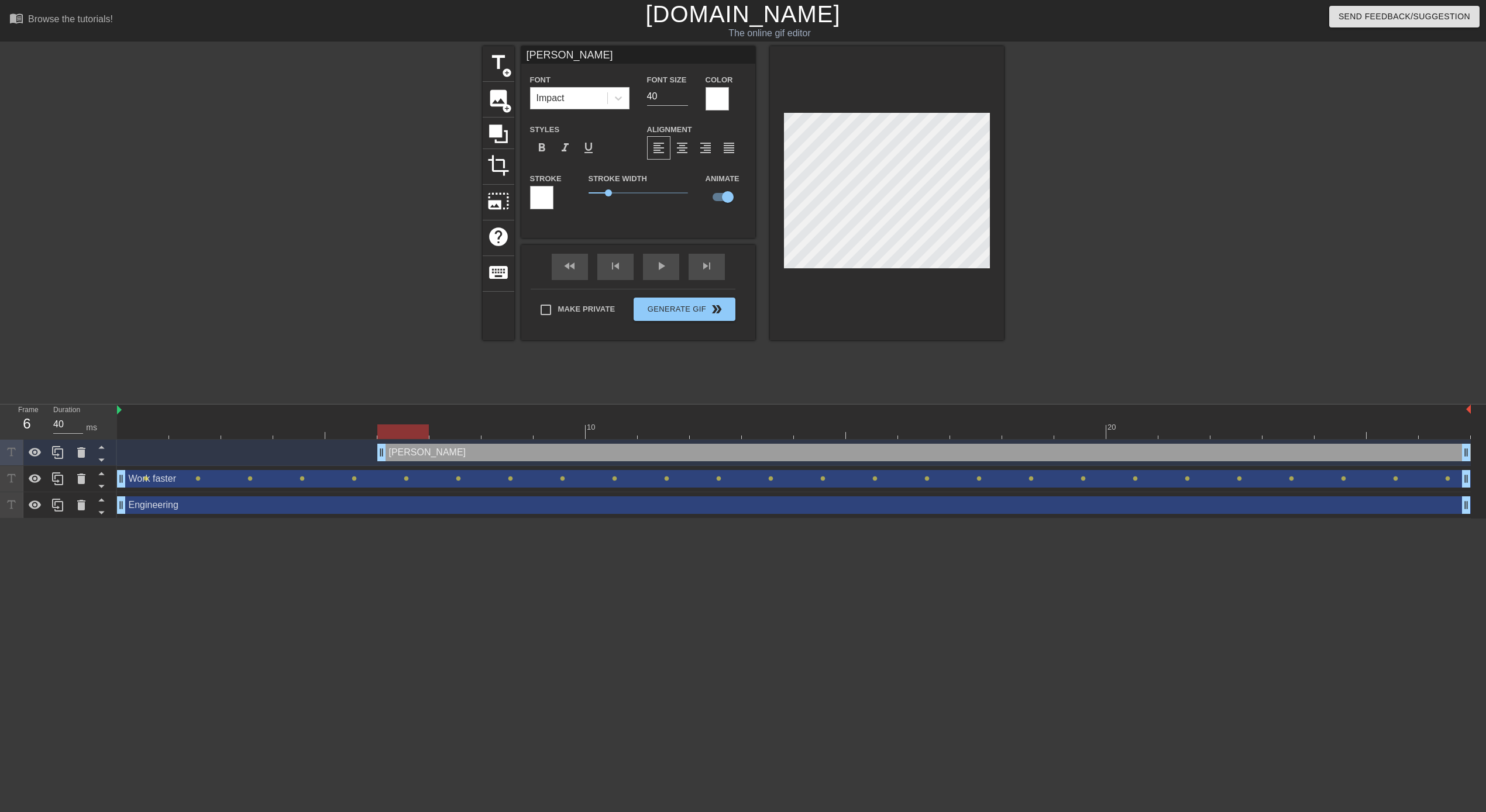
click at [357, 457] on div "[PERSON_NAME] drag_handle drag_handle" at bounding box center [794, 452] width 1354 height 18
drag, startPoint x: 382, startPoint y: 450, endPoint x: 413, endPoint y: 454, distance: 31.3
click at [413, 454] on div "[PERSON_NAME] drag_handle drag_handle" at bounding box center [794, 452] width 1354 height 18
drag, startPoint x: 433, startPoint y: 449, endPoint x: 469, endPoint y: 448, distance: 36.0
click at [469, 448] on div "[PERSON_NAME] drag_handle drag_handle" at bounding box center [794, 452] width 1354 height 18
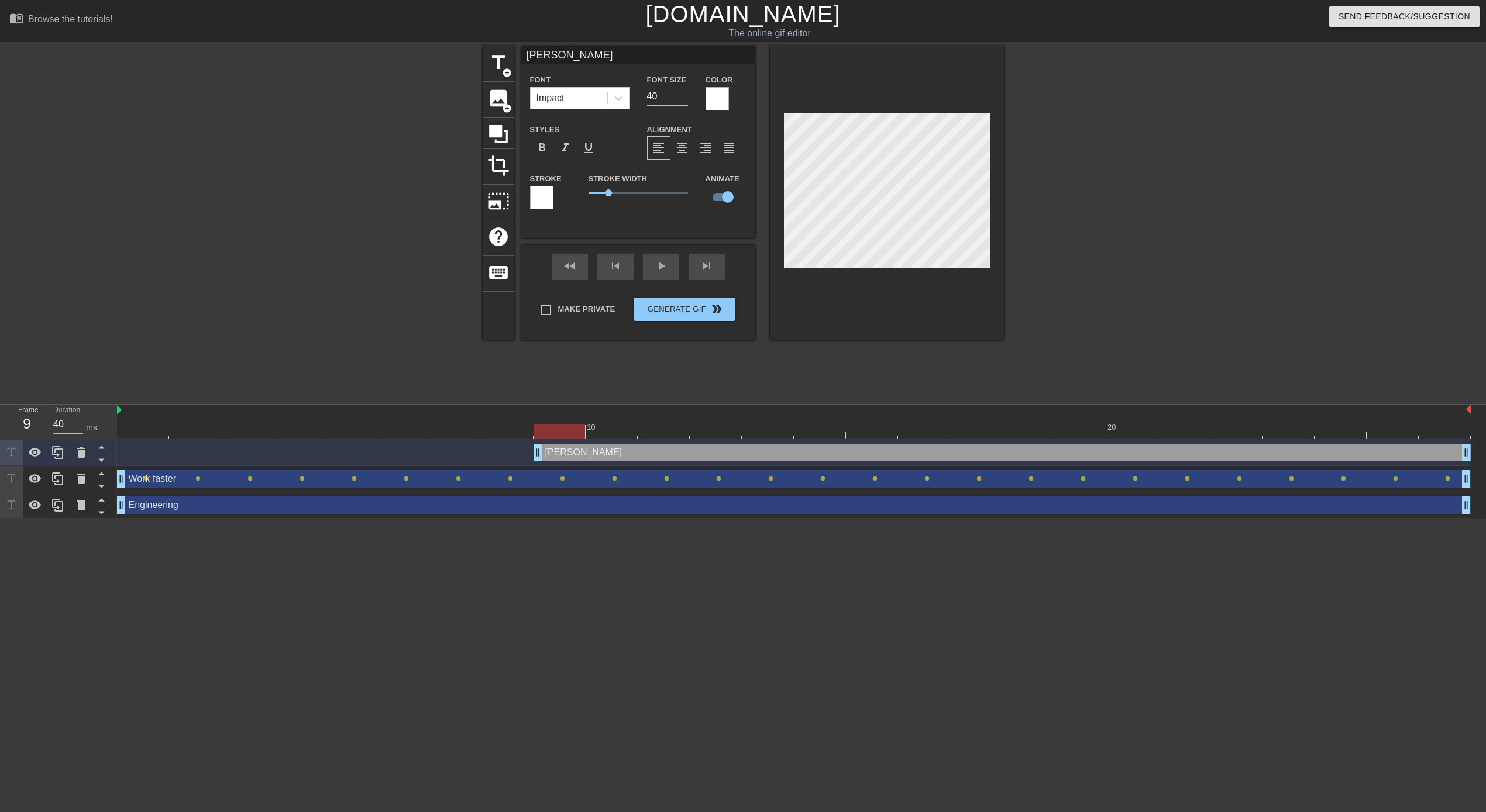
drag, startPoint x: 485, startPoint y: 452, endPoint x: 520, endPoint y: 453, distance: 35.0
click at [520, 453] on div "[PERSON_NAME] drag_handle drag_handle" at bounding box center [794, 452] width 1354 height 18
drag, startPoint x: 538, startPoint y: 455, endPoint x: 566, endPoint y: 454, distance: 28.0
click at [566, 454] on div "[PERSON_NAME] drag_handle drag_handle" at bounding box center [794, 452] width 1354 height 18
drag, startPoint x: 589, startPoint y: 454, endPoint x: 618, endPoint y: 454, distance: 29.0
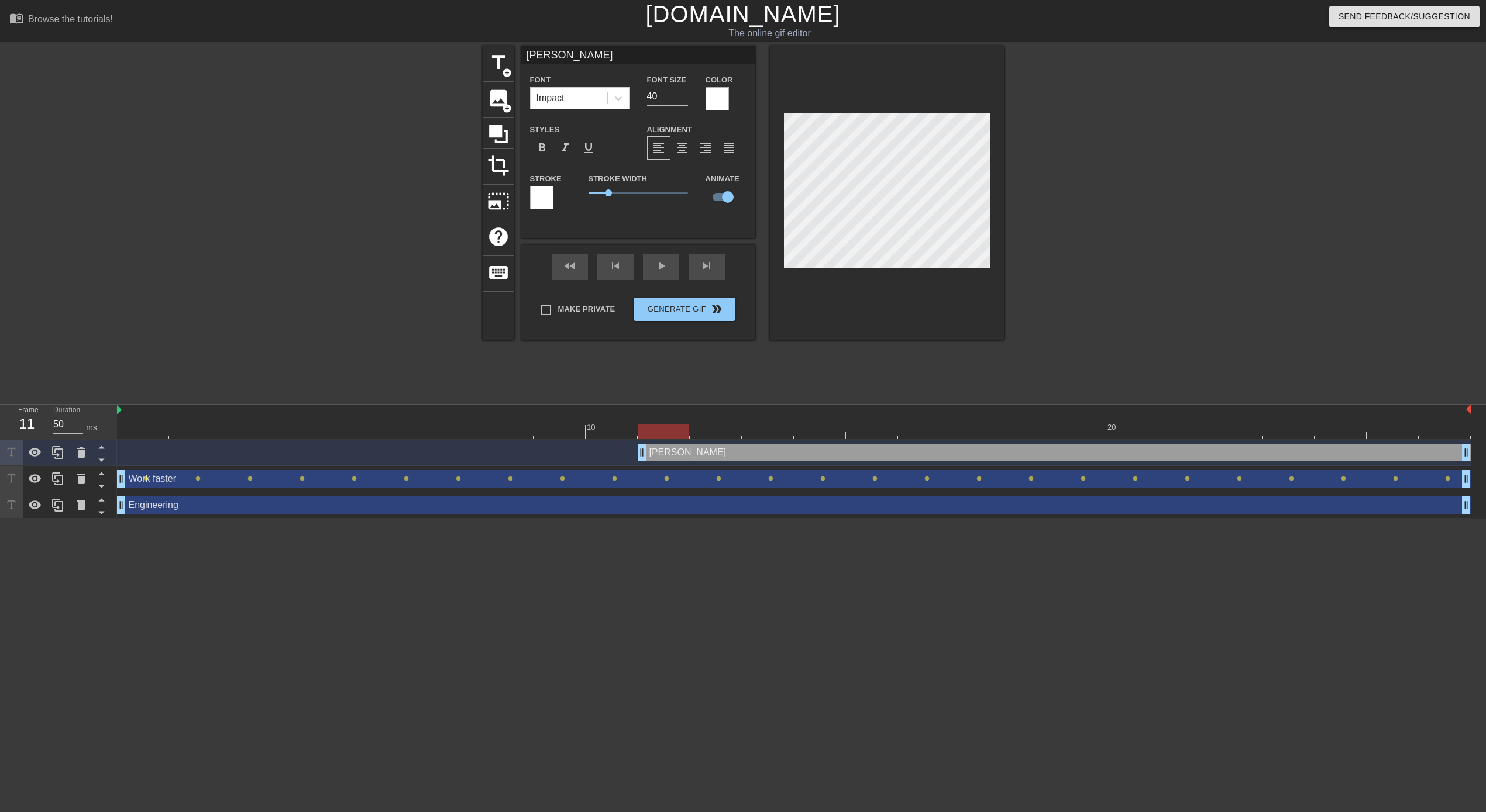
click at [618, 454] on div "[PERSON_NAME] drag_handle drag_handle" at bounding box center [794, 452] width 1354 height 18
drag, startPoint x: 643, startPoint y: 449, endPoint x: 676, endPoint y: 454, distance: 33.4
click at [676, 454] on div "[PERSON_NAME] drag_handle drag_handle" at bounding box center [794, 452] width 1354 height 18
drag, startPoint x: 691, startPoint y: 456, endPoint x: 723, endPoint y: 458, distance: 32.1
click at [723, 458] on div "[PERSON_NAME] drag_handle drag_handle" at bounding box center [794, 452] width 1354 height 18
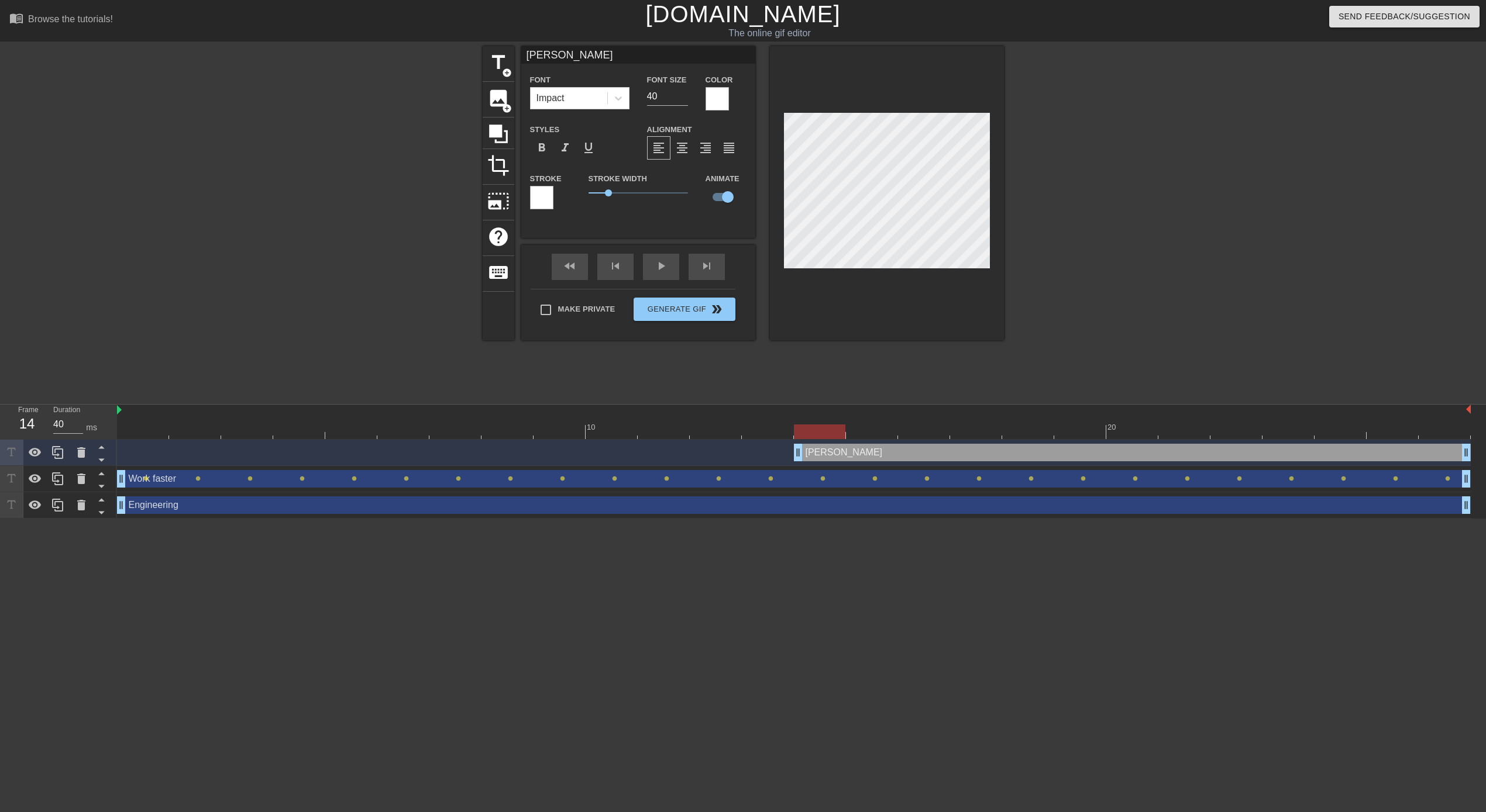
drag, startPoint x: 744, startPoint y: 450, endPoint x: 784, endPoint y: 448, distance: 40.0
click at [784, 448] on div "[PERSON_NAME] drag_handle drag_handle" at bounding box center [794, 452] width 1354 height 18
drag, startPoint x: 797, startPoint y: 451, endPoint x: 828, endPoint y: 452, distance: 31.0
click at [828, 452] on div "[PERSON_NAME] drag_handle drag_handle" at bounding box center [794, 452] width 1354 height 18
drag, startPoint x: 847, startPoint y: 455, endPoint x: 878, endPoint y: 454, distance: 31.0
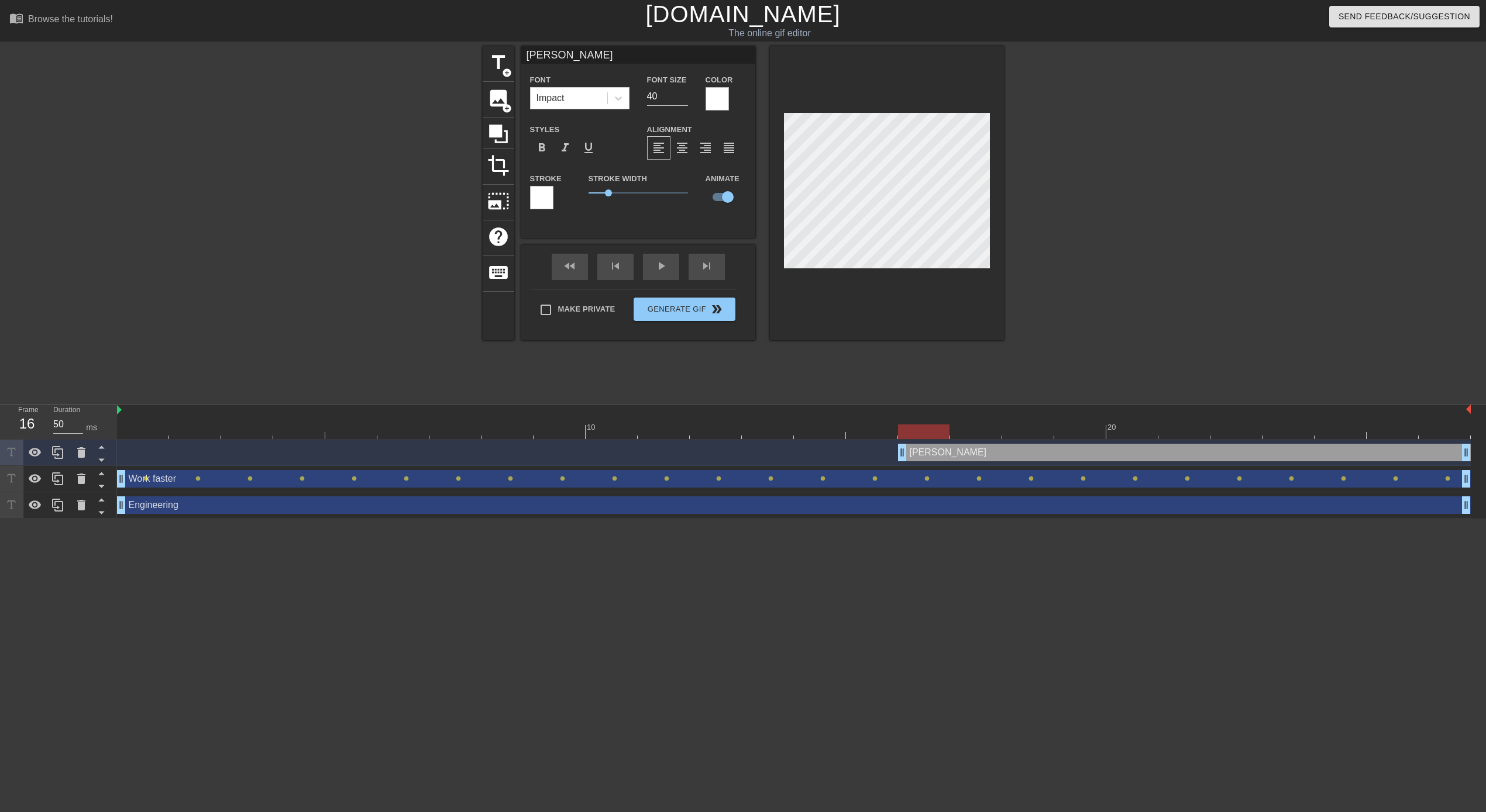
click at [878, 454] on div "[PERSON_NAME] drag_handle drag_handle" at bounding box center [794, 452] width 1354 height 18
drag, startPoint x: 902, startPoint y: 456, endPoint x: 932, endPoint y: 461, distance: 30.4
click at [932, 461] on div "[PERSON_NAME] drag_handle drag_handle" at bounding box center [794, 453] width 1354 height 26
drag, startPoint x: 953, startPoint y: 453, endPoint x: 983, endPoint y: 454, distance: 30.0
click at [983, 454] on div "[PERSON_NAME] drag_handle drag_handle" at bounding box center [794, 452] width 1354 height 18
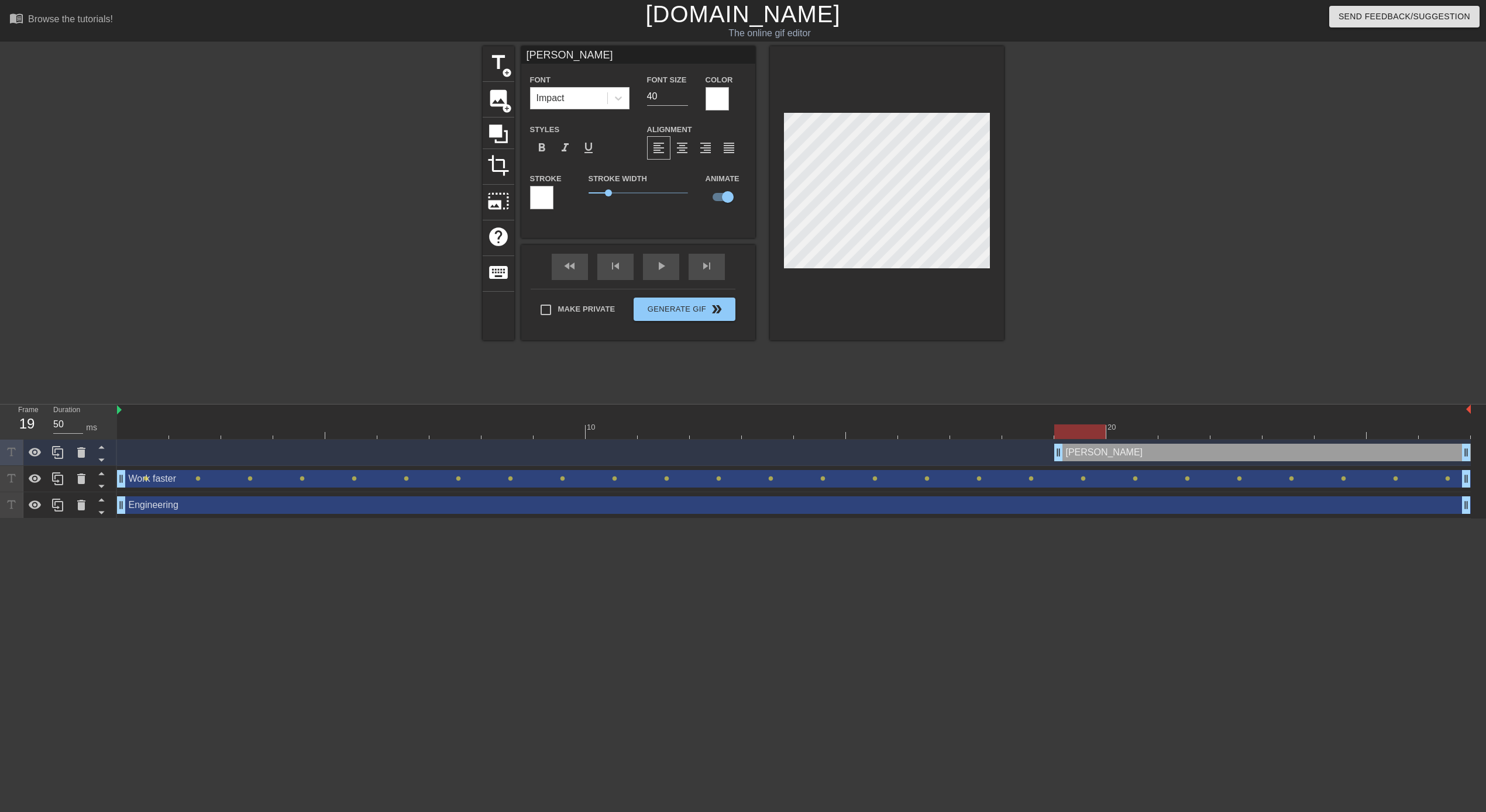
drag, startPoint x: 1007, startPoint y: 459, endPoint x: 1045, endPoint y: 459, distance: 38.0
click at [1045, 459] on div "[PERSON_NAME] drag_handle drag_handle" at bounding box center [794, 452] width 1354 height 18
drag, startPoint x: 1057, startPoint y: 449, endPoint x: 1089, endPoint y: 450, distance: 32.0
click at [1089, 450] on div "[PERSON_NAME] drag_handle drag_handle" at bounding box center [794, 452] width 1354 height 18
drag, startPoint x: 1111, startPoint y: 455, endPoint x: 1150, endPoint y: 461, distance: 39.5
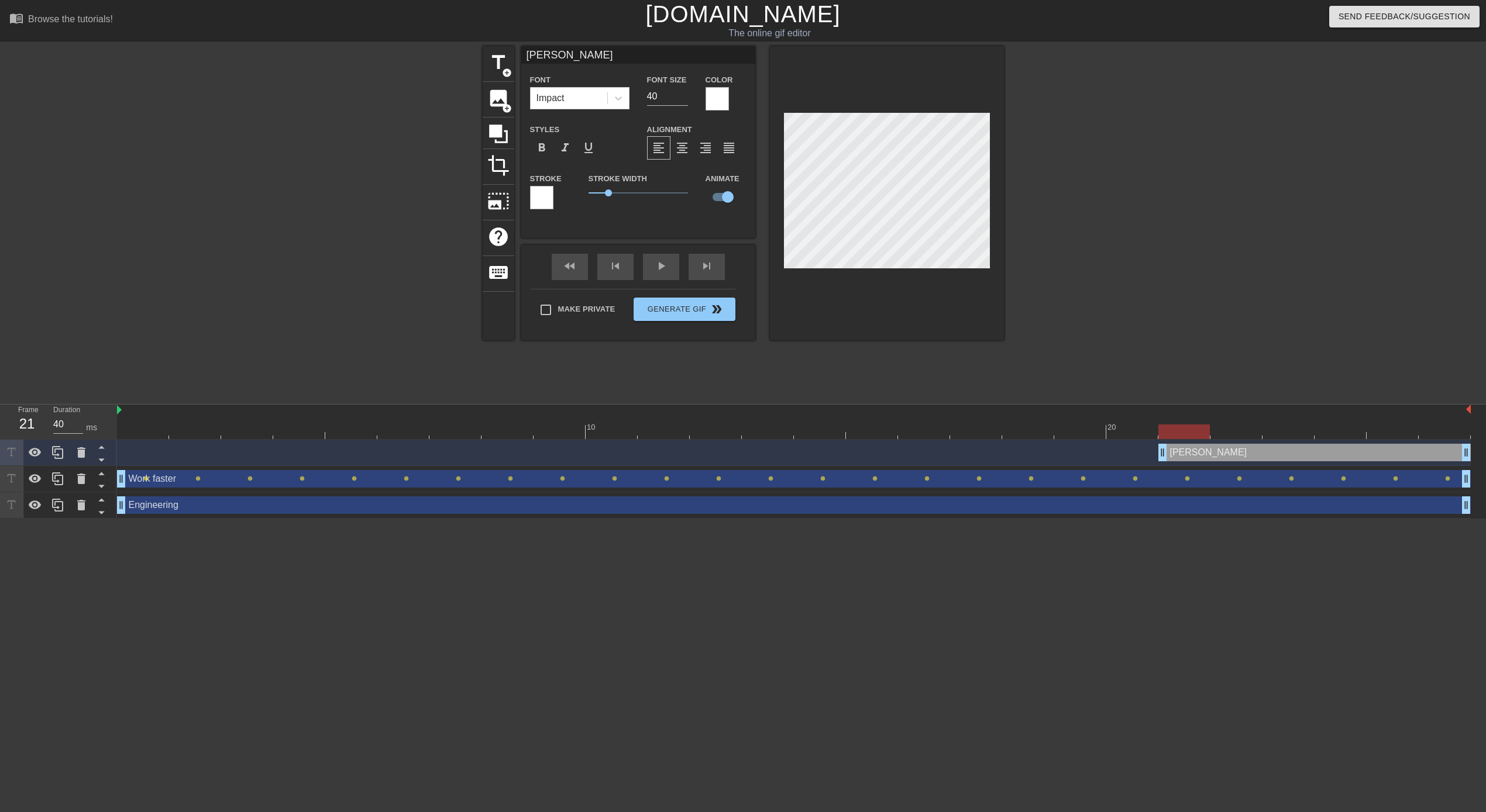
click at [1150, 461] on div "[PERSON_NAME] drag_handle drag_handle" at bounding box center [794, 452] width 1354 height 18
drag, startPoint x: 1164, startPoint y: 454, endPoint x: 1204, endPoint y: 455, distance: 40.0
click at [1204, 455] on div "[PERSON_NAME] drag_handle drag_handle" at bounding box center [794, 452] width 1354 height 18
drag, startPoint x: 1212, startPoint y: 458, endPoint x: 1248, endPoint y: 460, distance: 36.1
click at [1248, 460] on div "[PERSON_NAME] drag_handle drag_handle" at bounding box center [794, 452] width 1354 height 18
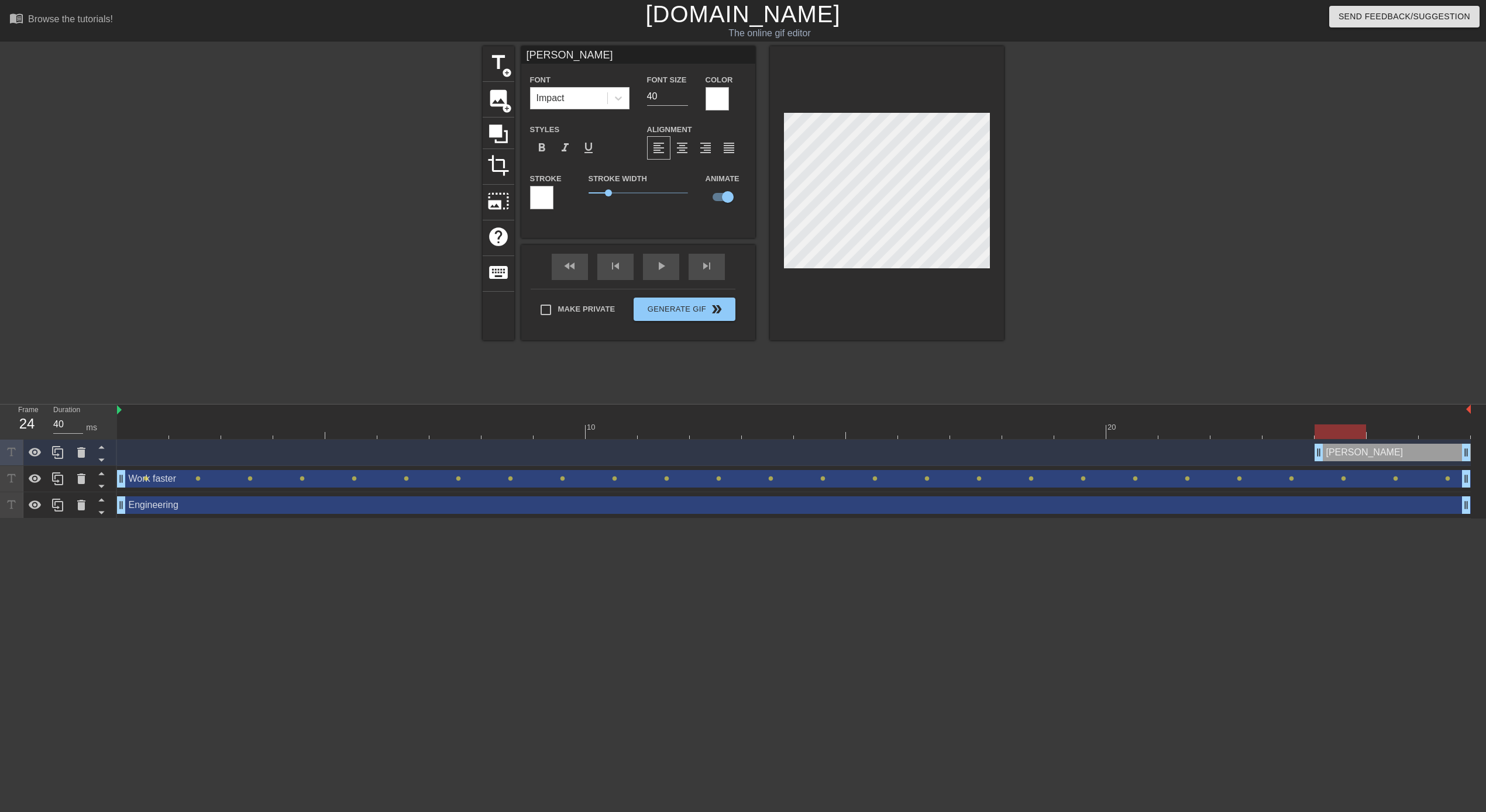
drag, startPoint x: 1267, startPoint y: 458, endPoint x: 1319, endPoint y: 463, distance: 52.2
click at [1319, 463] on div "[PERSON_NAME] drag_handle drag_handle" at bounding box center [794, 453] width 1354 height 26
drag, startPoint x: 1321, startPoint y: 454, endPoint x: 1350, endPoint y: 454, distance: 29.0
click at [1350, 454] on div "[PERSON_NAME] drag_handle drag_handle" at bounding box center [794, 452] width 1354 height 18
drag, startPoint x: 1370, startPoint y: 454, endPoint x: 1412, endPoint y: 461, distance: 42.6
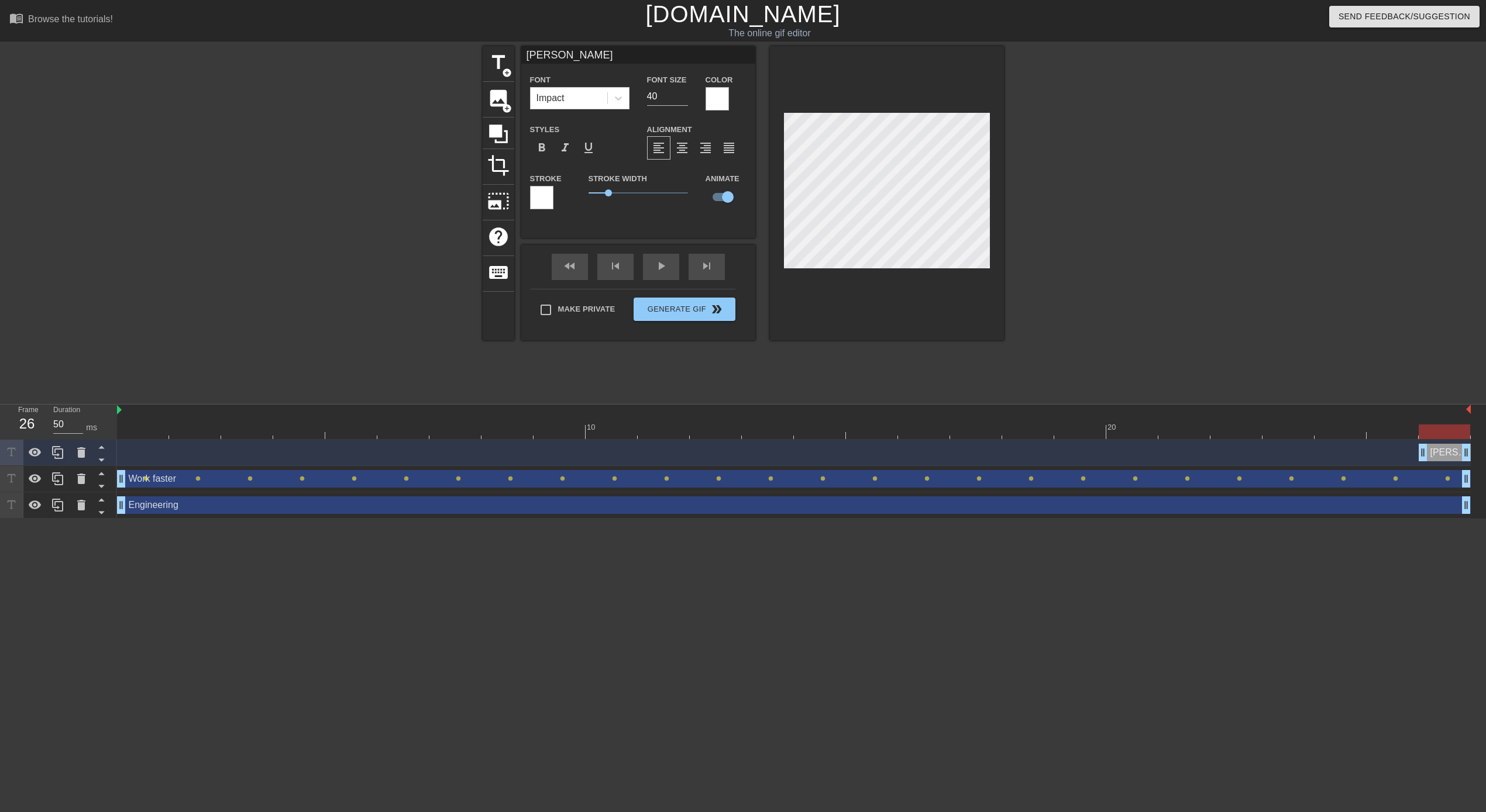
click at [1412, 461] on div "[PERSON_NAME] drag_handle drag_handle" at bounding box center [794, 452] width 1354 height 18
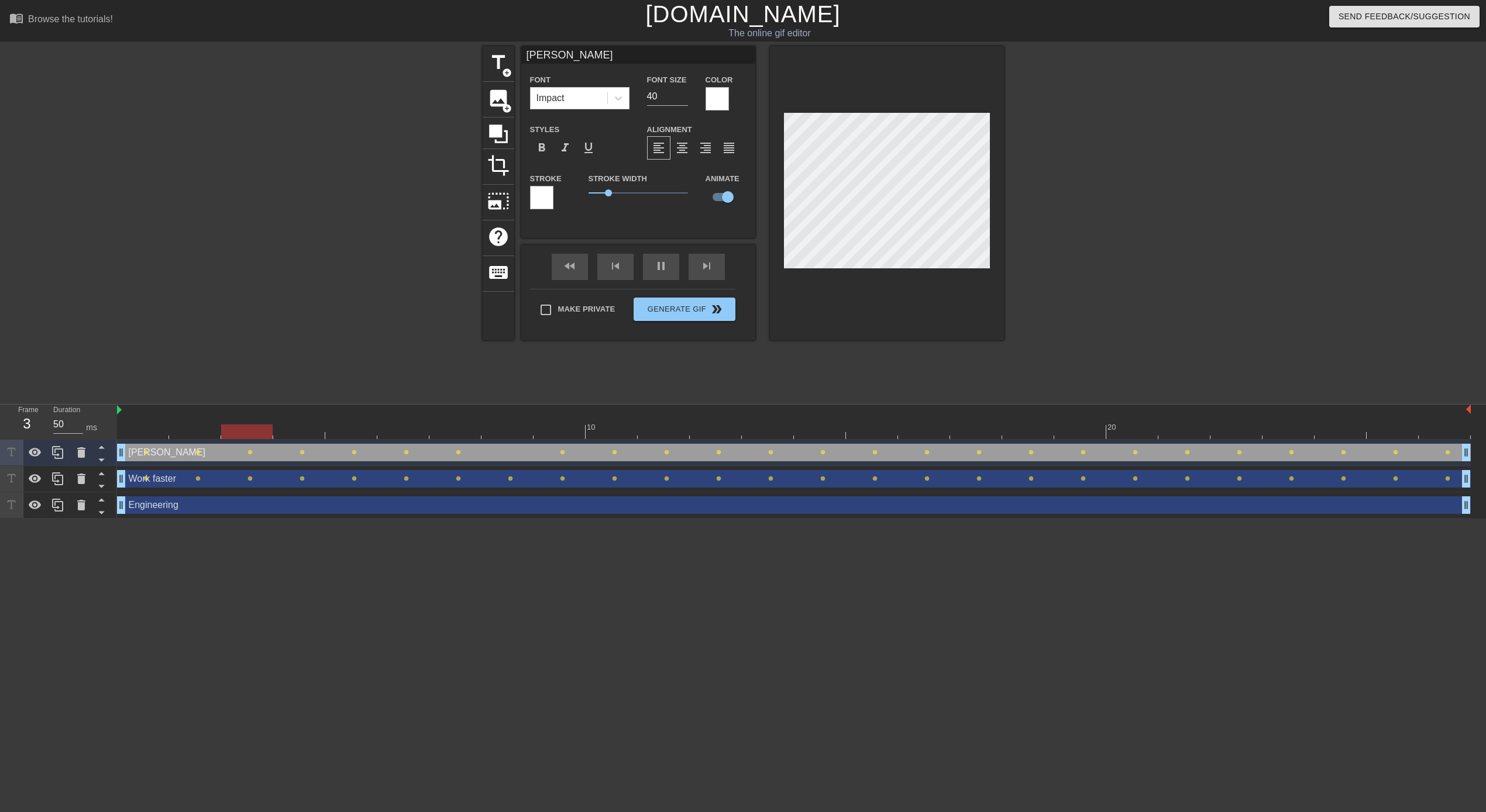
drag, startPoint x: 1422, startPoint y: 454, endPoint x: 119, endPoint y: 416, distance: 1303.6
click at [119, 416] on div "10 20 [PERSON_NAME] drag_handle drag_handle lens lens lens lens lens lens lens …" at bounding box center [801, 461] width 1369 height 114
click at [443, 519] on html "menu_book Browse the tutorials! [DOMAIN_NAME] The online gif editor Send Feedba…" at bounding box center [743, 260] width 1486 height 519
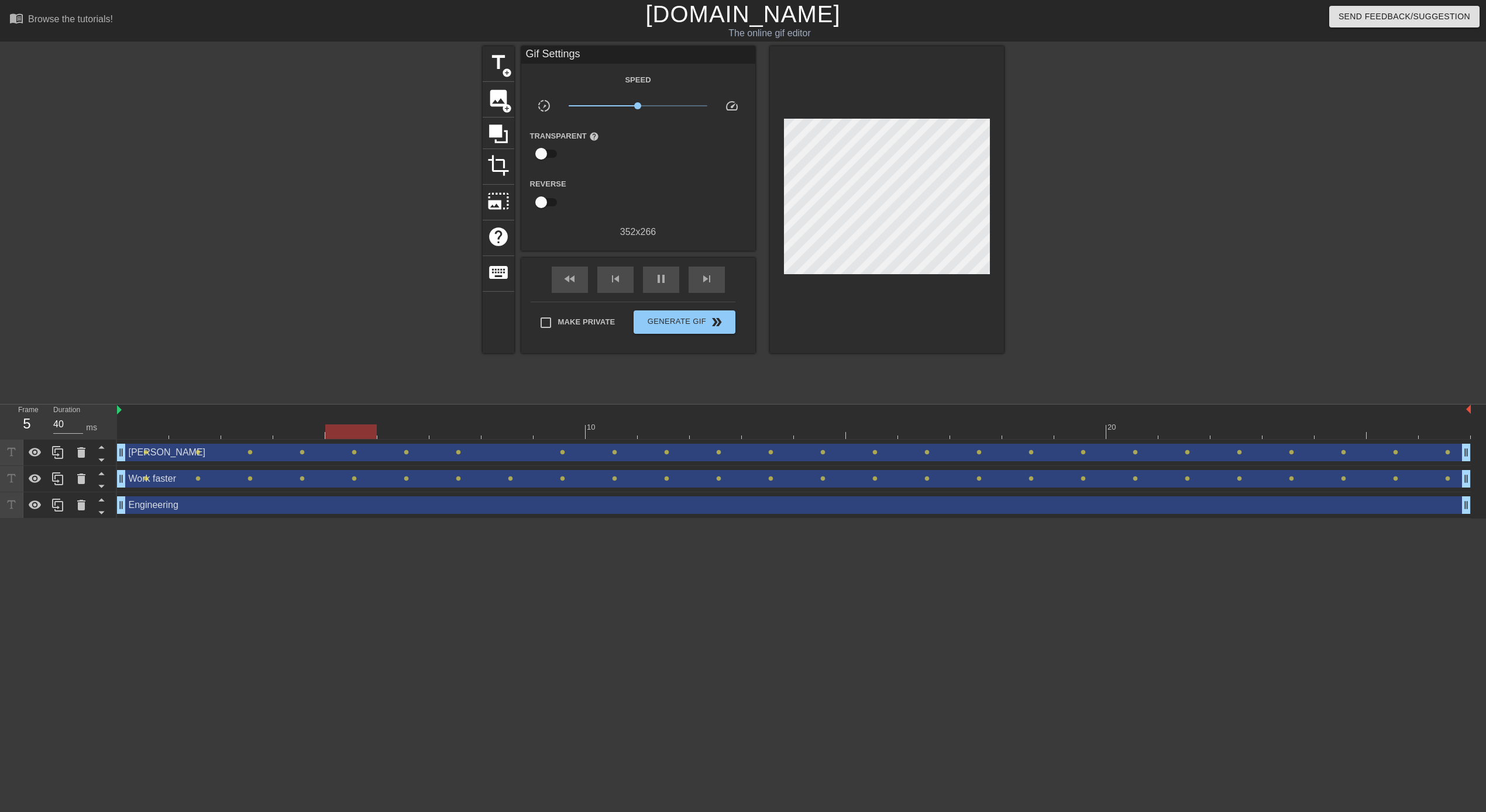
type input "50"
click at [546, 153] on input "checkbox" at bounding box center [541, 153] width 67 height 22
click at [546, 153] on input "checkbox" at bounding box center [553, 153] width 67 height 22
click at [507, 142] on input "checkbox" at bounding box center [541, 153] width 67 height 22
click at [519, 142] on input "checkbox" at bounding box center [553, 153] width 67 height 22
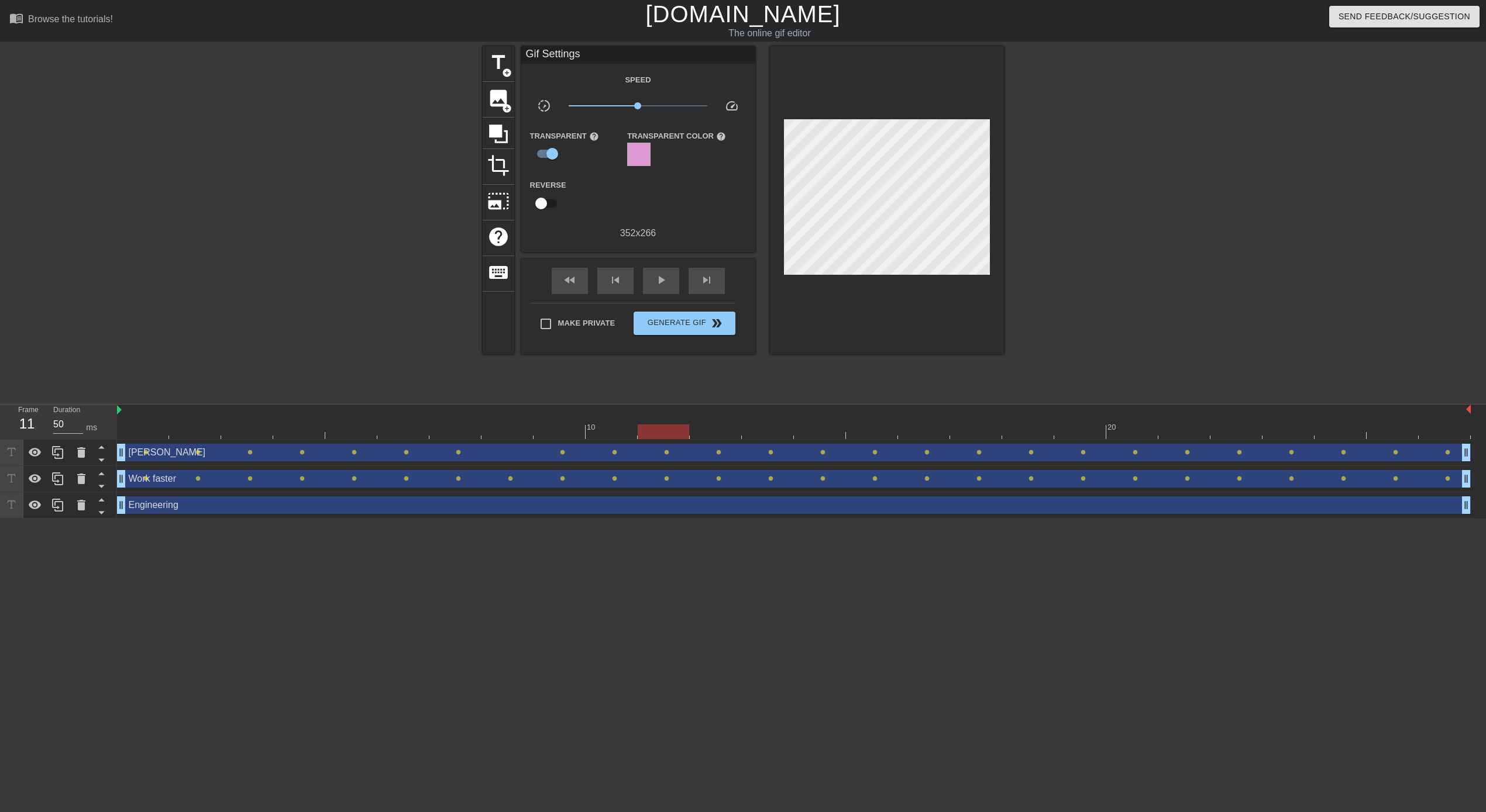
checkbox input "false"
click at [683, 320] on span "Generate Gif double_arrow" at bounding box center [684, 321] width 91 height 14
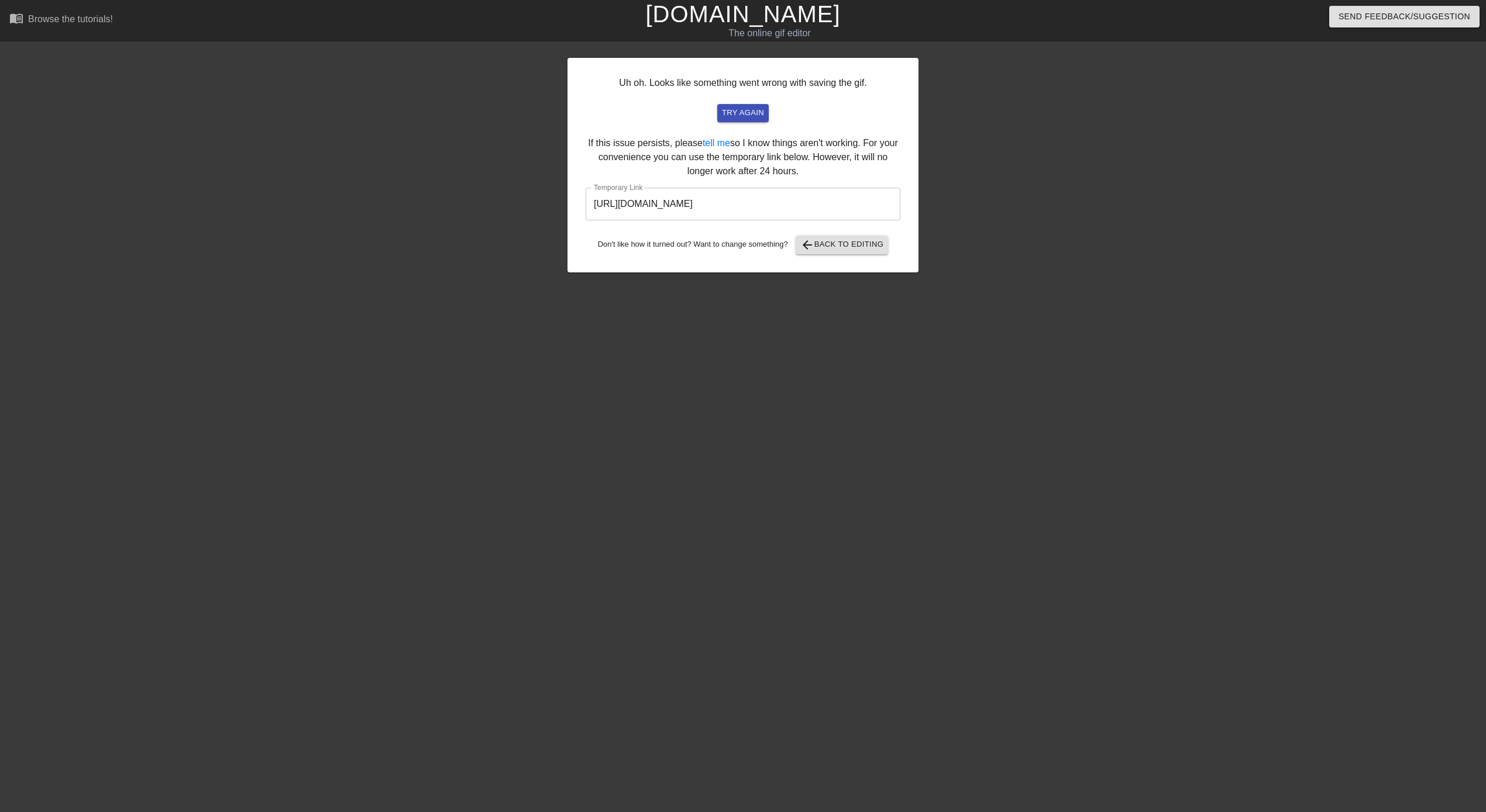
click at [732, 208] on input "[URL][DOMAIN_NAME]" at bounding box center [743, 203] width 315 height 32
click at [757, 110] on span "try again" at bounding box center [743, 113] width 43 height 14
click at [814, 248] on span "arrow_back" at bounding box center [807, 245] width 14 height 14
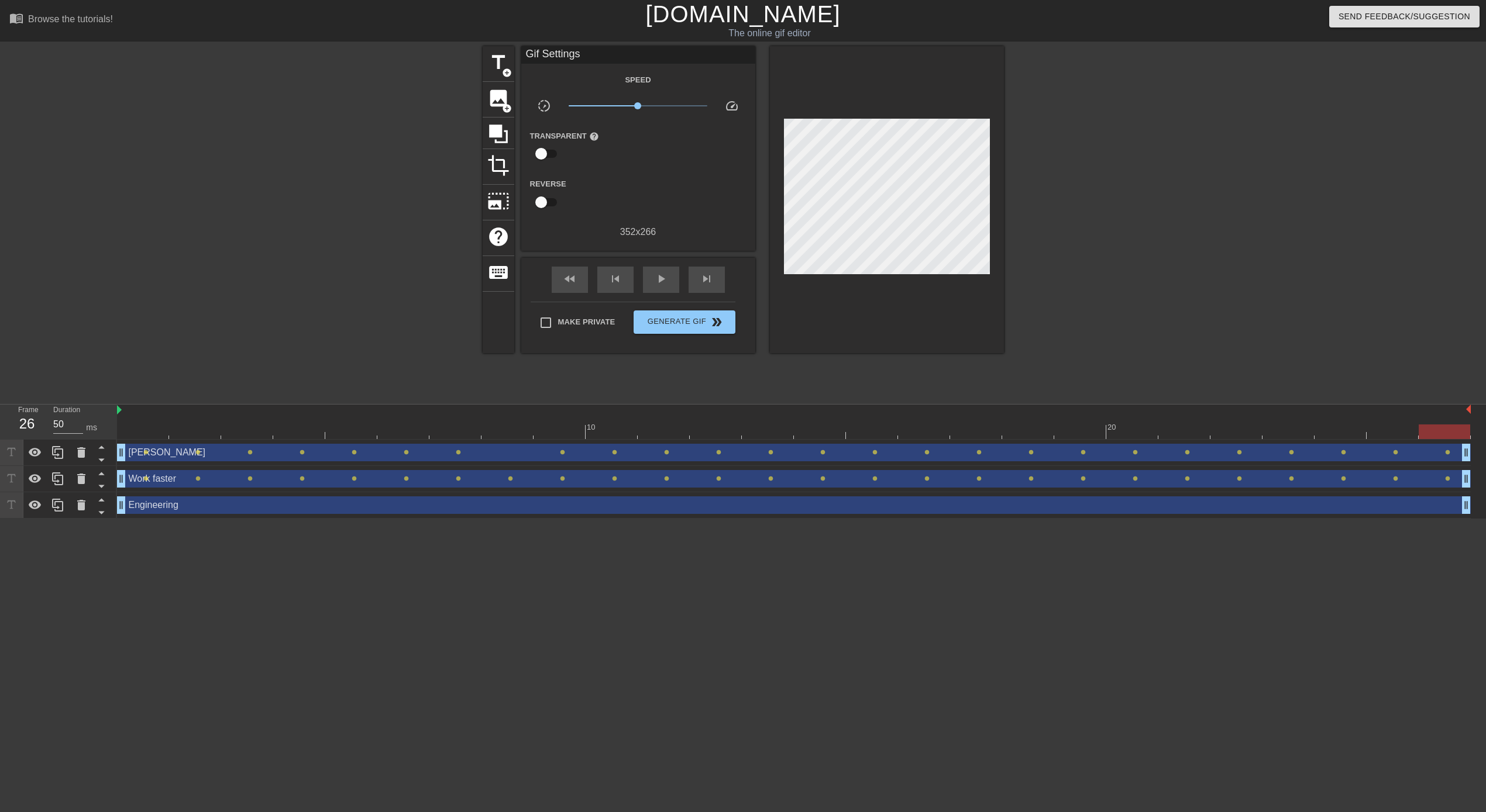
click at [489, 349] on div "title add_circle image add_circle crop photo_size_select_large help keyboard" at bounding box center [498, 200] width 31 height 307
click at [31, 451] on icon at bounding box center [35, 452] width 13 height 8
click at [31, 451] on icon at bounding box center [35, 453] width 13 height 11
click at [676, 321] on span "Generate Gif double_arrow" at bounding box center [684, 321] width 91 height 14
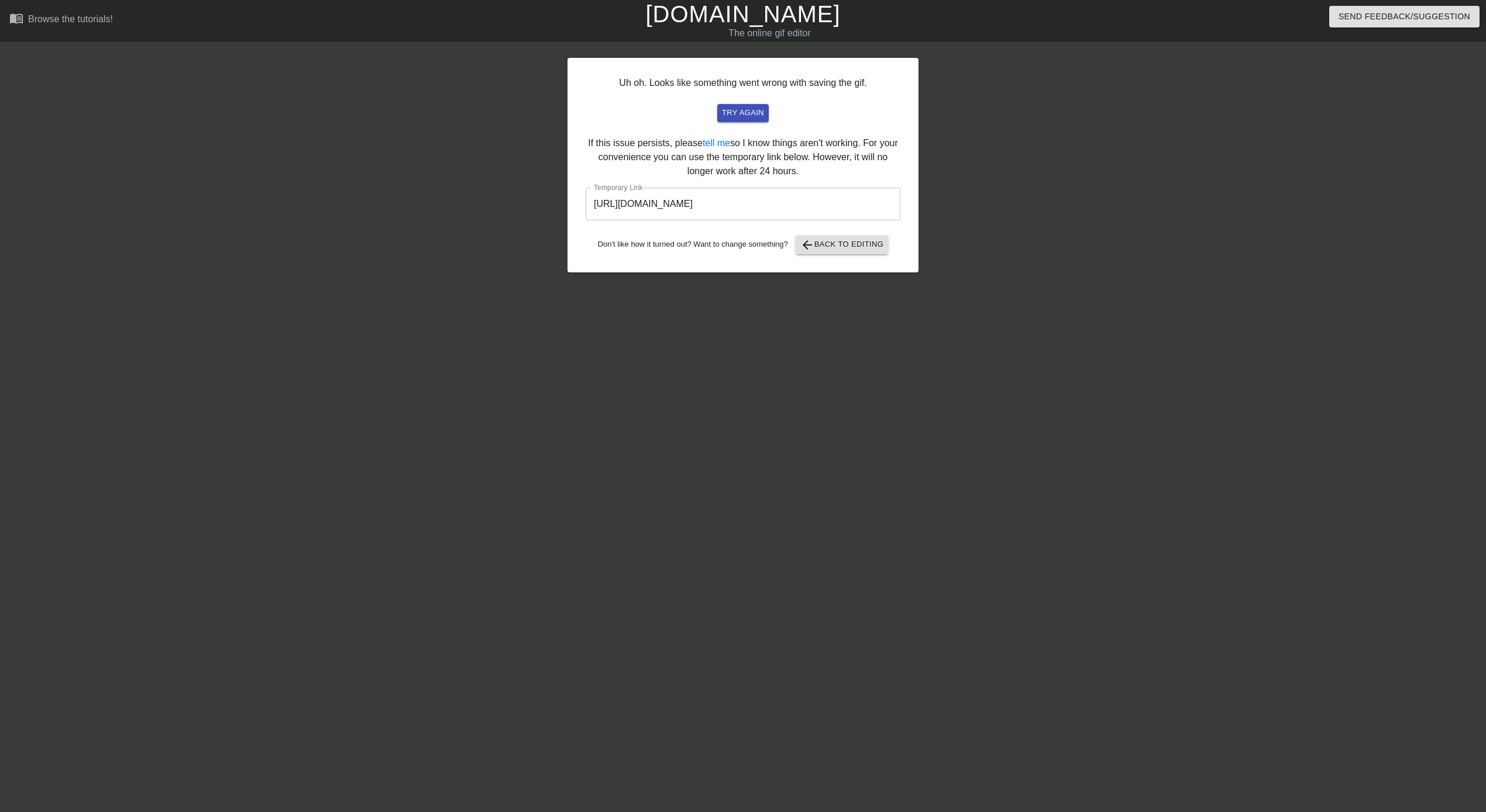
click at [742, 209] on input "[URL][DOMAIN_NAME]" at bounding box center [743, 203] width 315 height 32
click at [728, 138] on link "tell me" at bounding box center [716, 142] width 28 height 10
click at [822, 241] on span "arrow_back Back to Editing" at bounding box center [842, 245] width 84 height 14
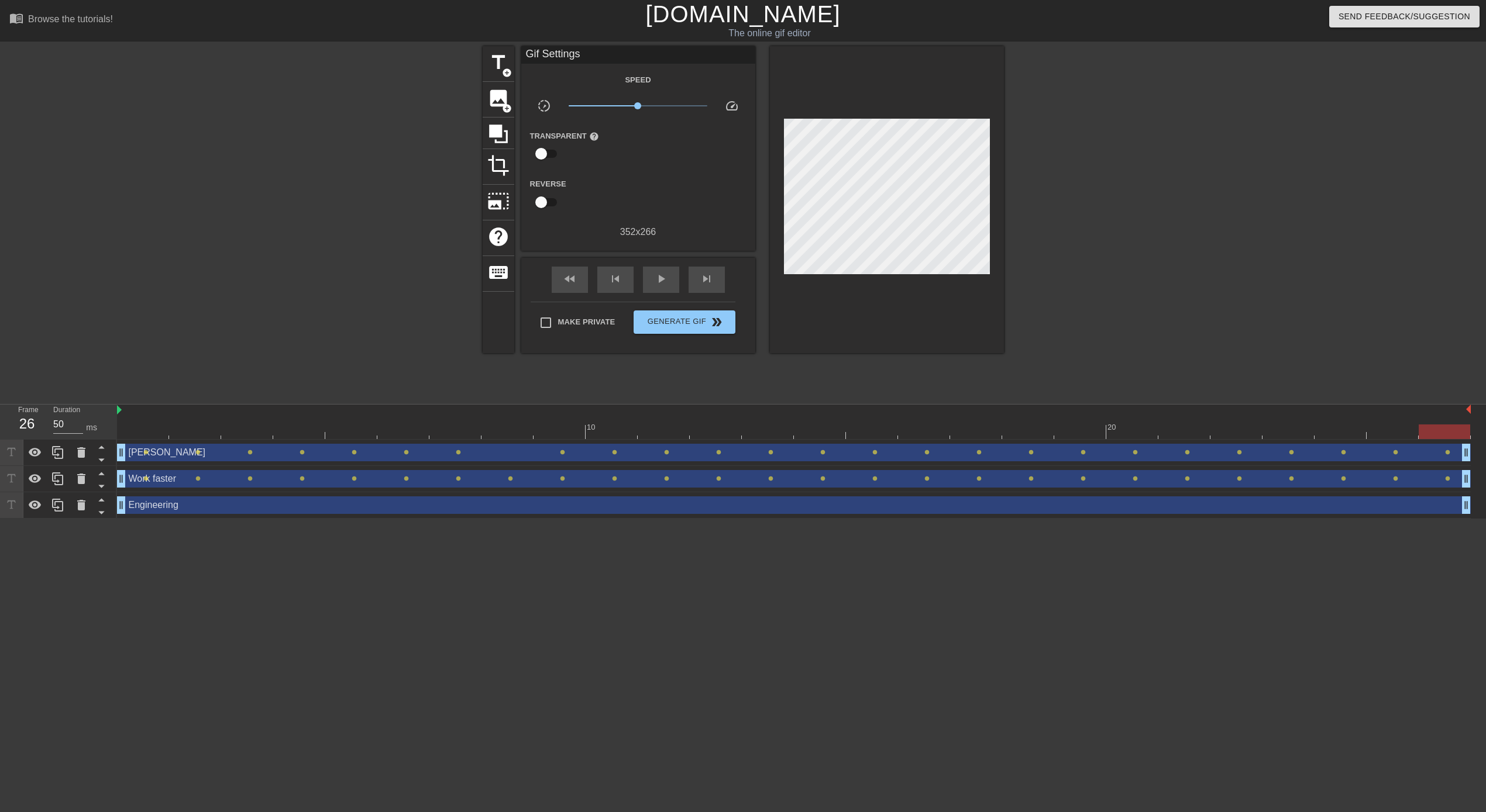
click at [1455, 431] on div at bounding box center [1444, 432] width 52 height 15
drag, startPoint x: 1442, startPoint y: 425, endPoint x: 1296, endPoint y: 428, distance: 146.0
click at [1314, 428] on div at bounding box center [1340, 432] width 52 height 15
drag, startPoint x: 1297, startPoint y: 428, endPoint x: 728, endPoint y: 412, distance: 569.2
click at [728, 412] on div "10 20" at bounding box center [794, 421] width 1354 height 34
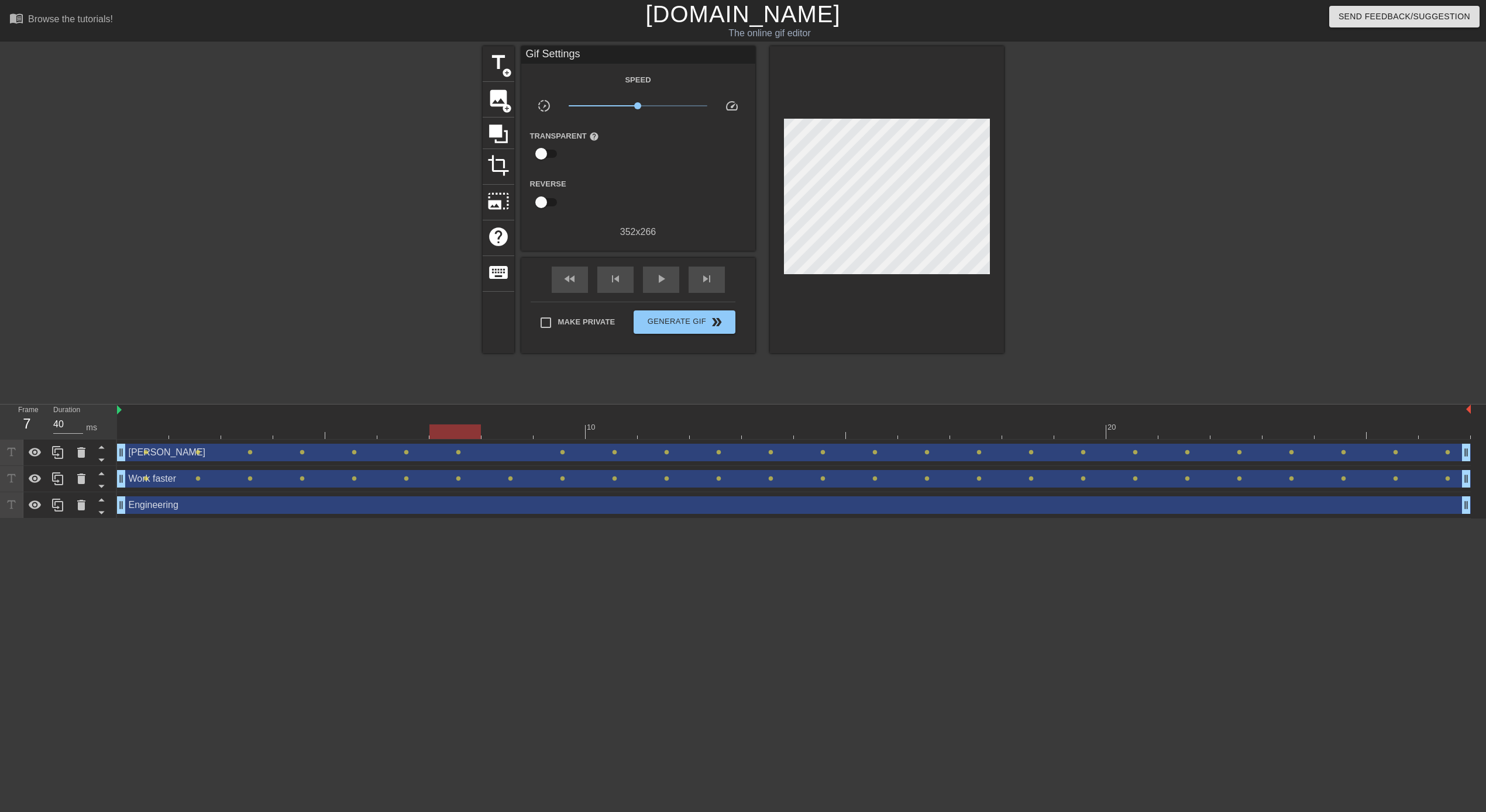
drag, startPoint x: 768, startPoint y: 428, endPoint x: 496, endPoint y: 440, distance: 272.3
click at [468, 442] on div "10 20 [PERSON_NAME] drag_handle drag_handle lens lens lens lens lens lens lens …" at bounding box center [801, 461] width 1369 height 114
type input "40"
drag, startPoint x: 467, startPoint y: 433, endPoint x: 152, endPoint y: 433, distance: 315.0
click at [152, 433] on div at bounding box center [143, 432] width 52 height 15
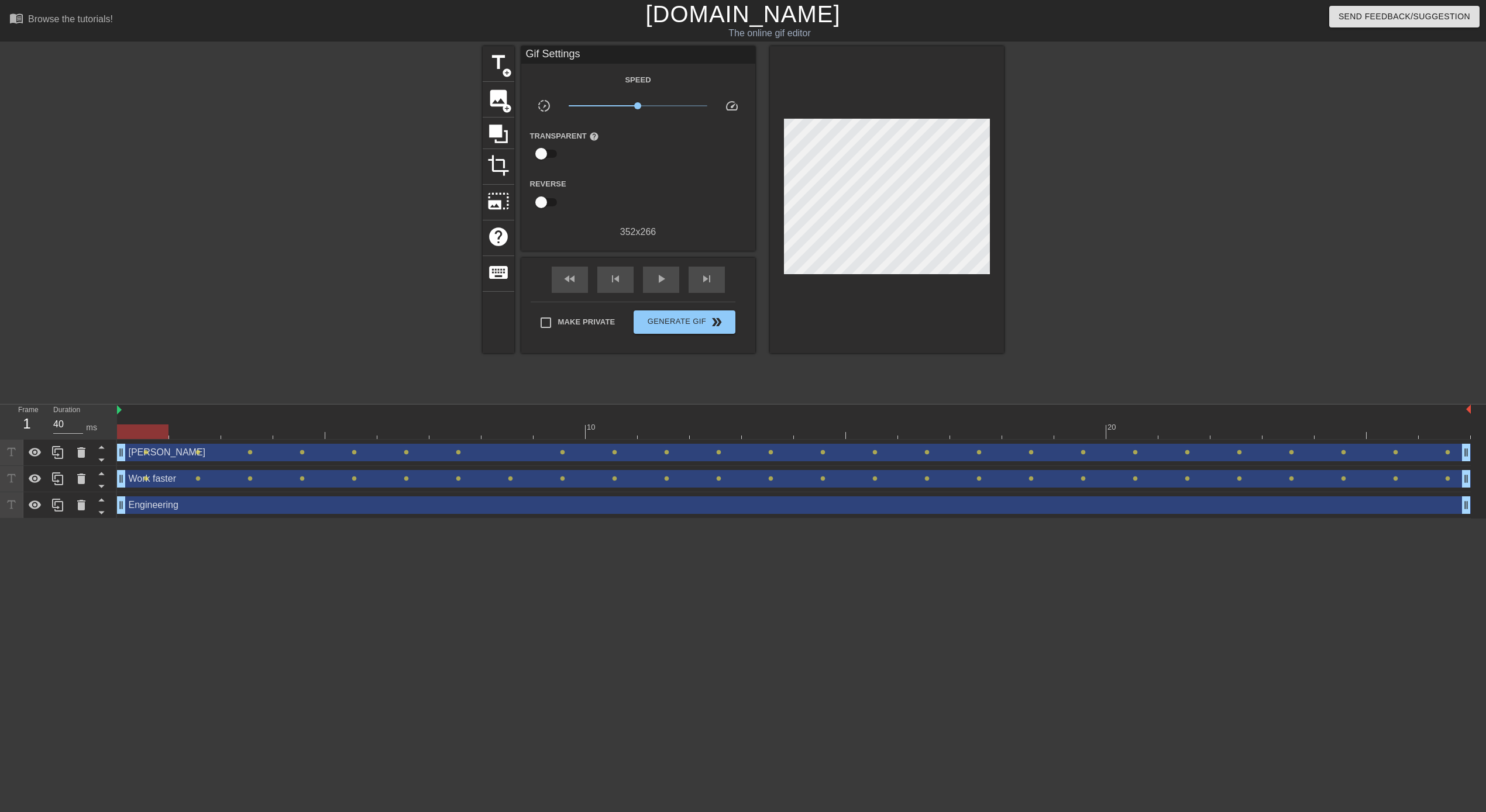
click at [251, 519] on html "menu_book Browse the tutorials! [DOMAIN_NAME] The online gif editor Send Feedba…" at bounding box center [743, 260] width 1486 height 519
click at [140, 353] on div "title add_circle image add_circle crop photo_size_select_large help keyboard Gi…" at bounding box center [743, 222] width 1486 height 351
click at [445, 281] on div at bounding box center [381, 222] width 176 height 351
click at [454, 282] on div at bounding box center [381, 222] width 176 height 351
click at [555, 326] on input "Make Private" at bounding box center [545, 322] width 25 height 25
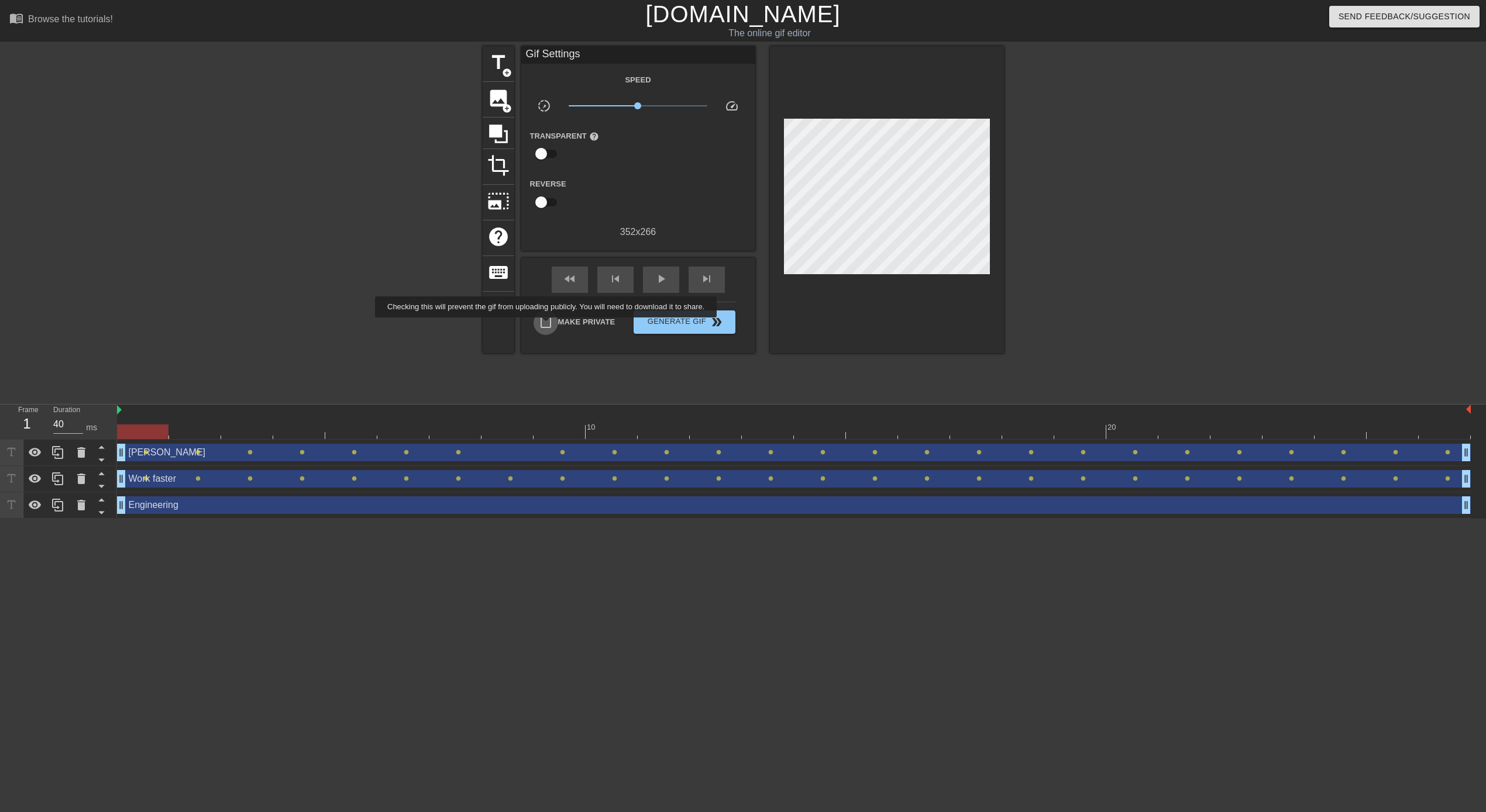
checkbox input "true"
click at [692, 326] on span "Generate Gif double_arrow" at bounding box center [684, 321] width 91 height 14
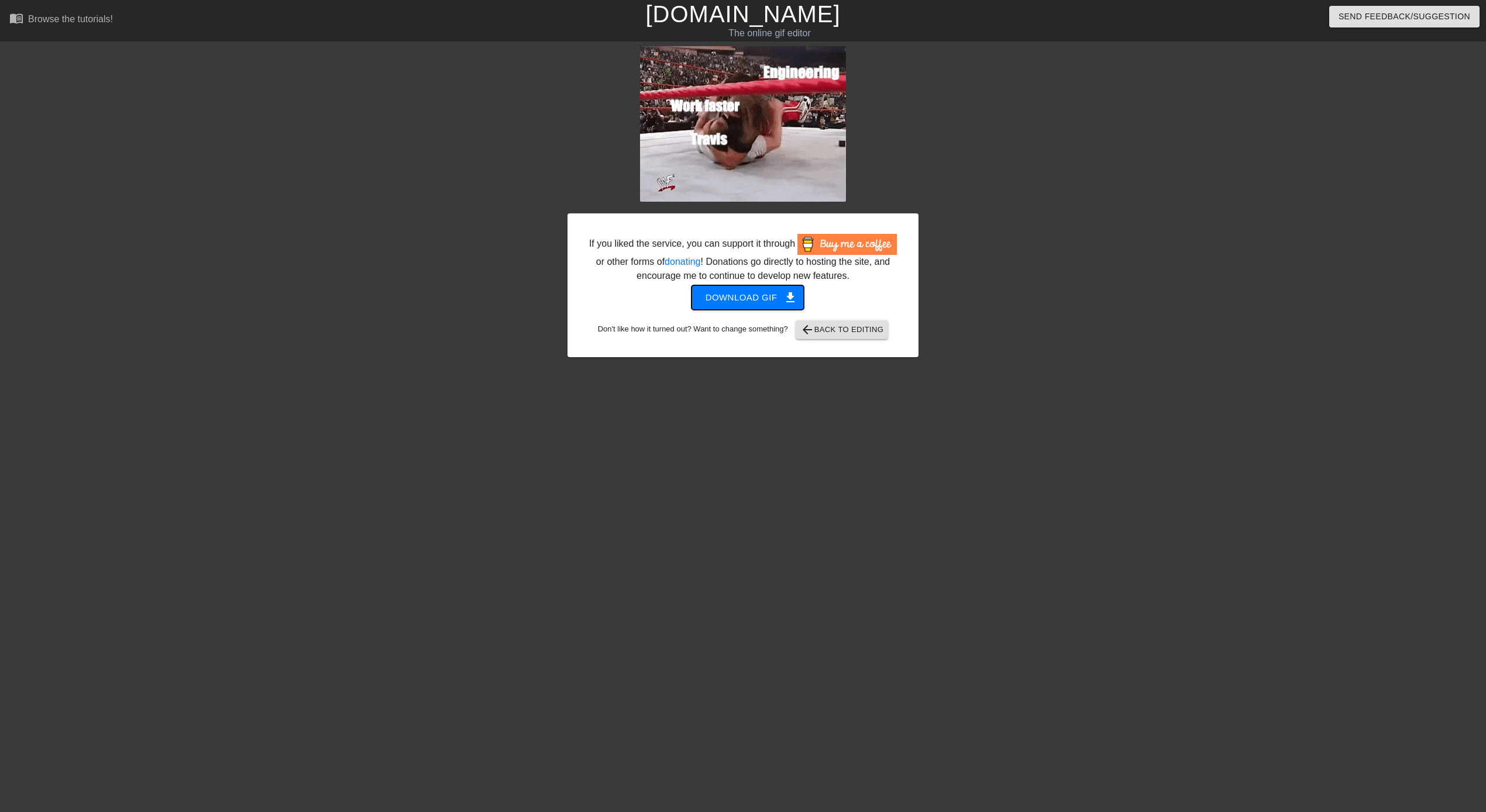
click at [768, 305] on span "Download gif get_app" at bounding box center [748, 297] width 85 height 15
click at [643, 403] on html "menu_book Browse the tutorials! [DOMAIN_NAME] The online gif editor Send Feedba…" at bounding box center [743, 201] width 1486 height 403
